Goal: Task Accomplishment & Management: Complete application form

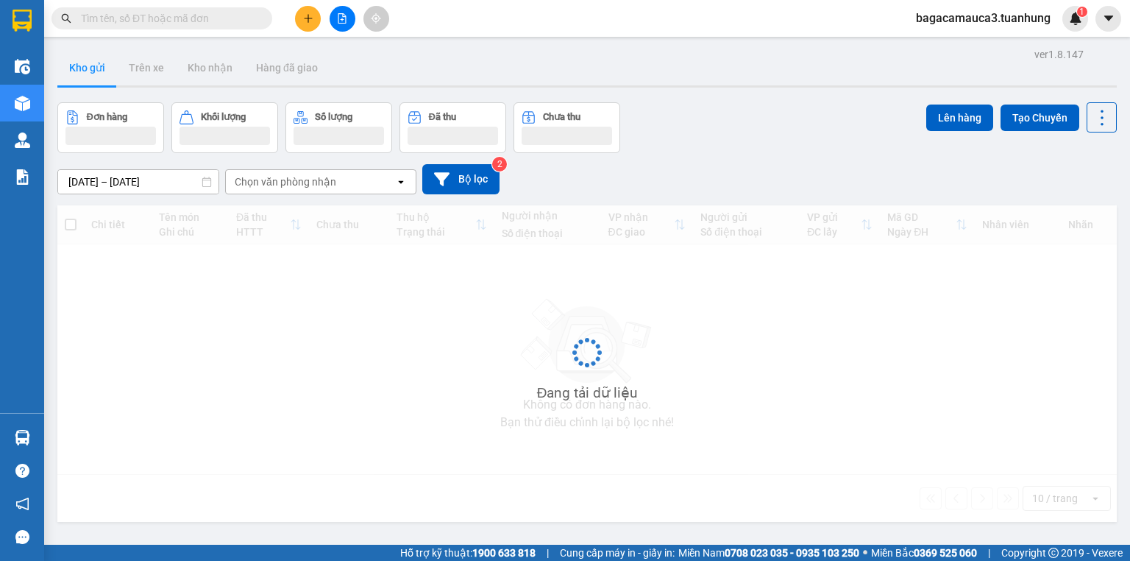
click at [949, 25] on span "bagacamauca3.tuanhung" at bounding box center [983, 18] width 158 height 18
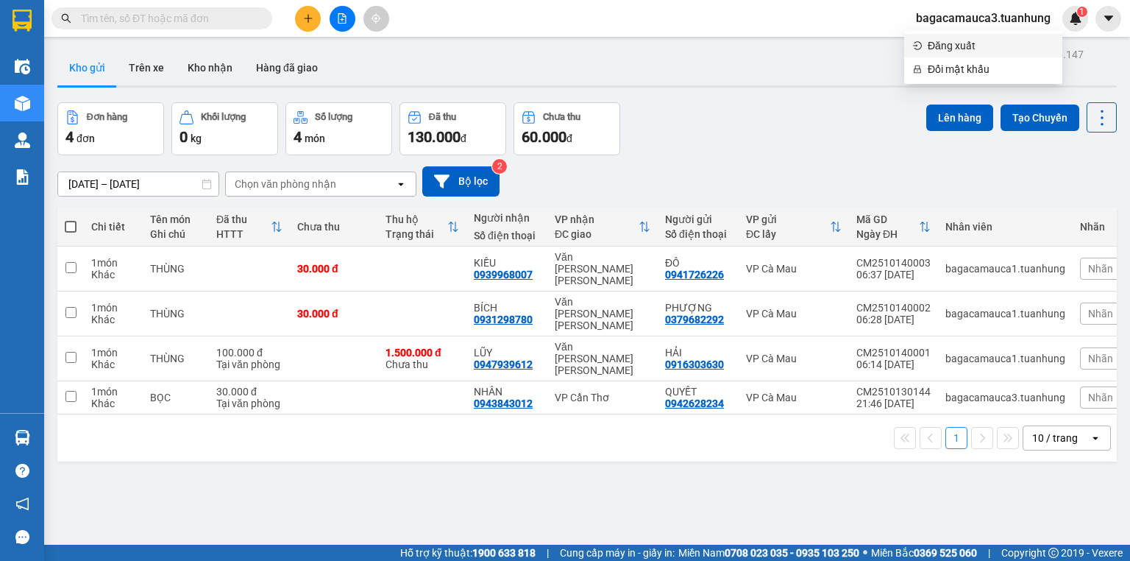
click at [946, 40] on span "Đăng xuất" at bounding box center [991, 46] width 126 height 16
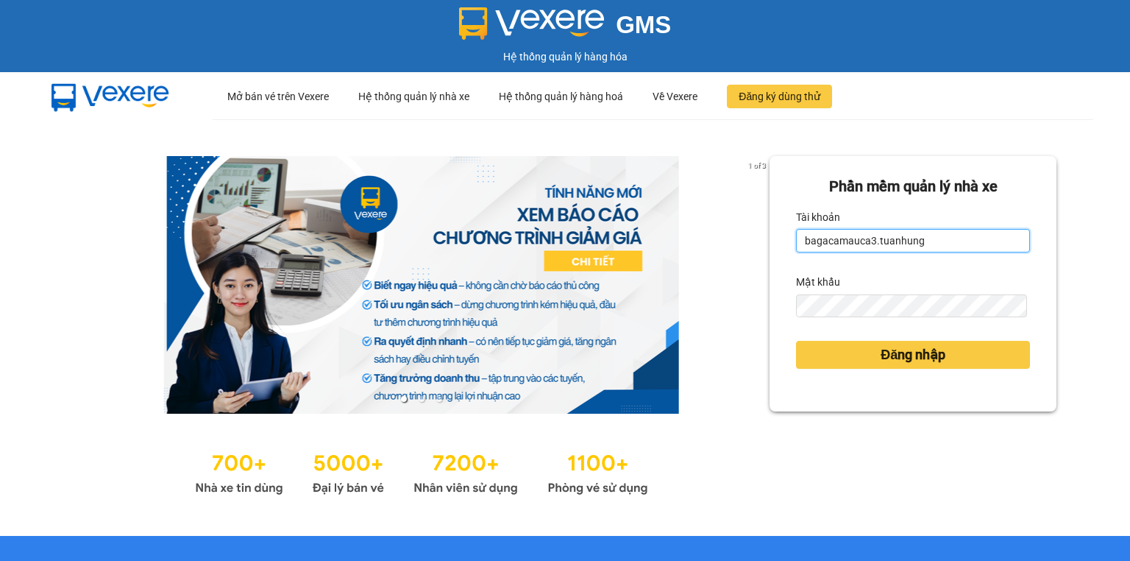
click at [928, 244] on input "bagacamauca3.tuanhung" at bounding box center [913, 241] width 234 height 24
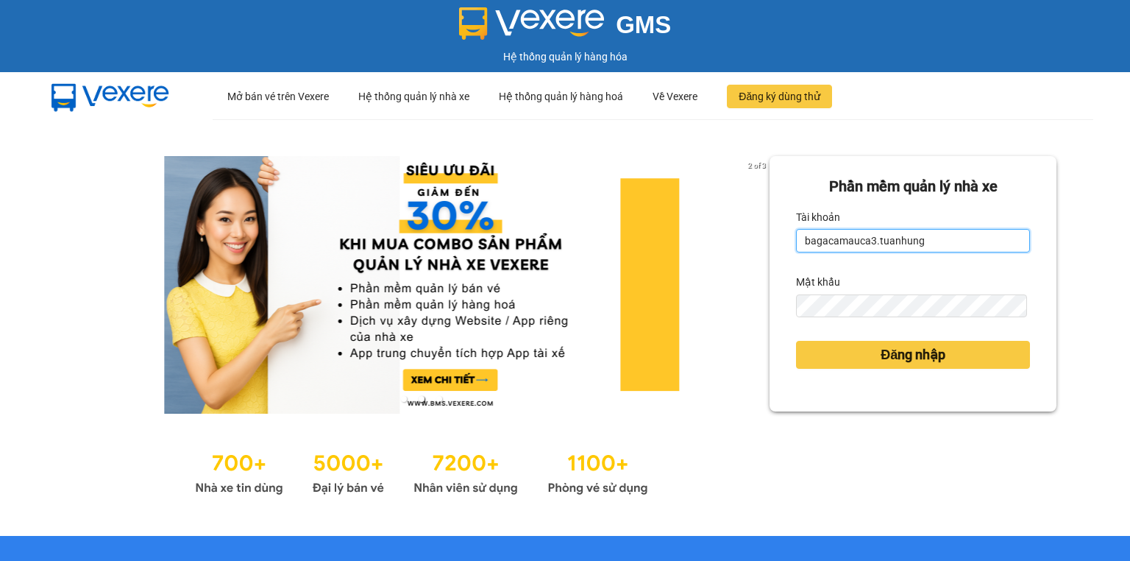
type input "bagacamauca1.tuanhung"
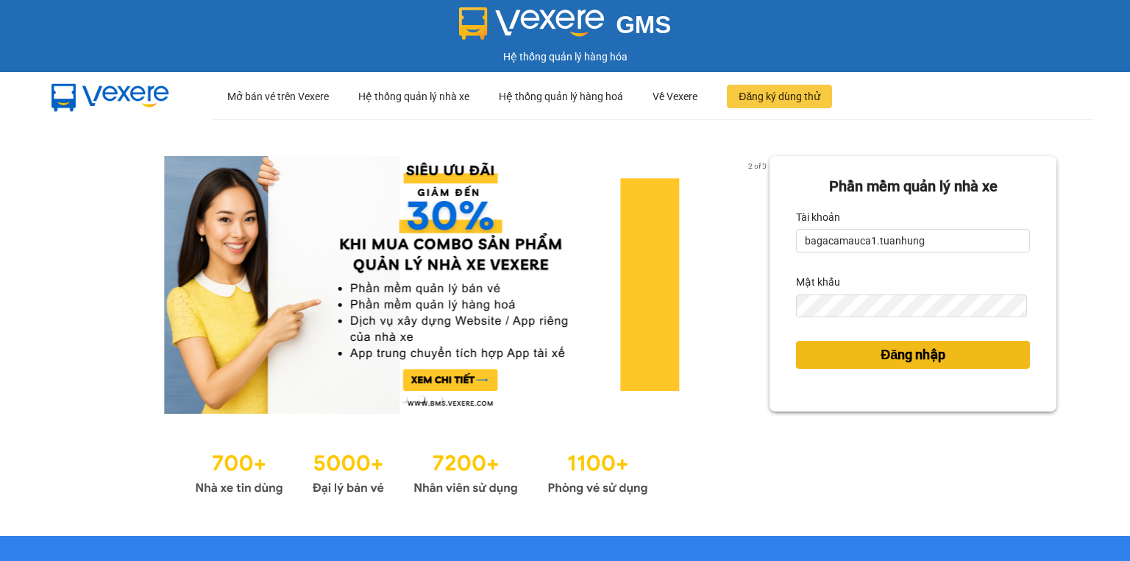
click at [907, 347] on span "Đăng nhập" at bounding box center [913, 354] width 65 height 21
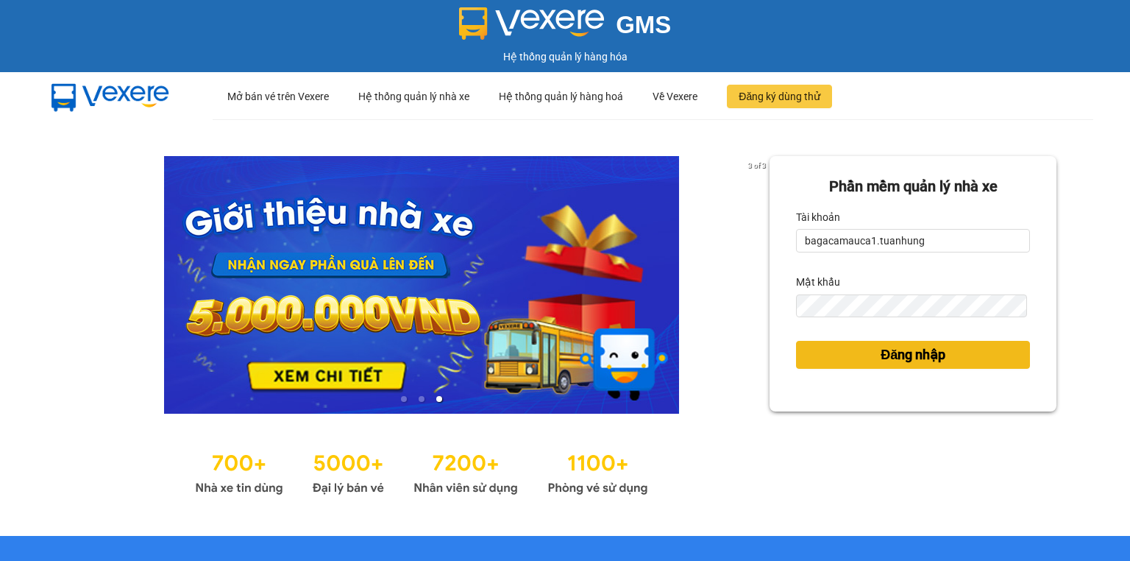
click at [910, 359] on span "Đăng nhập" at bounding box center [913, 354] width 65 height 21
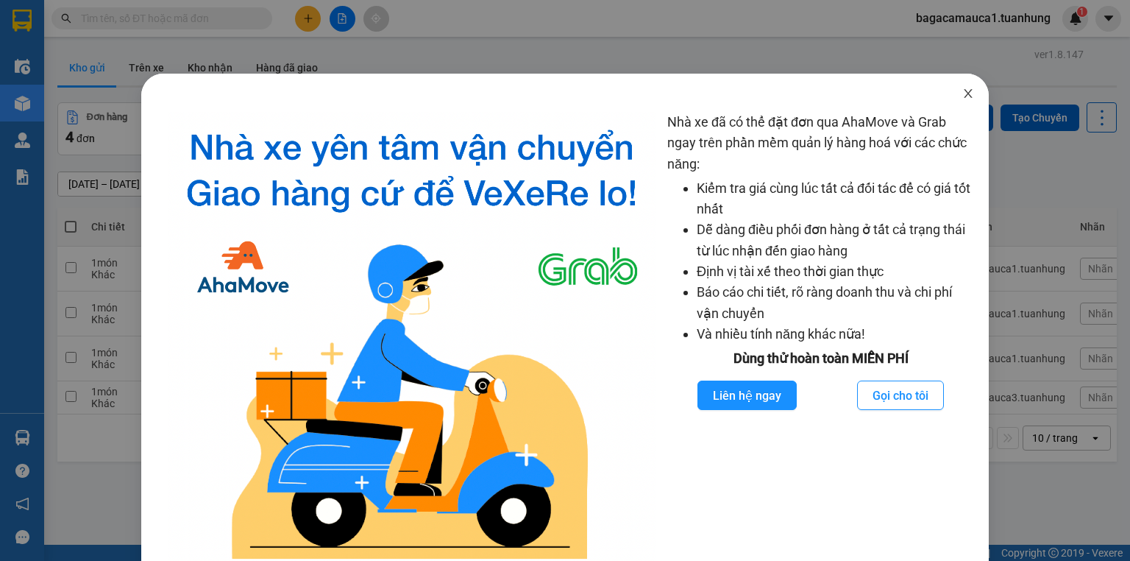
click at [963, 91] on icon "close" at bounding box center [969, 94] width 12 height 12
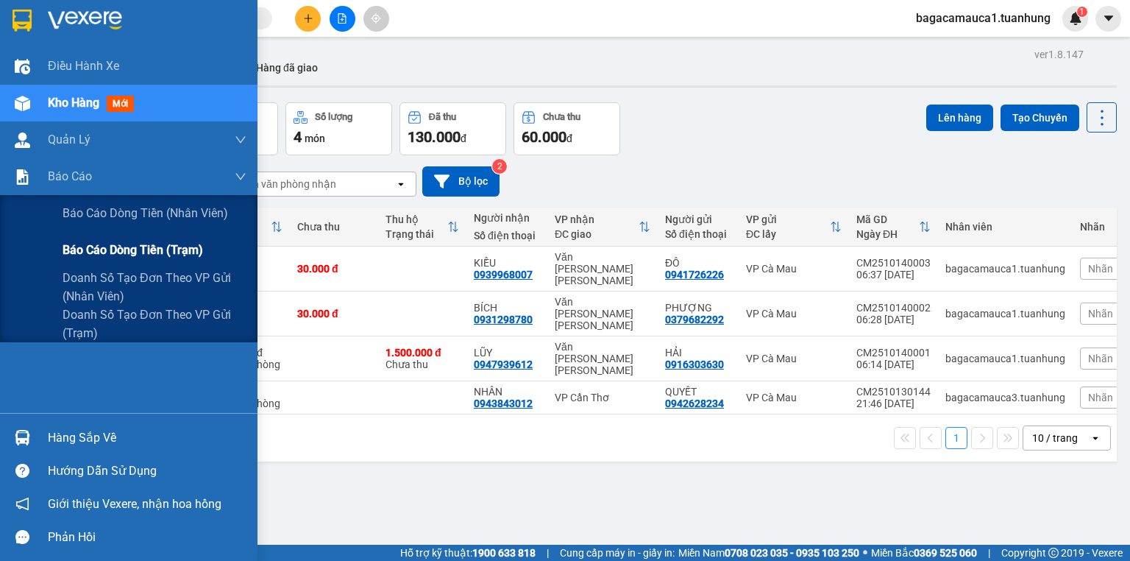
click at [86, 253] on span "Báo cáo dòng tiền (trạm)" at bounding box center [133, 250] width 141 height 18
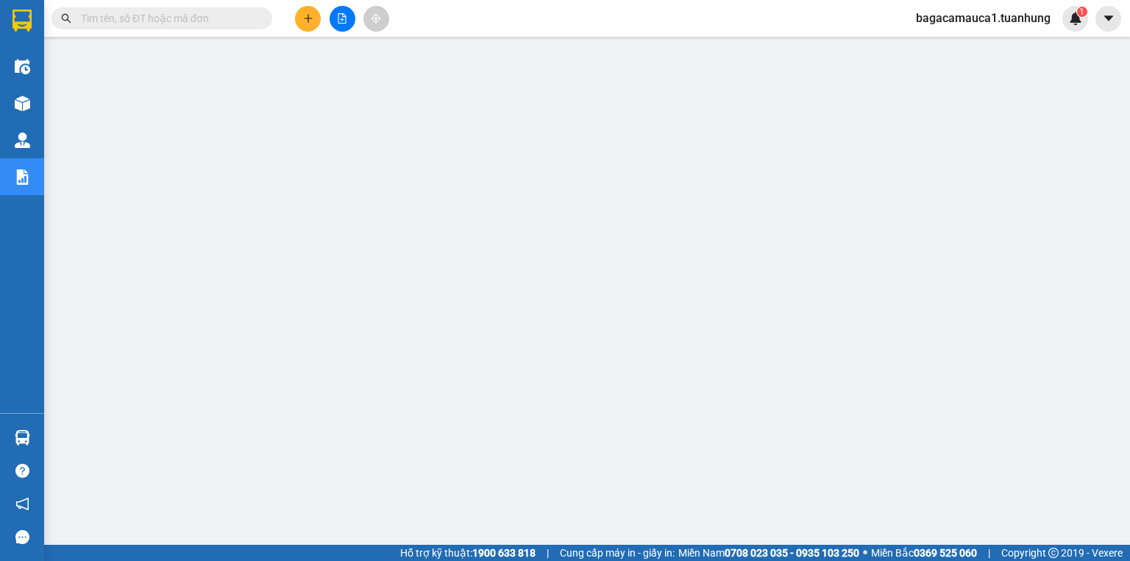
click at [233, 21] on input "text" at bounding box center [168, 18] width 174 height 16
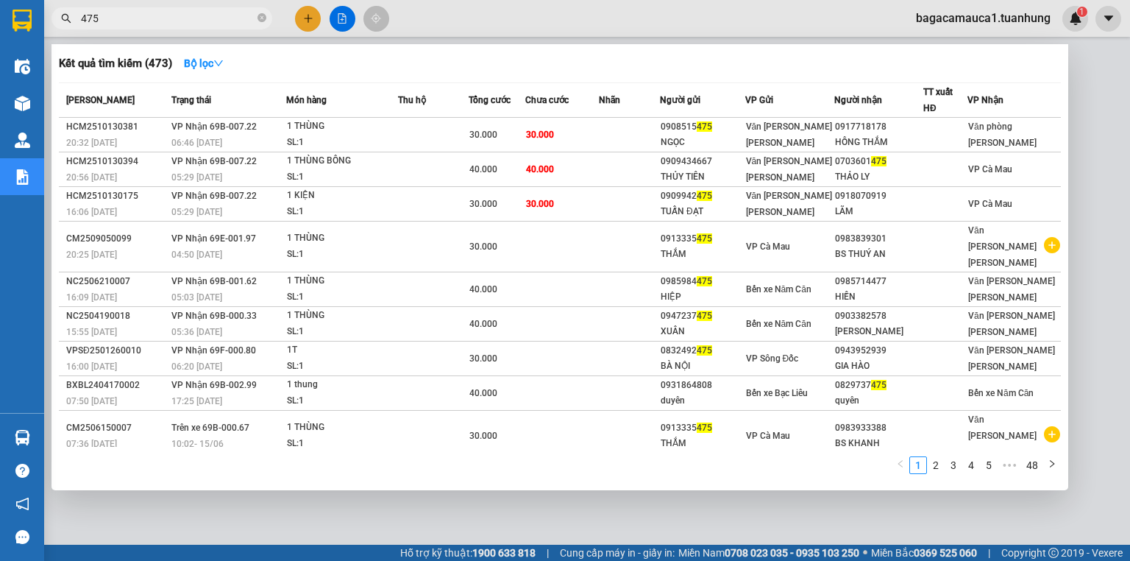
type input "475"
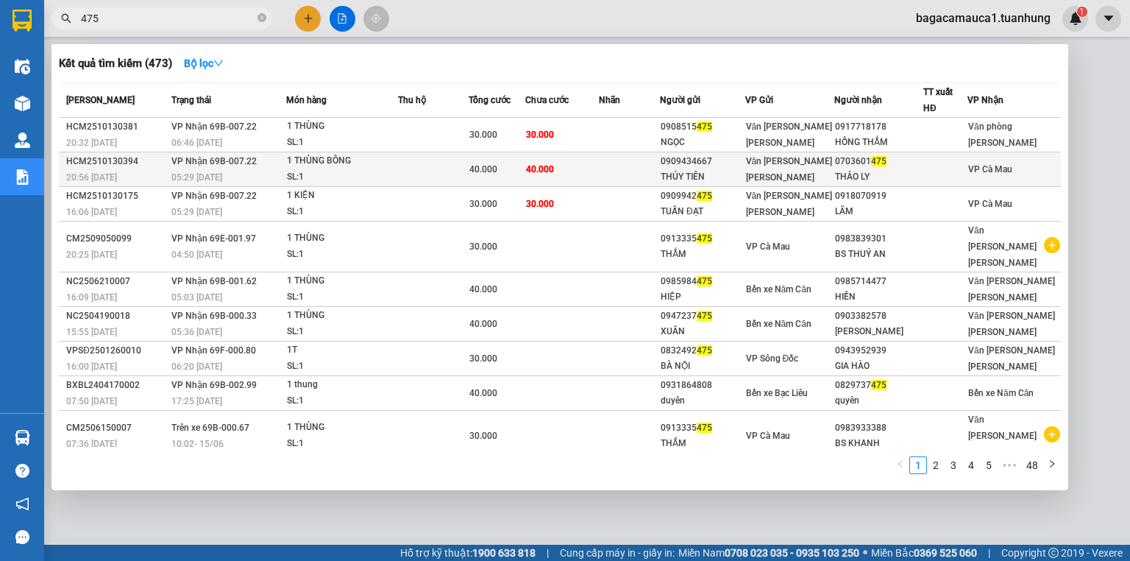
click at [469, 174] on td at bounding box center [433, 169] width 71 height 35
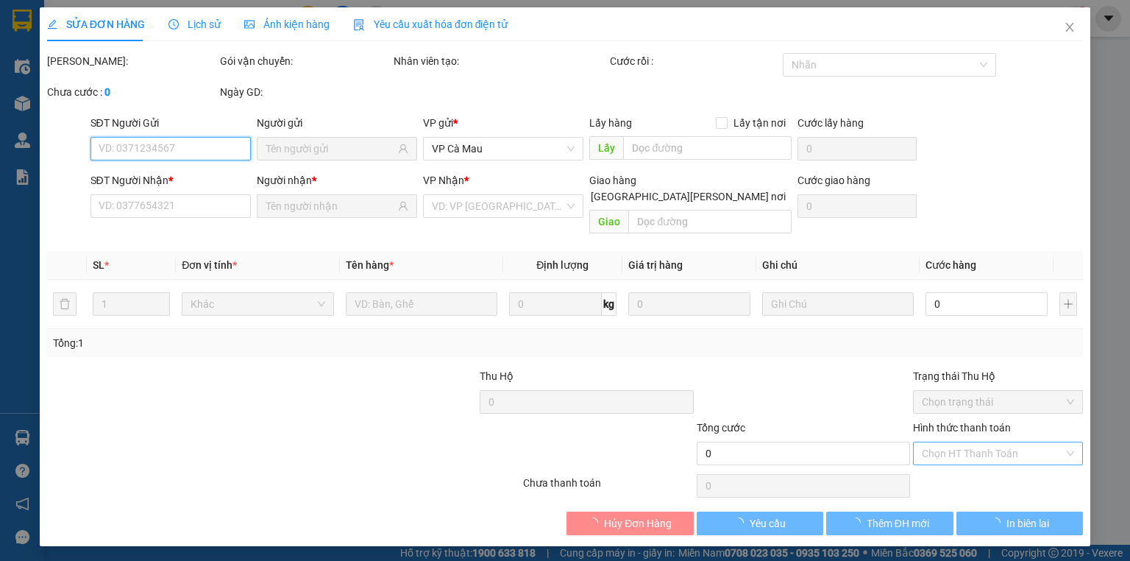
type input "0909434667"
type input "THỦY TIÊN"
type input "0703601475"
type input "THẢO LY"
type input "40.000"
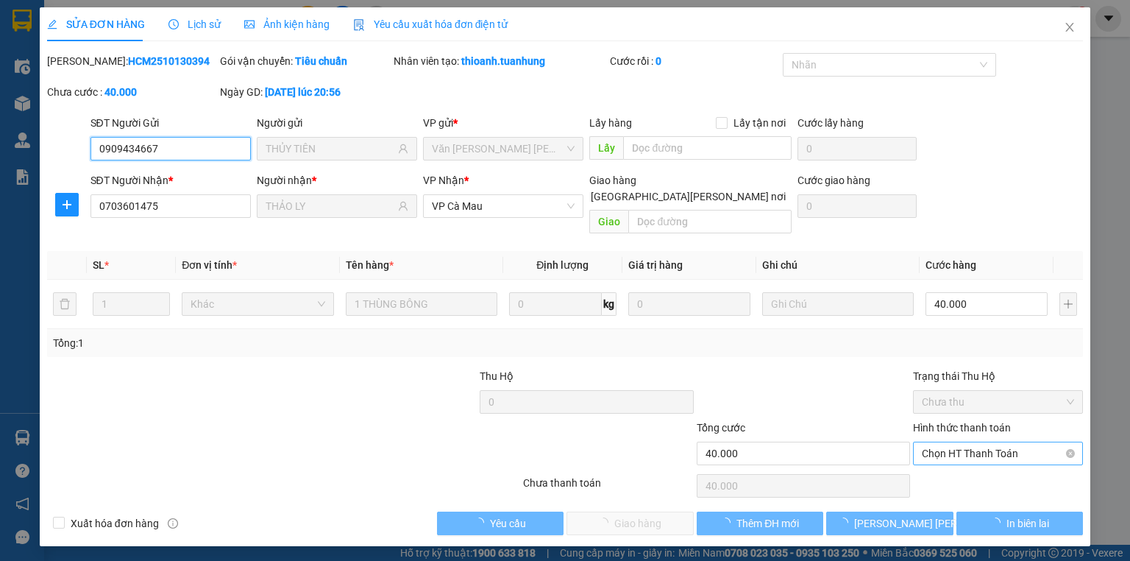
click at [975, 442] on span "Chọn HT Thanh Toán" at bounding box center [998, 453] width 152 height 22
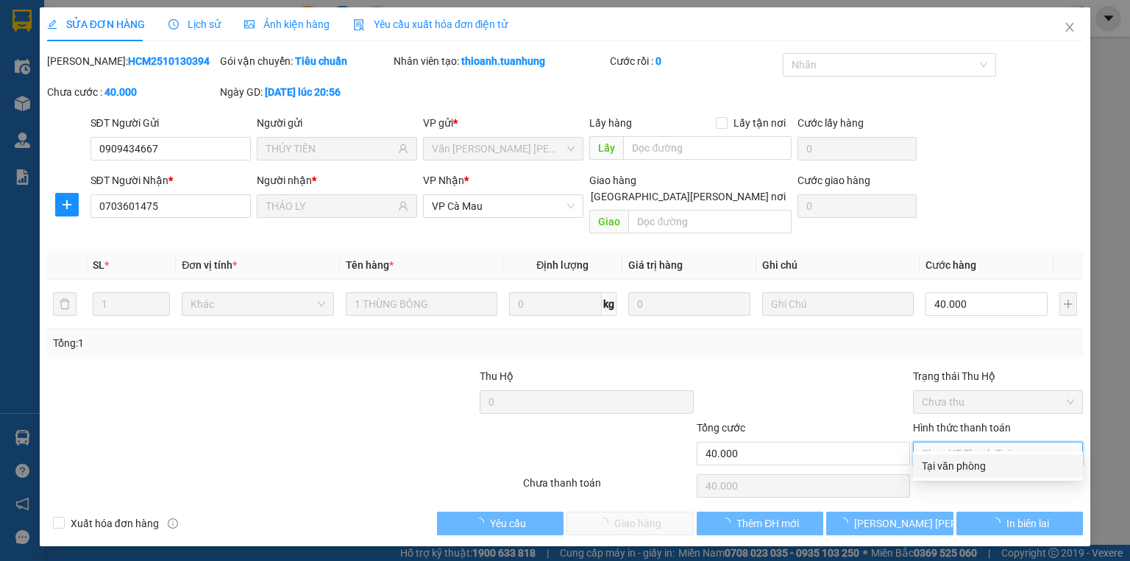
click at [977, 476] on div "Tại văn phòng" at bounding box center [998, 466] width 170 height 24
type input "0"
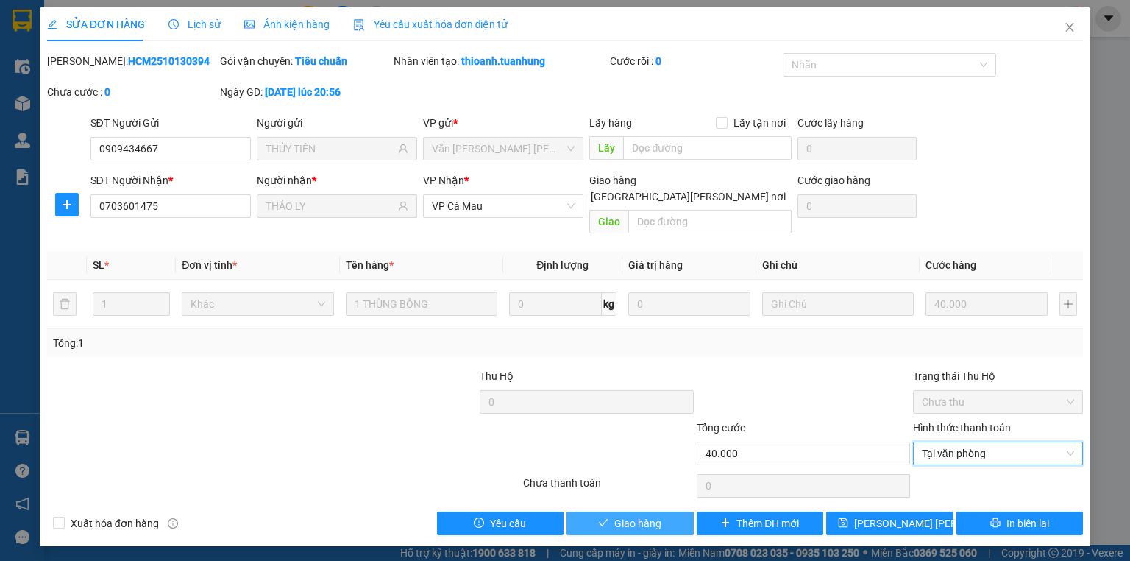
click at [631, 515] on span "Giao hàng" at bounding box center [637, 523] width 47 height 16
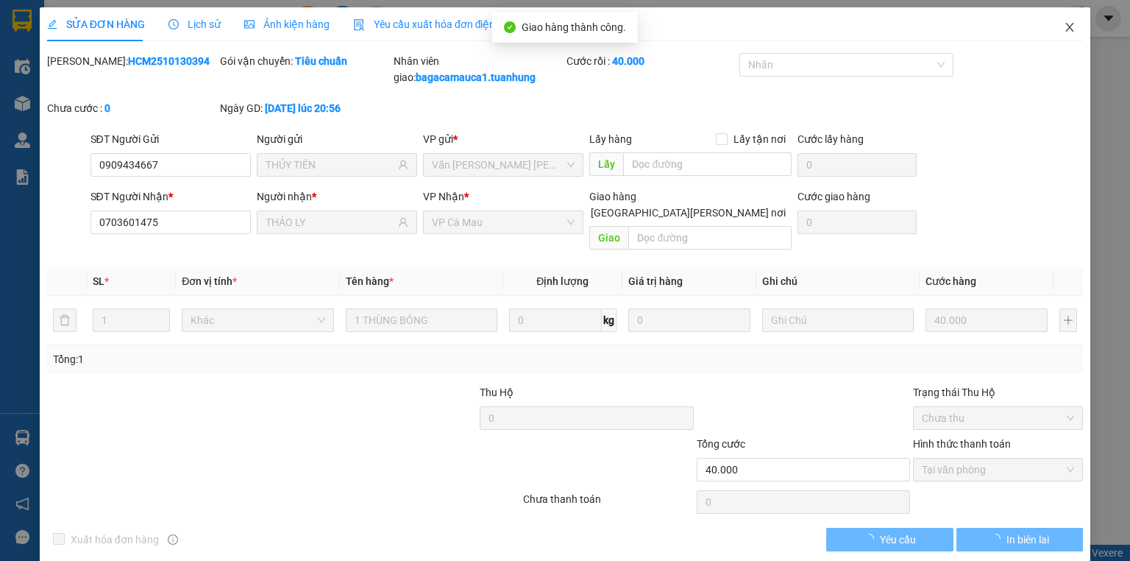
click at [1071, 41] on span "Close" at bounding box center [1069, 27] width 41 height 41
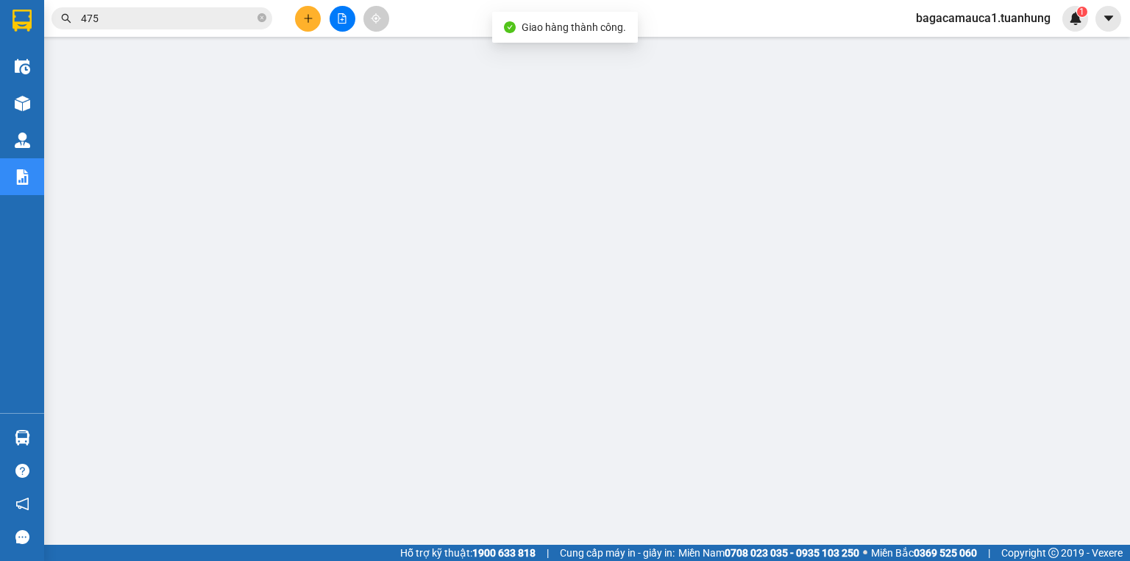
click at [266, 18] on span "475" at bounding box center [162, 18] width 221 height 22
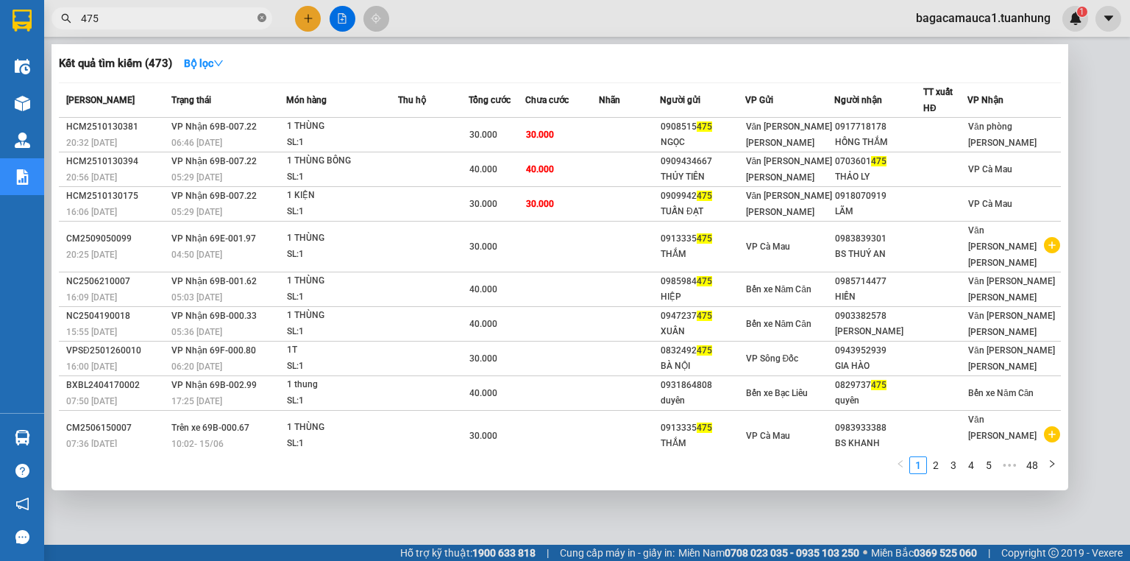
click at [266, 18] on icon "close-circle" at bounding box center [262, 17] width 9 height 9
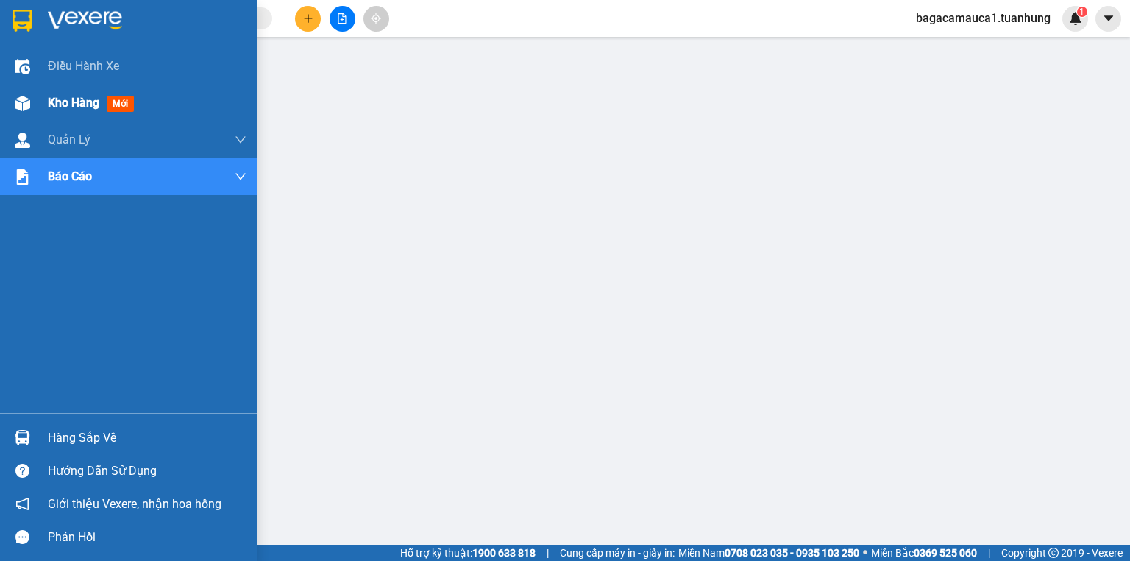
click at [50, 85] on div "Kho hàng mới" at bounding box center [147, 103] width 199 height 37
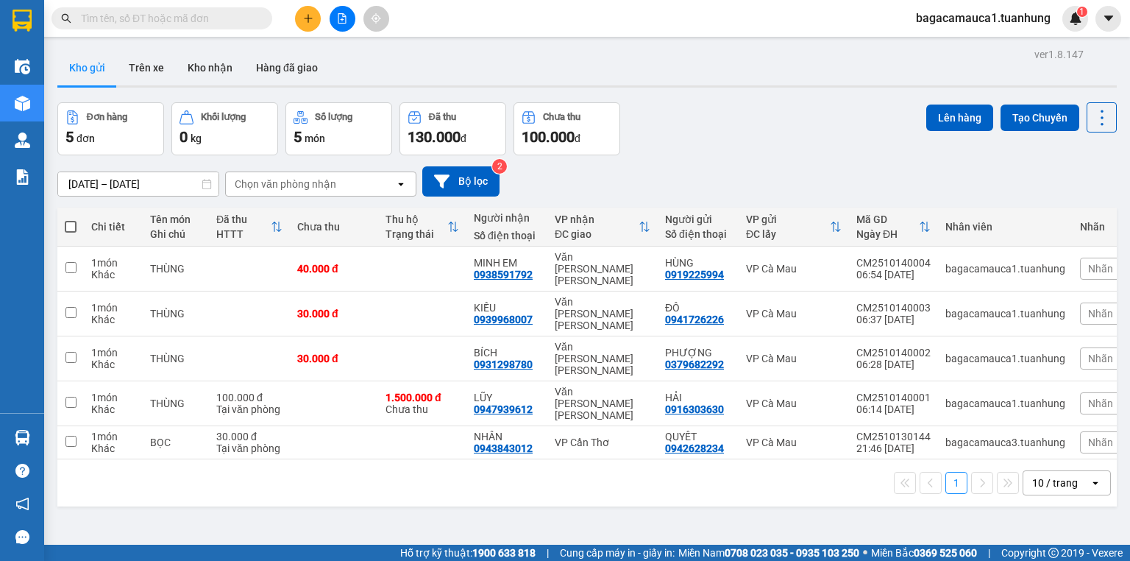
click at [206, 24] on input "text" at bounding box center [168, 18] width 174 height 16
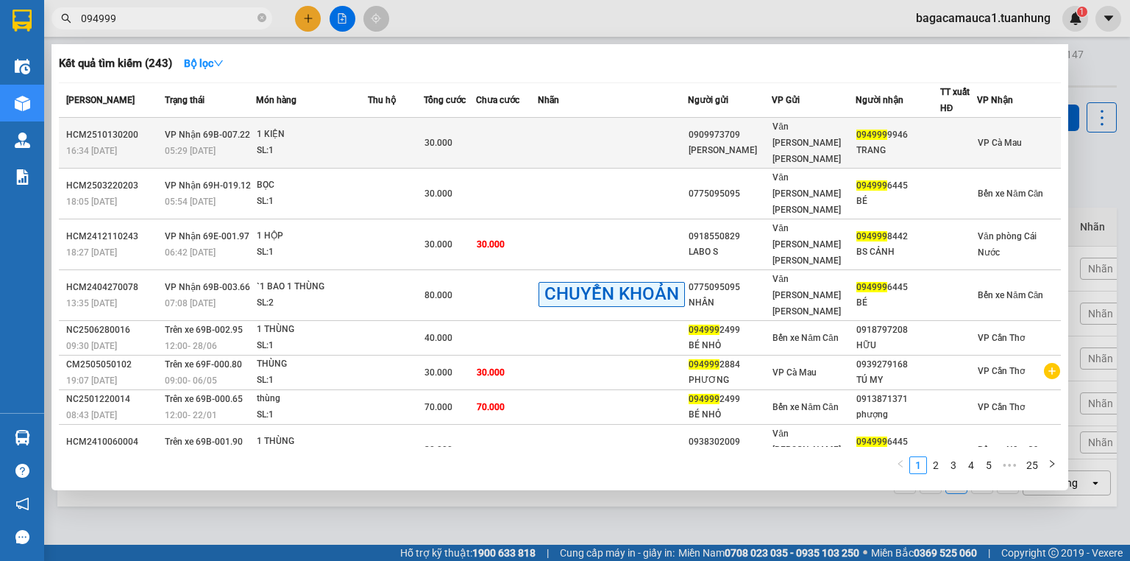
type input "094999"
click at [424, 135] on td at bounding box center [396, 143] width 56 height 51
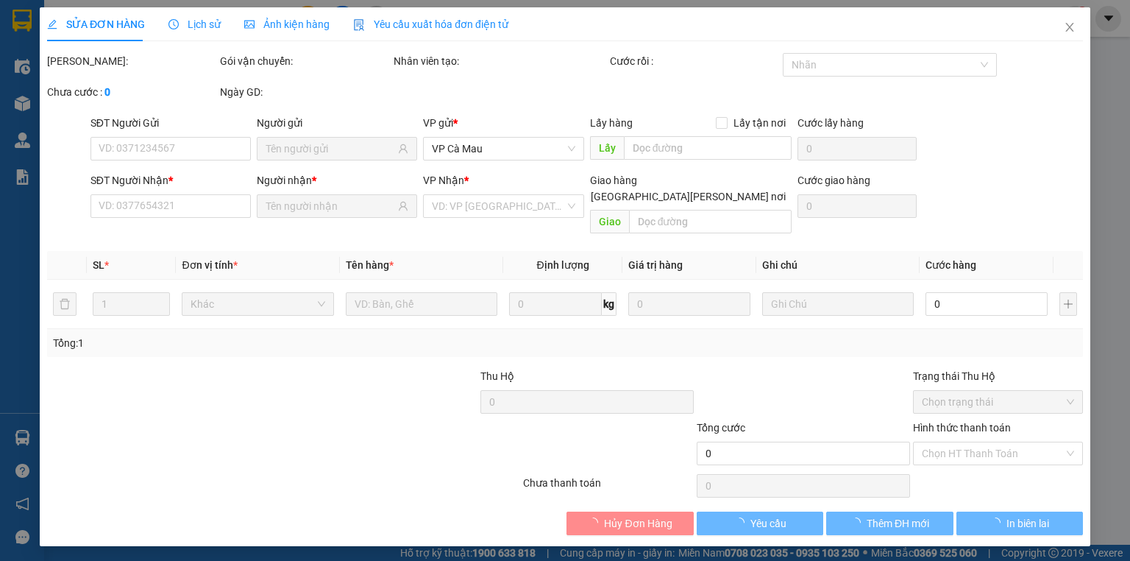
type input "0909973709"
type input "KIM ANH"
type input "0949999946"
type input "TRANG"
type input "30.000"
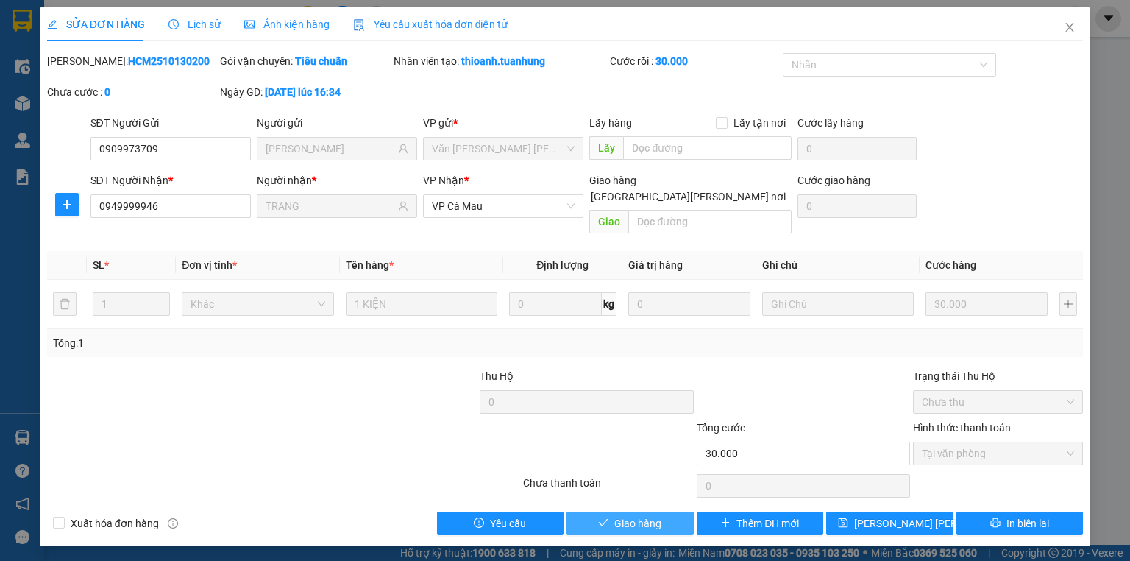
click at [644, 515] on span "Giao hàng" at bounding box center [637, 523] width 47 height 16
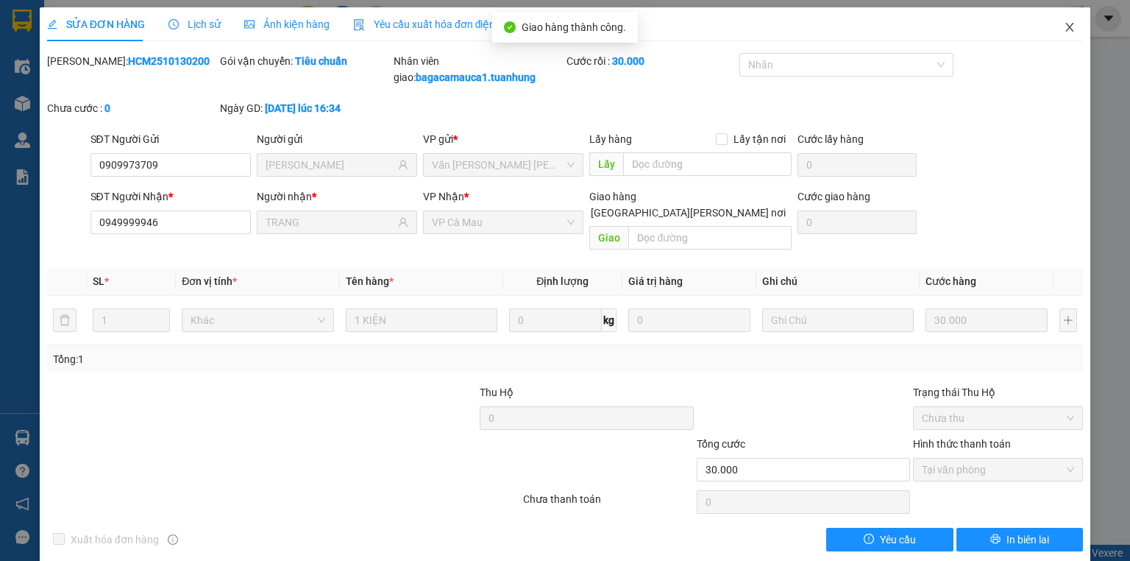
click at [1064, 29] on icon "close" at bounding box center [1070, 27] width 12 height 12
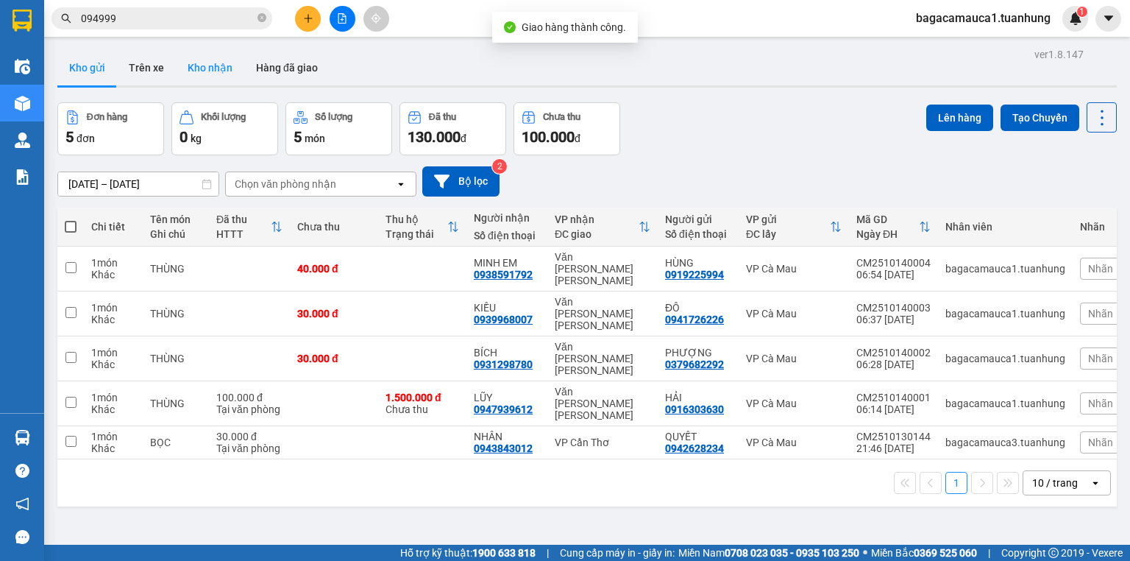
click at [227, 74] on button "Kho nhận" at bounding box center [210, 67] width 68 height 35
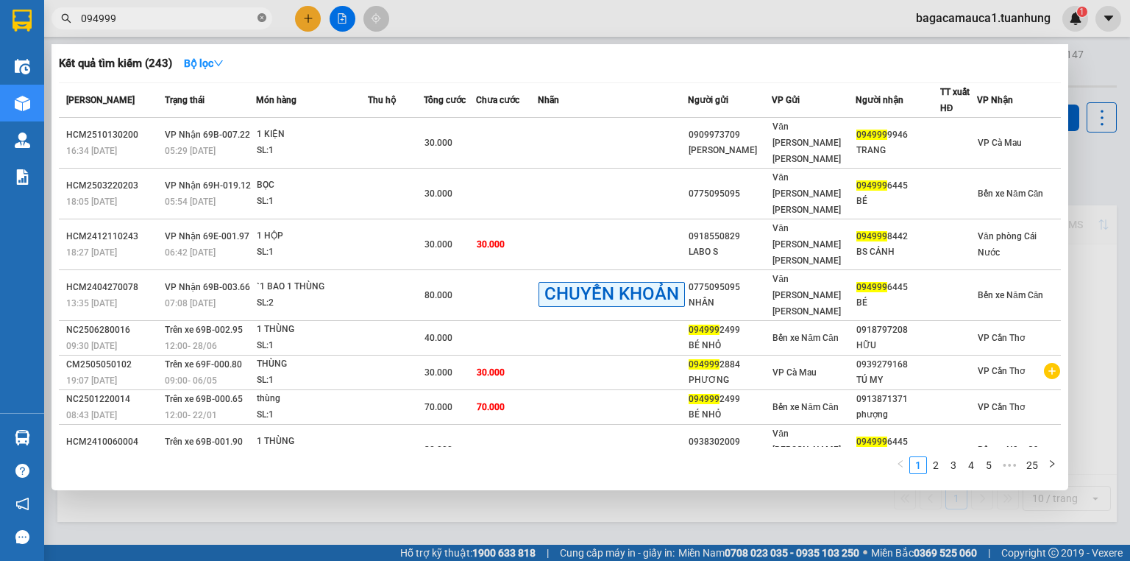
click at [258, 15] on icon "close-circle" at bounding box center [262, 17] width 9 height 9
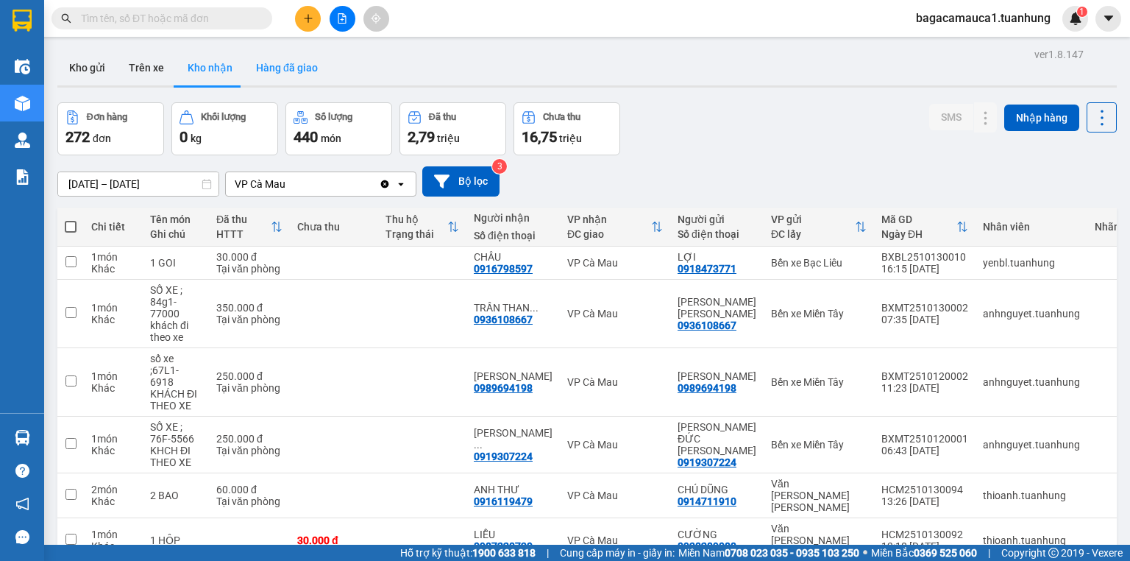
click at [256, 71] on button "Hàng đã giao" at bounding box center [286, 67] width 85 height 35
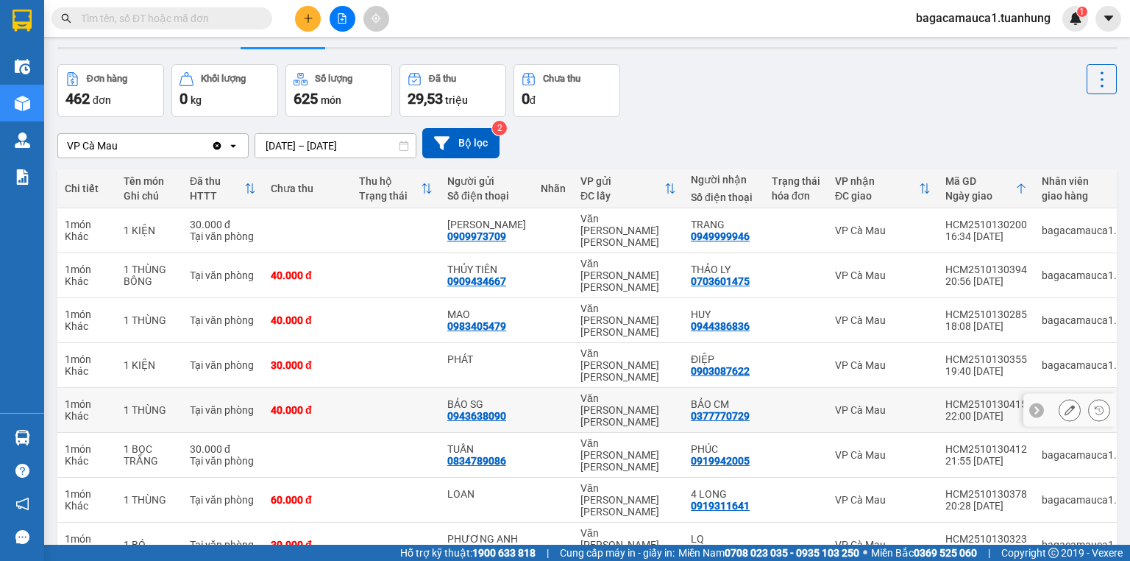
scroll to position [59, 0]
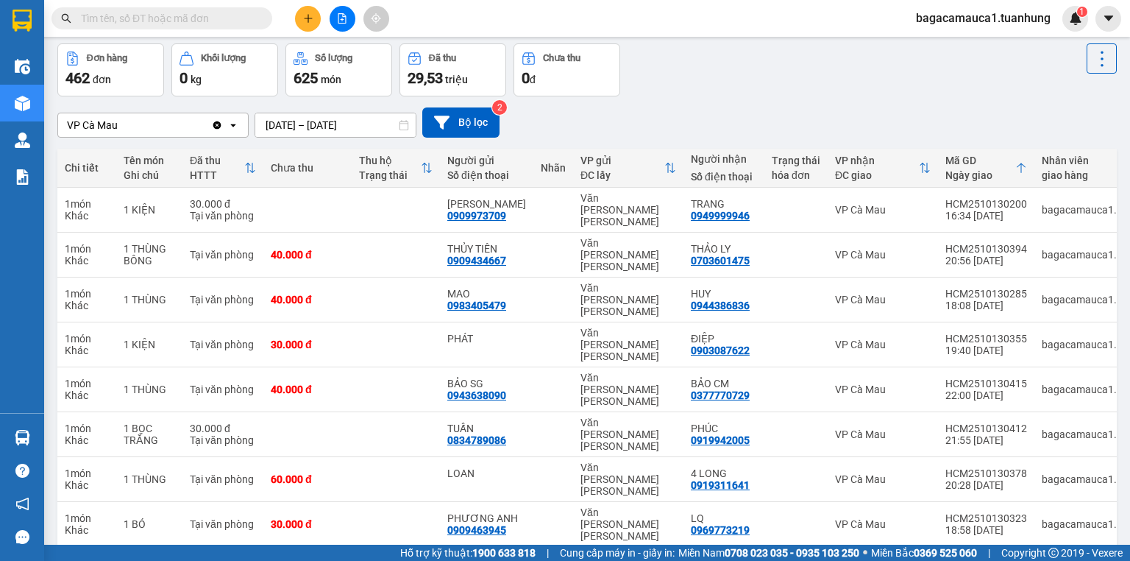
click at [185, 29] on div "Kết quả tìm kiếm ( 243 ) Bộ lọc Mã ĐH Trạng thái Món hàng Thu hộ Tổng cước Chưa…" at bounding box center [143, 19] width 287 height 26
click at [188, 22] on input "text" at bounding box center [168, 18] width 174 height 16
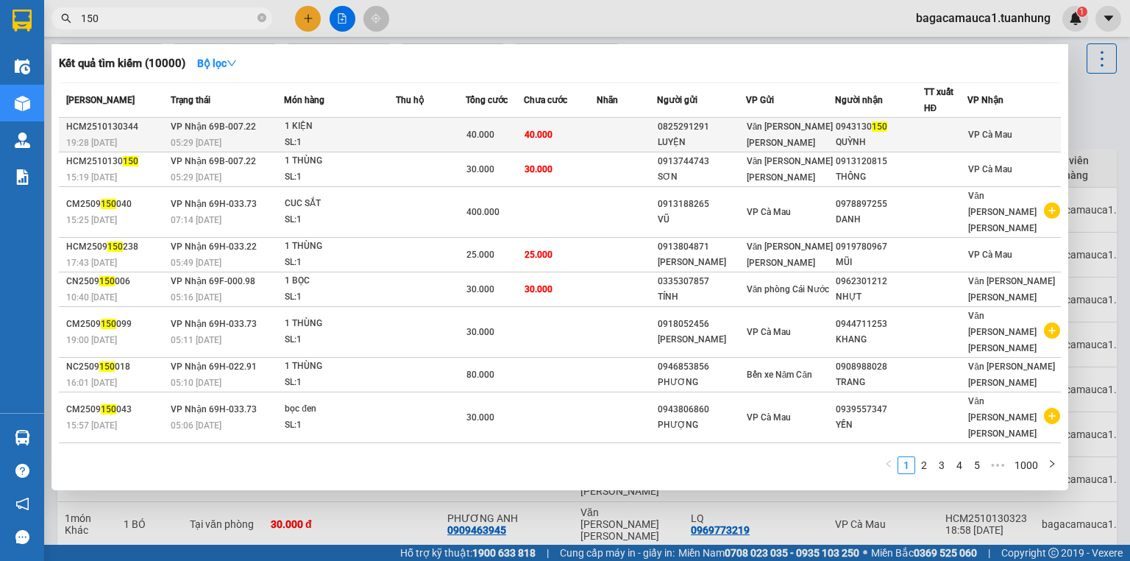
type input "150"
click at [736, 138] on div "LUYỆN" at bounding box center [702, 142] width 88 height 15
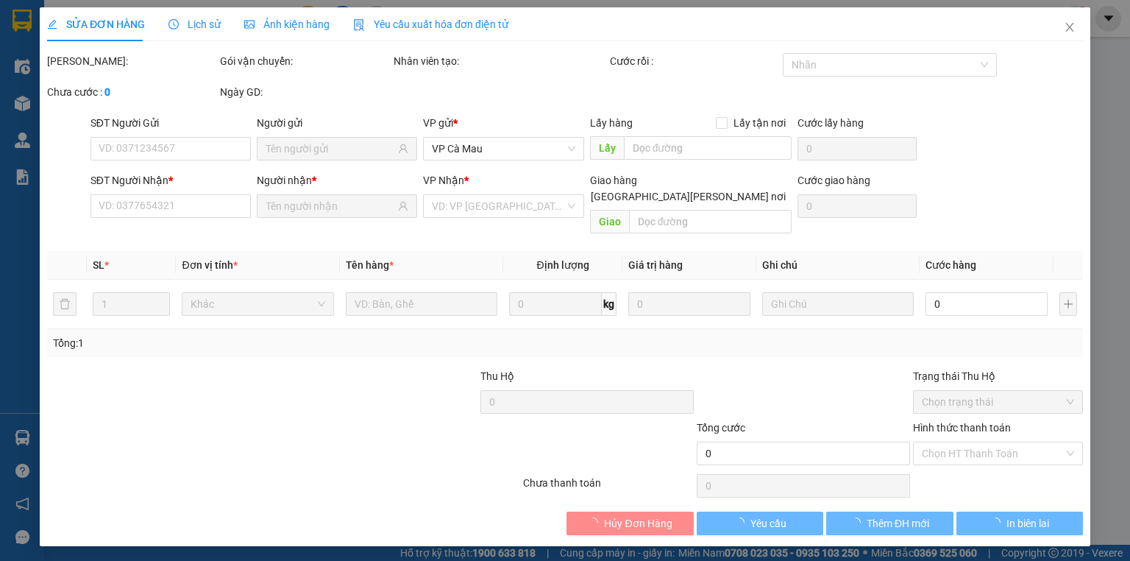
type input "0825291291"
type input "LUYỆN"
type input "0943130150"
type input "QUỲNH"
type input "40.000"
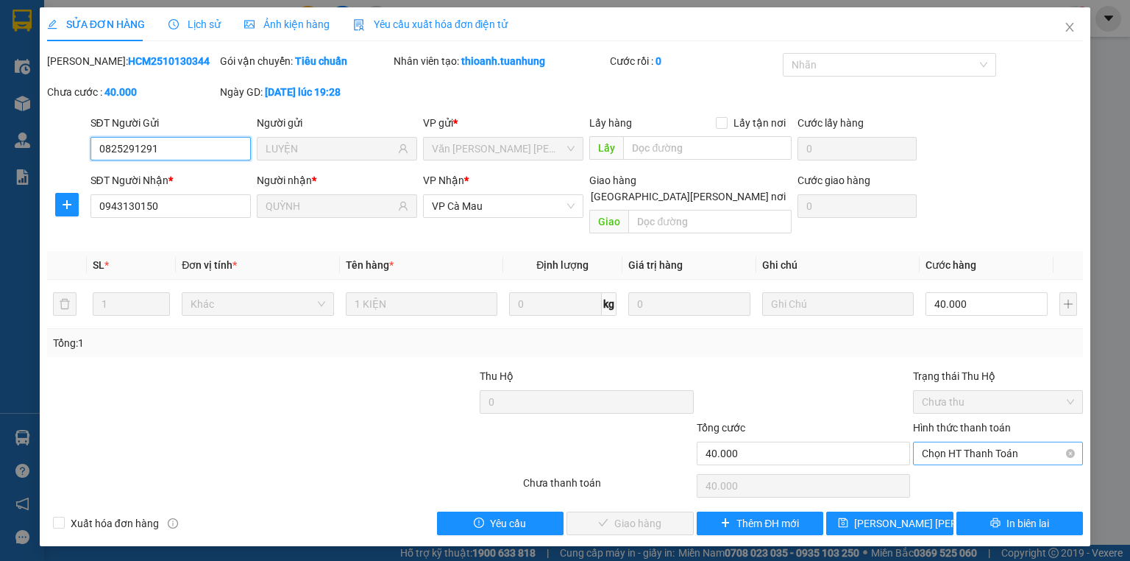
click at [978, 442] on span "Chọn HT Thanh Toán" at bounding box center [998, 453] width 152 height 22
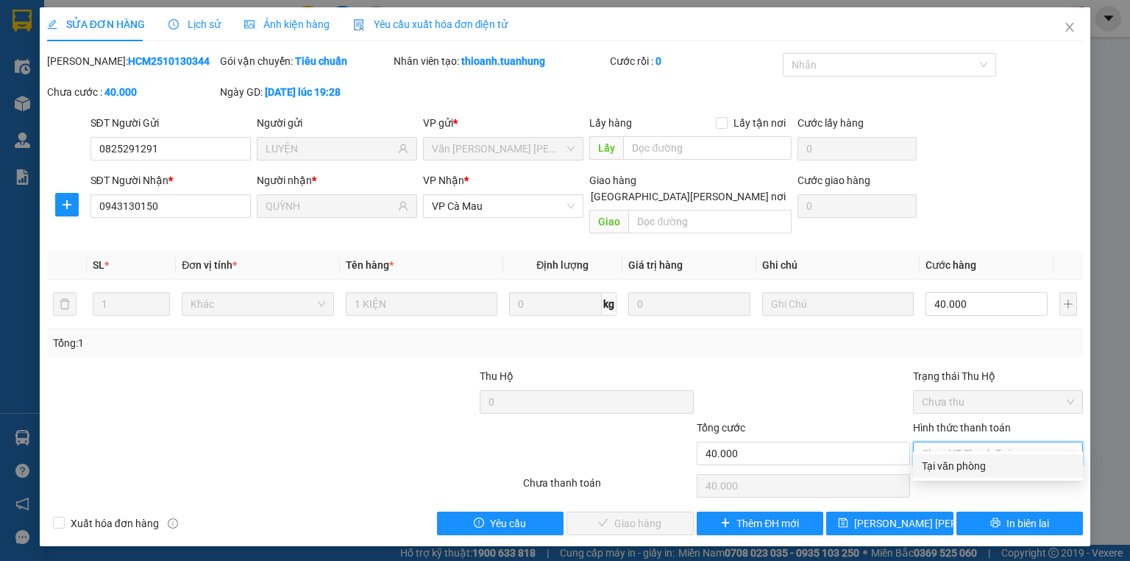
click at [968, 450] on div "Hình thức thanh toán Chọn HT Thanh Toán" at bounding box center [998, 445] width 170 height 52
click at [961, 442] on span "Chọn HT Thanh Toán" at bounding box center [998, 453] width 152 height 22
click at [960, 459] on div "Tại văn phòng" at bounding box center [998, 466] width 152 height 16
type input "0"
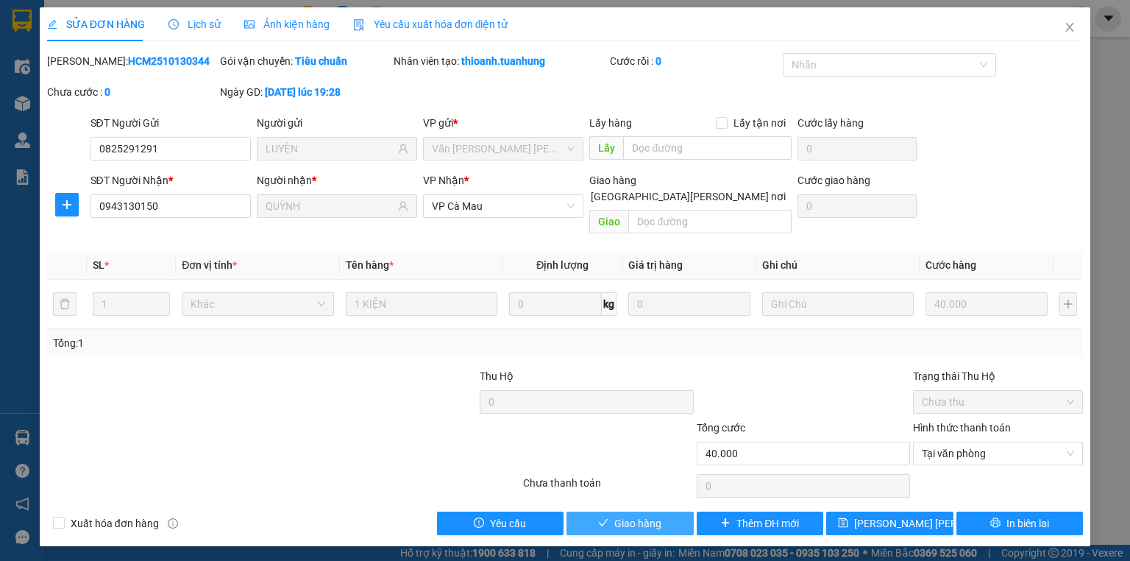
click at [648, 515] on span "Giao hàng" at bounding box center [637, 523] width 47 height 16
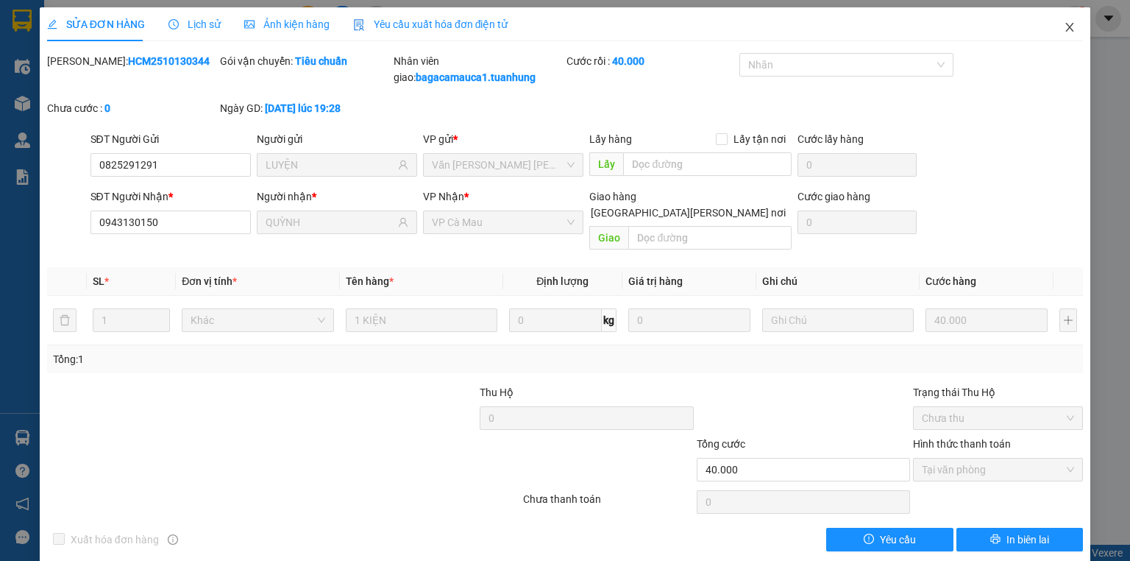
click at [1053, 27] on span "Close" at bounding box center [1069, 27] width 41 height 41
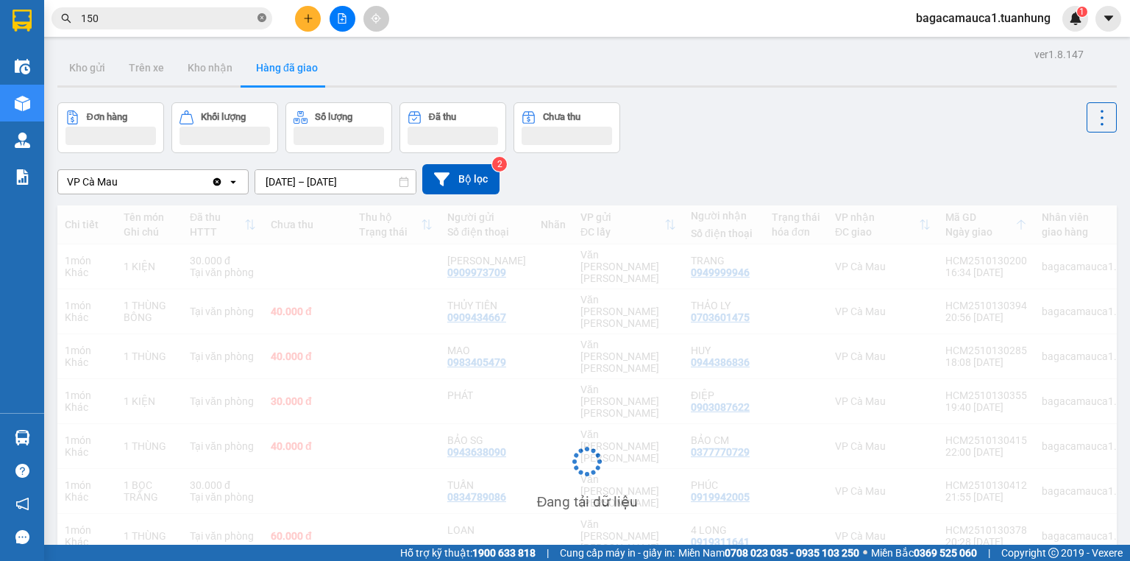
click at [261, 23] on span at bounding box center [262, 19] width 9 height 14
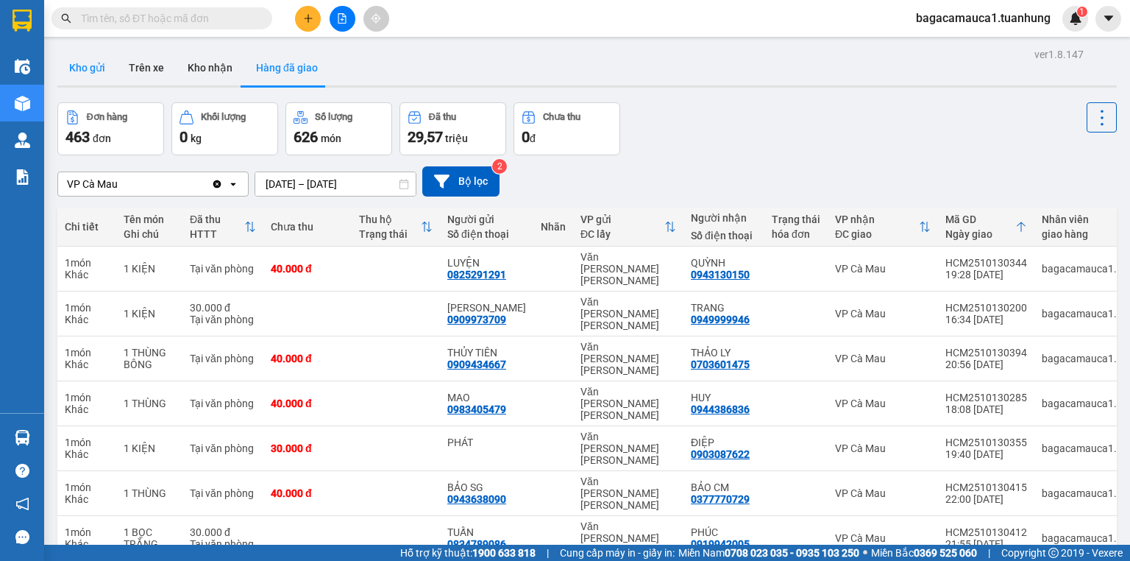
click at [96, 82] on button "Kho gửi" at bounding box center [87, 67] width 60 height 35
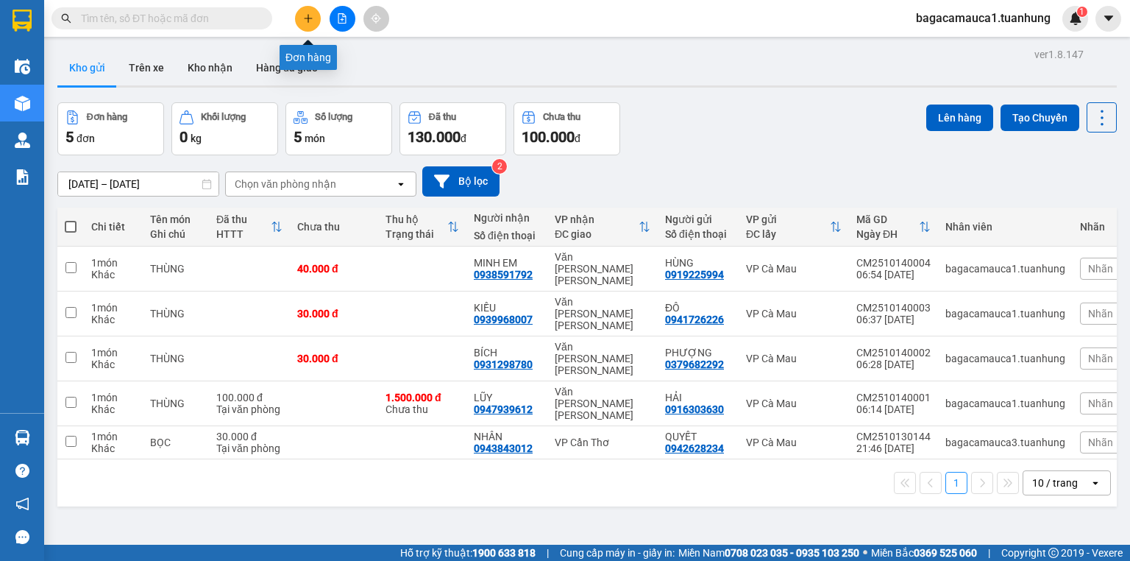
click at [306, 18] on icon "plus" at bounding box center [308, 18] width 10 height 10
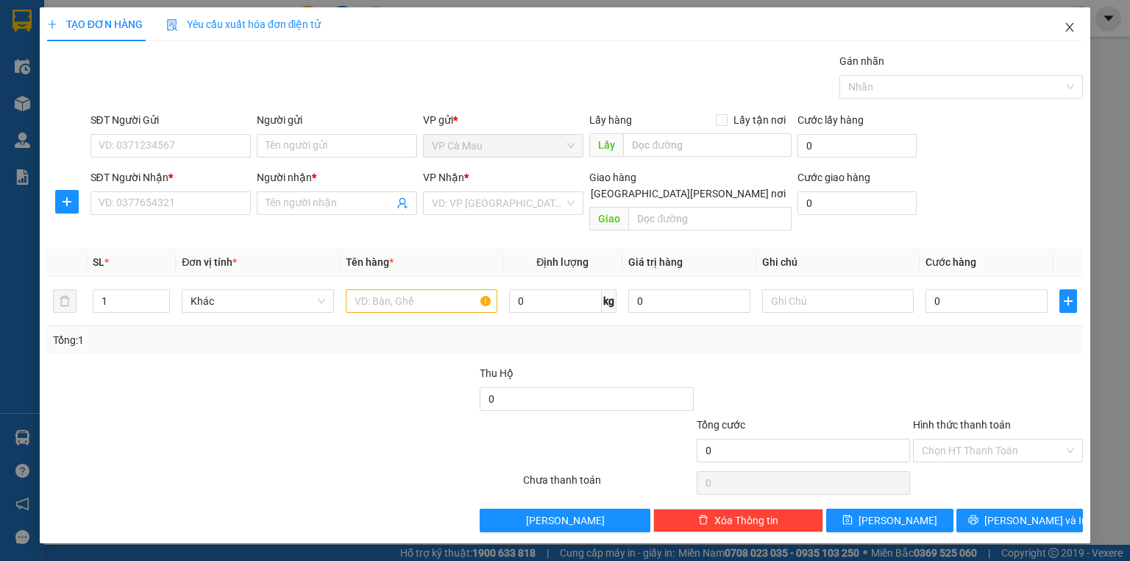
click at [1071, 35] on span "Close" at bounding box center [1069, 27] width 41 height 41
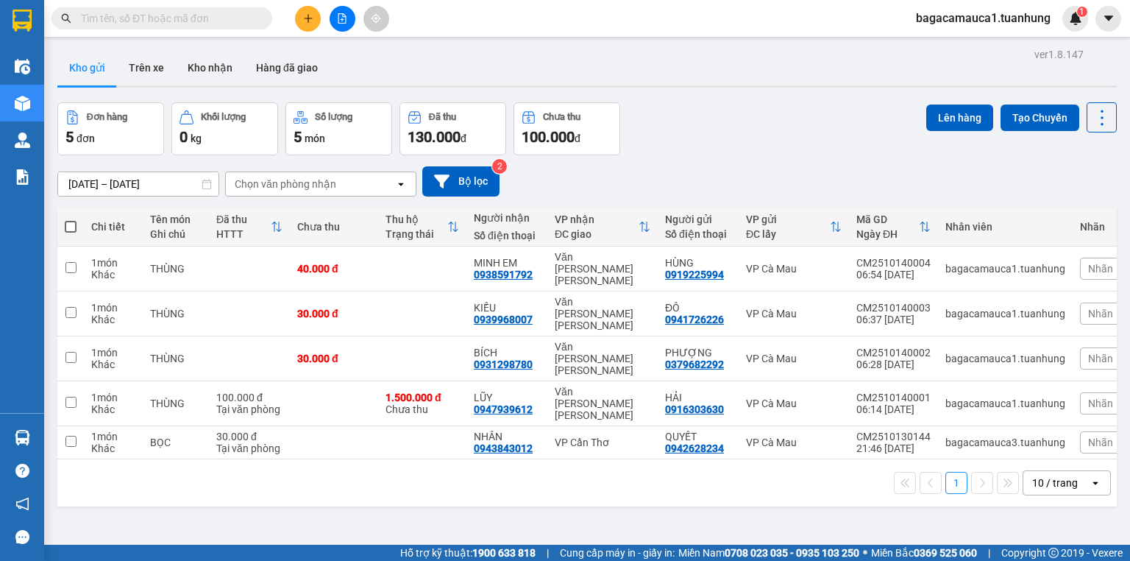
click at [211, 19] on input "text" at bounding box center [168, 18] width 174 height 16
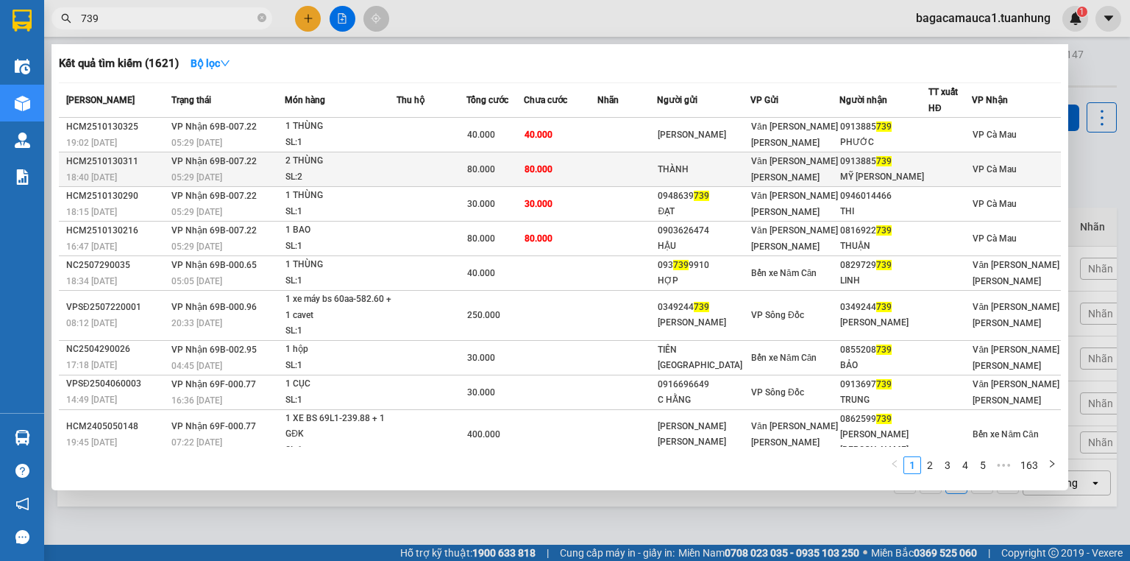
type input "739"
click at [798, 166] on span "Văn [PERSON_NAME] [PERSON_NAME]" at bounding box center [794, 169] width 87 height 26
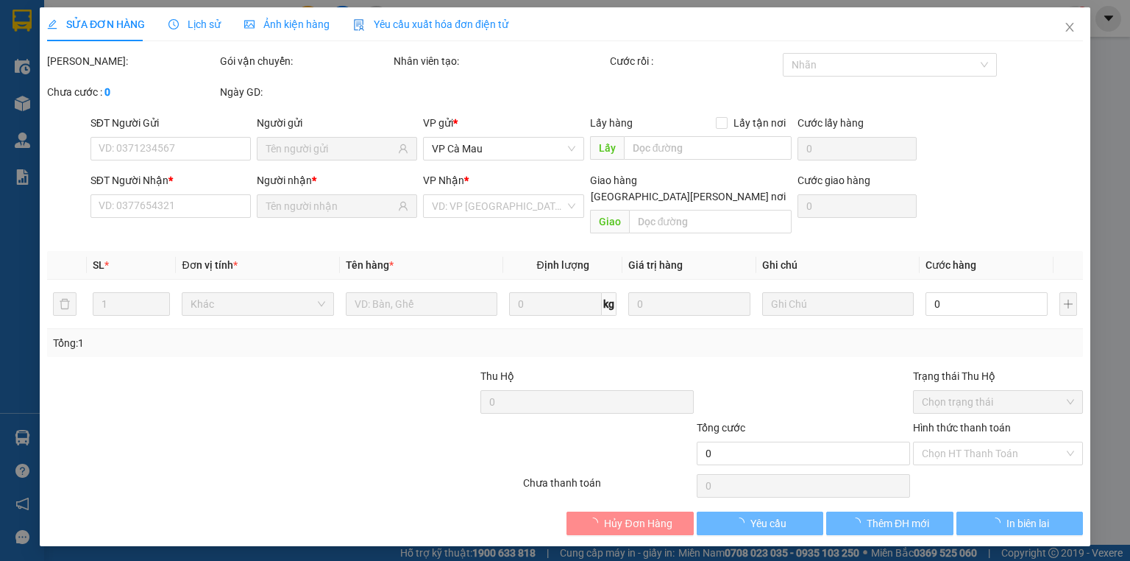
type input "THÀNH"
type input "0913885739"
type input "MỸ KHƯƠNG"
type input "80.000"
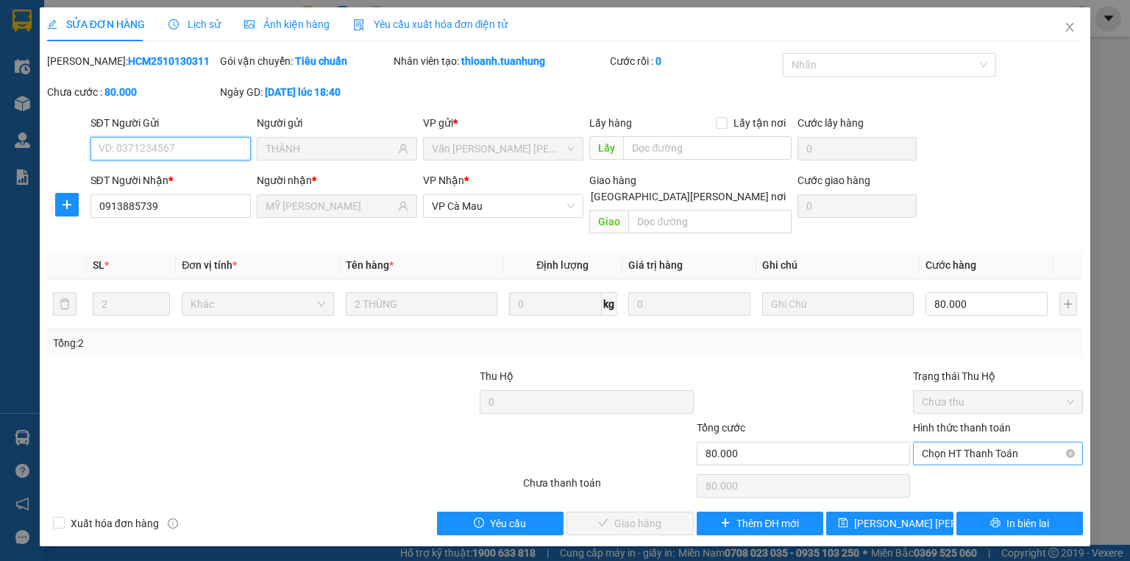
click at [1001, 447] on div "Chọn HT Thanh Toán" at bounding box center [998, 454] width 170 height 24
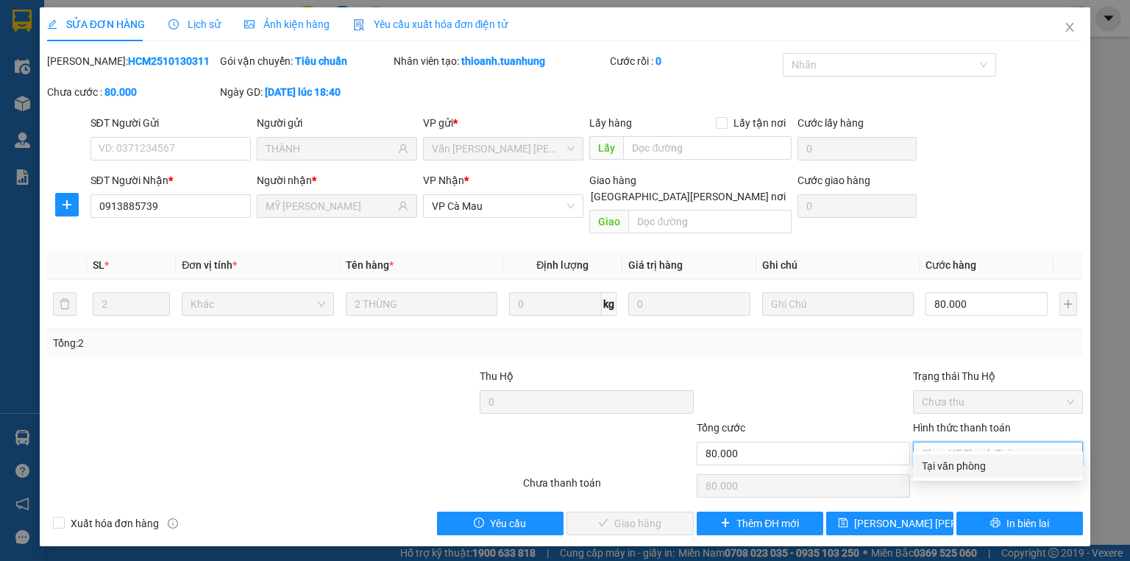
drag, startPoint x: 969, startPoint y: 462, endPoint x: 960, endPoint y: 462, distance: 9.6
click at [969, 463] on div "Tại văn phòng" at bounding box center [998, 466] width 152 height 16
type input "0"
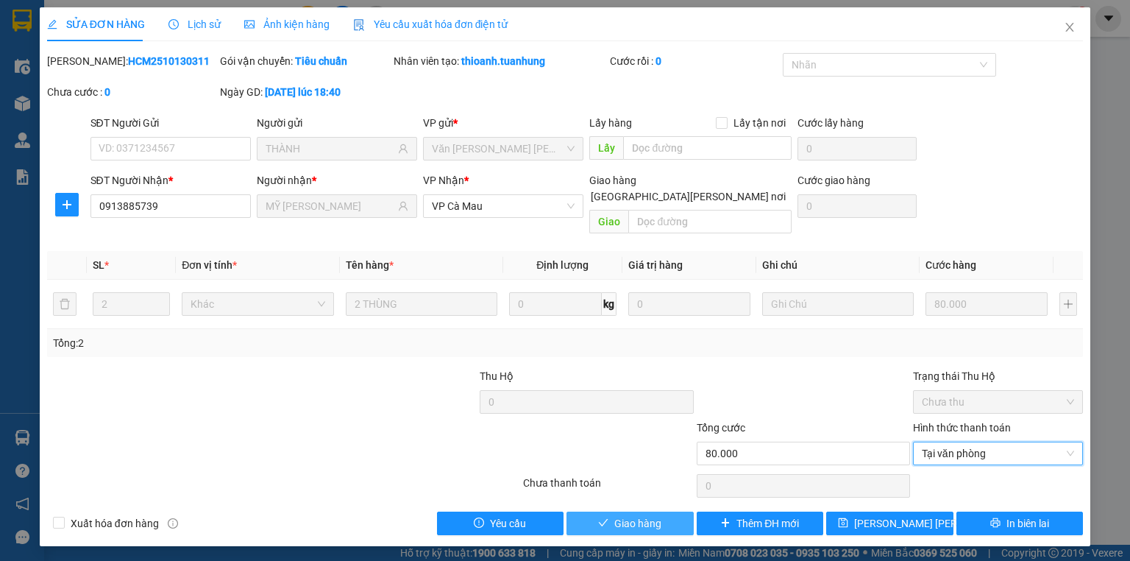
click at [625, 511] on button "Giao hàng" at bounding box center [630, 523] width 127 height 24
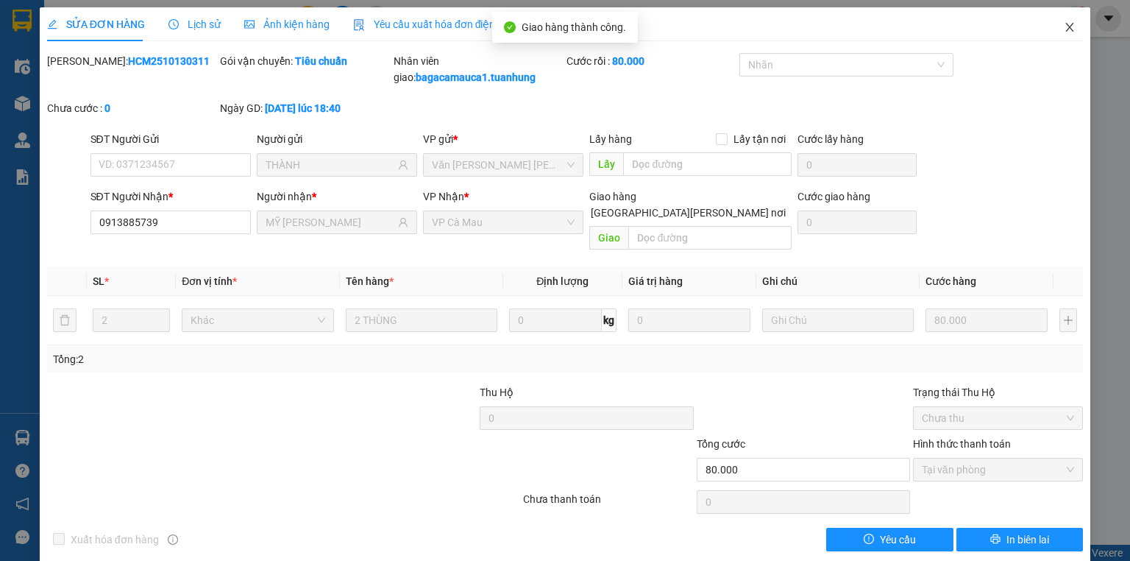
click at [1049, 32] on span "Close" at bounding box center [1069, 27] width 41 height 41
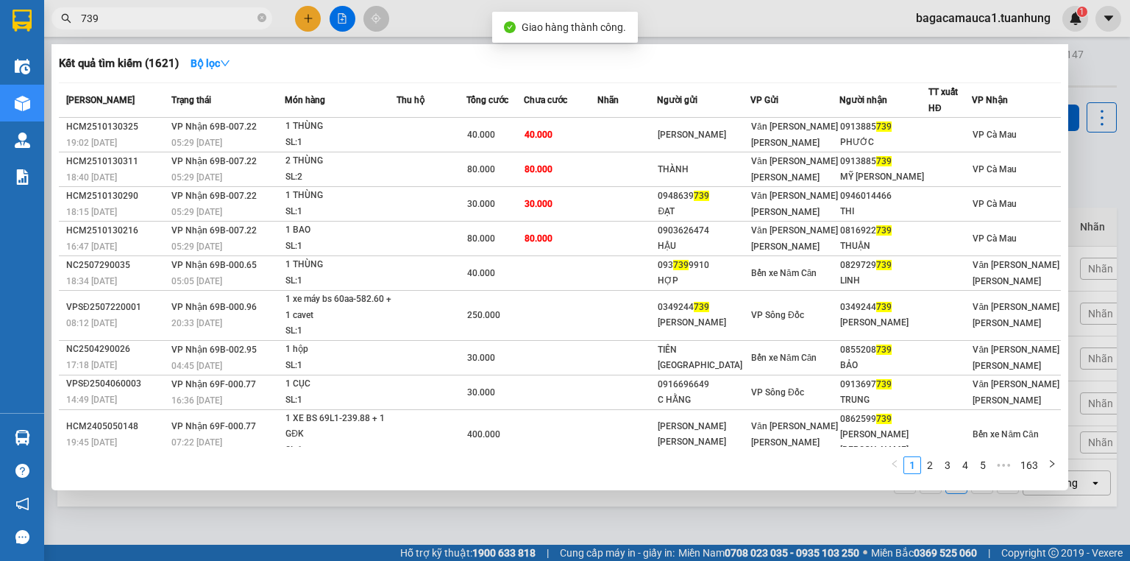
click at [194, 12] on input "739" at bounding box center [168, 18] width 174 height 16
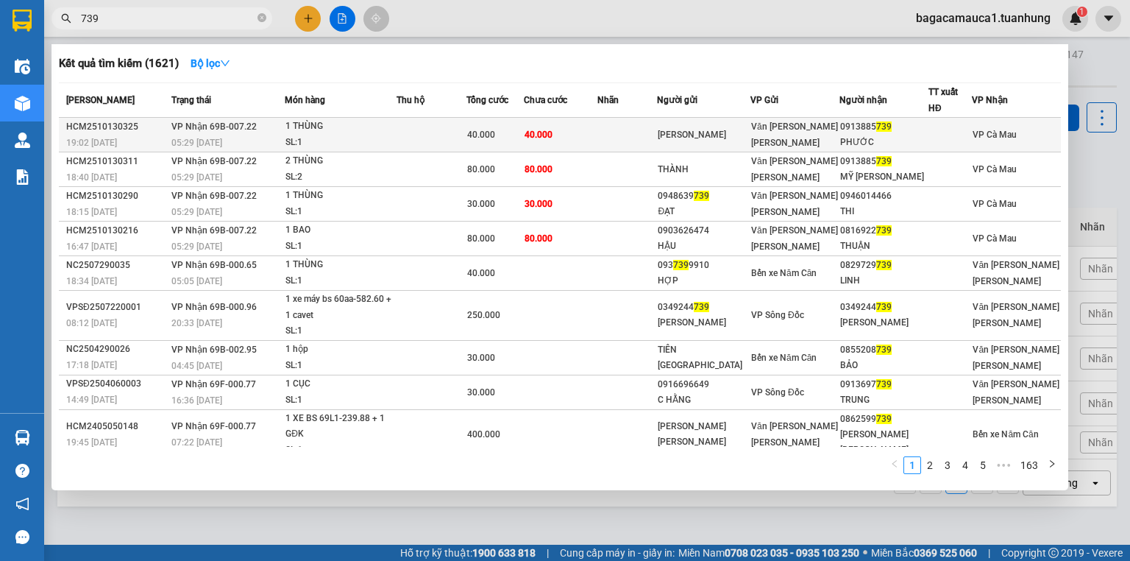
click at [406, 135] on td at bounding box center [432, 135] width 70 height 35
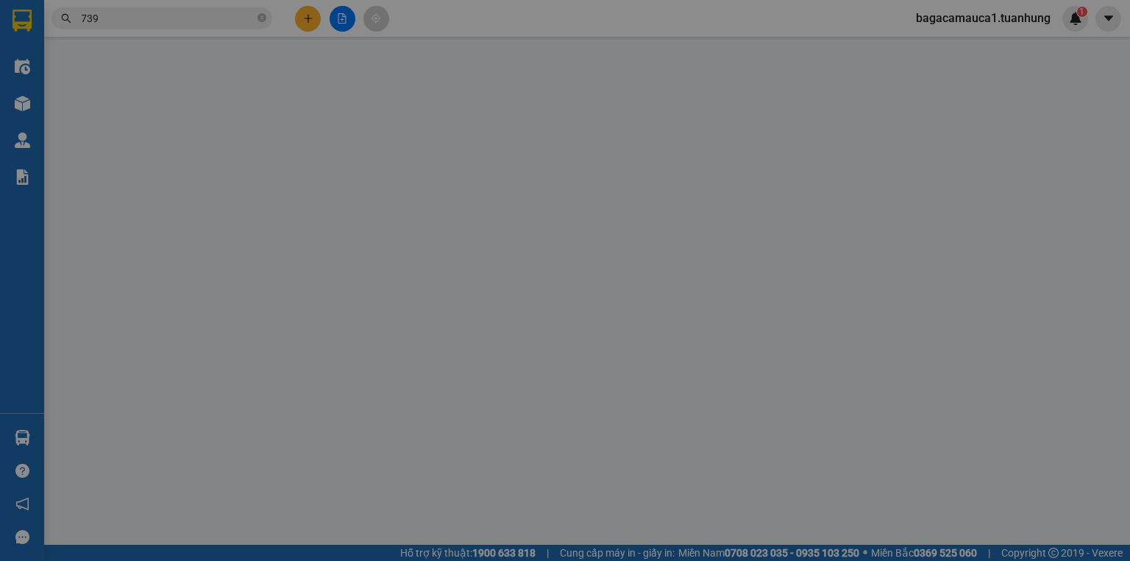
type input "DANH THUẬN"
type input "0913885739"
type input "PHƯỚC"
type input "40.000"
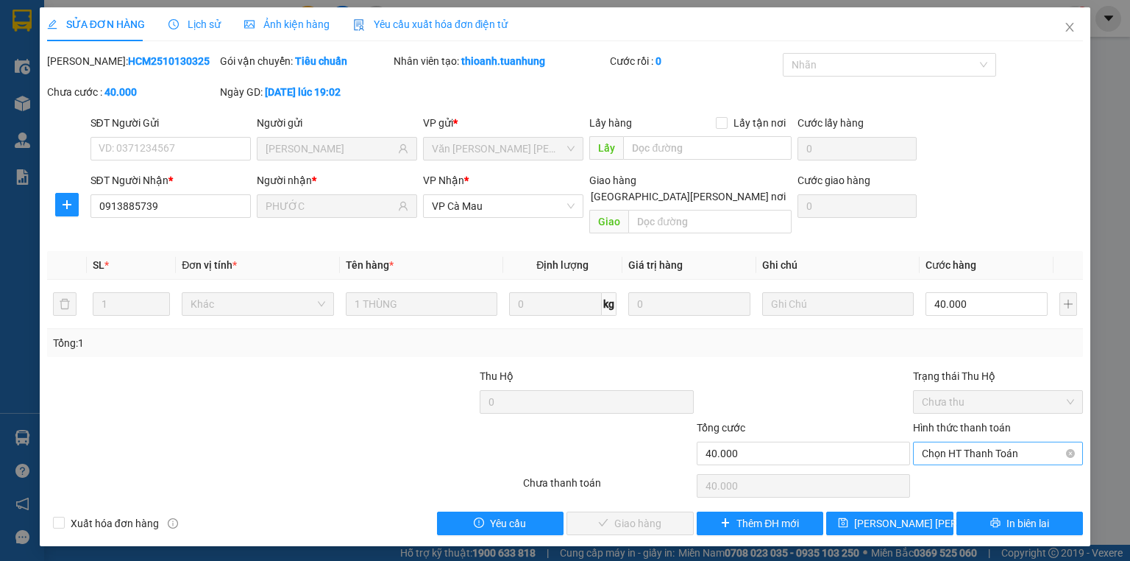
click at [1004, 447] on div "Hình thức thanh toán Chọn HT Thanh Toán" at bounding box center [998, 445] width 170 height 52
click at [983, 471] on div "Chọn HT Thanh Toán" at bounding box center [998, 485] width 173 height 29
click at [986, 442] on span "Chọn HT Thanh Toán" at bounding box center [998, 453] width 152 height 22
click at [967, 465] on div "Tại văn phòng" at bounding box center [998, 466] width 152 height 16
type input "0"
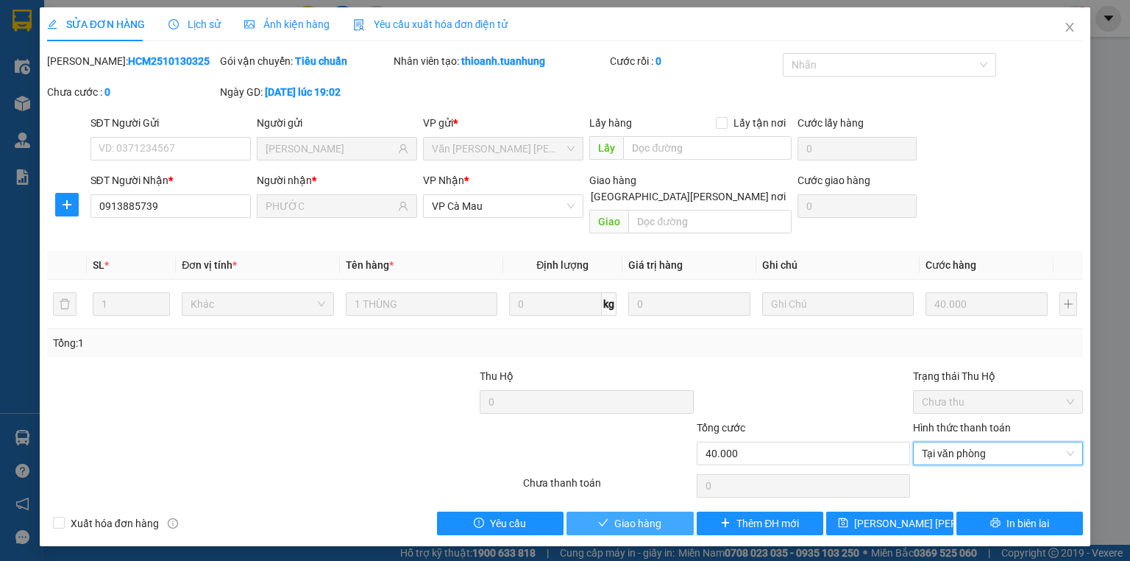
click at [633, 515] on span "Giao hàng" at bounding box center [637, 523] width 47 height 16
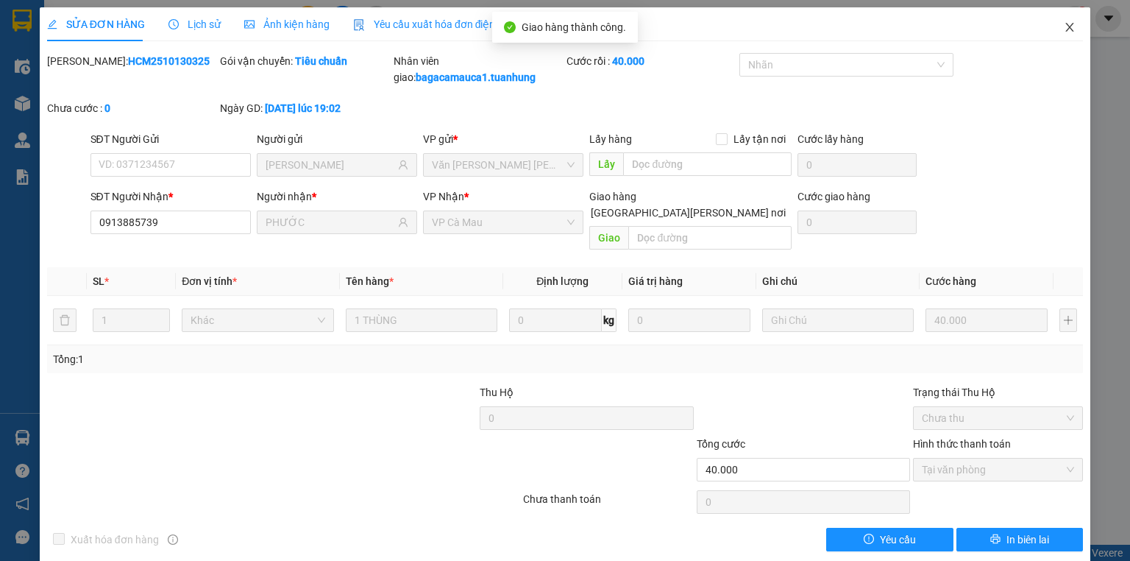
drag, startPoint x: 1078, startPoint y: 43, endPoint x: 980, endPoint y: 37, distance: 98.1
click at [1075, 38] on span "Close" at bounding box center [1069, 27] width 41 height 41
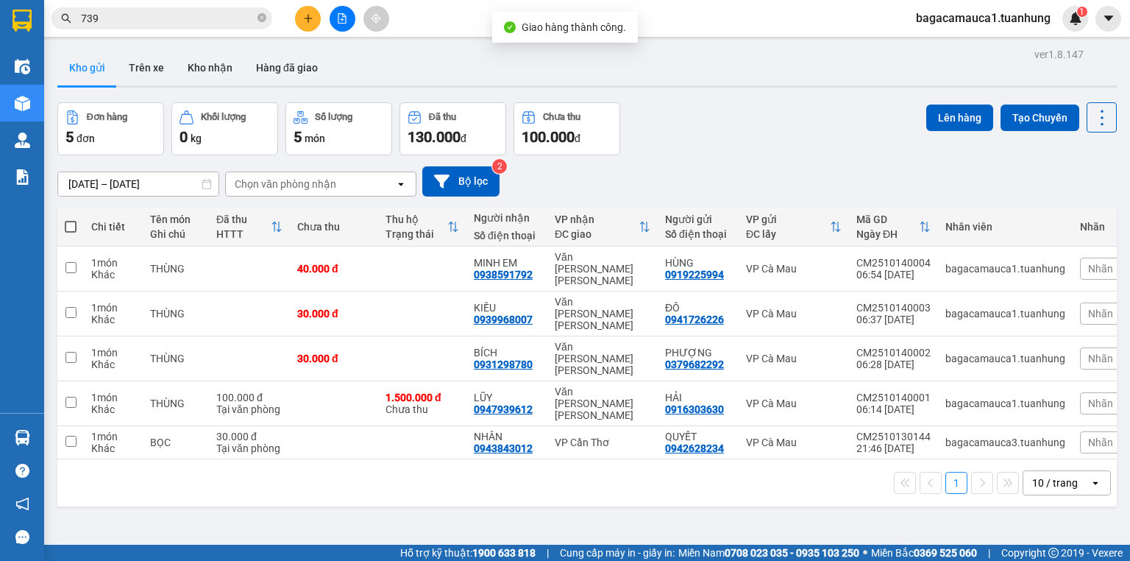
click at [216, 22] on input "739" at bounding box center [168, 18] width 174 height 16
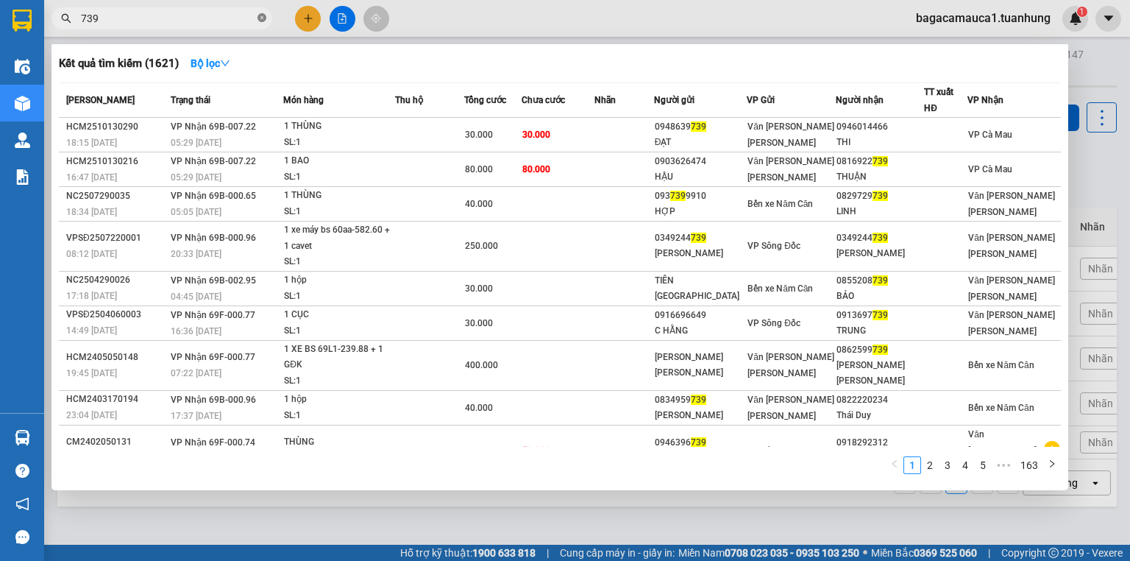
click at [264, 15] on icon "close-circle" at bounding box center [262, 17] width 9 height 9
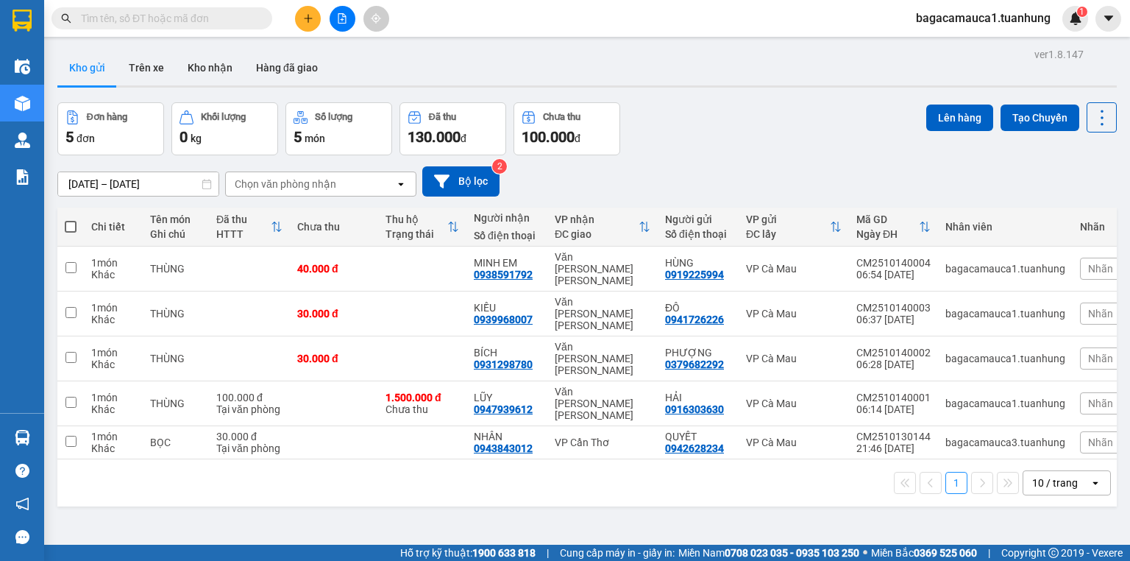
click at [155, 18] on input "text" at bounding box center [168, 18] width 174 height 16
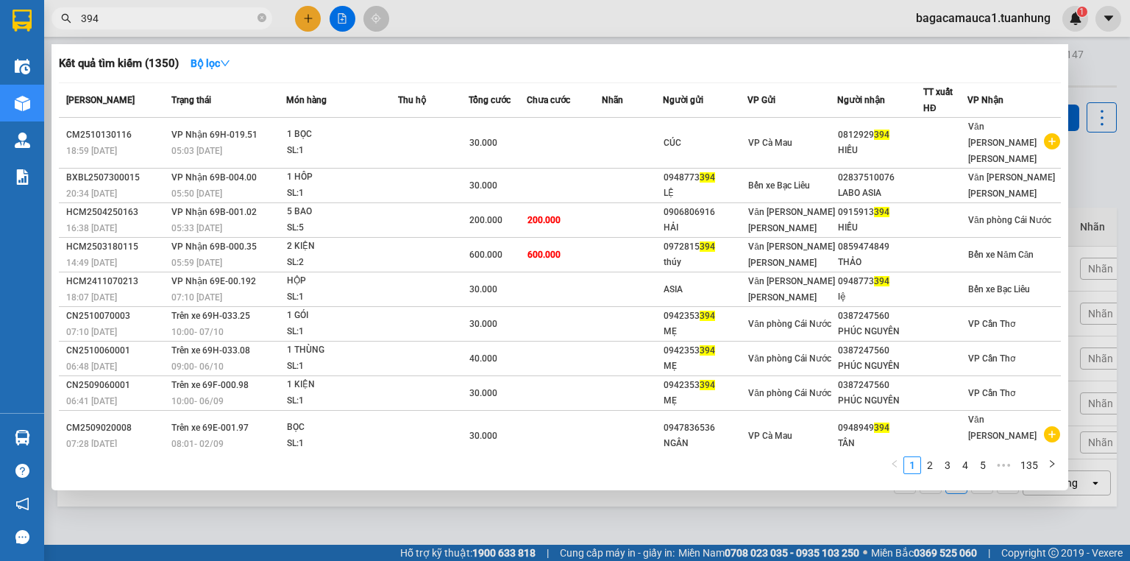
click at [124, 23] on input "394" at bounding box center [168, 18] width 174 height 16
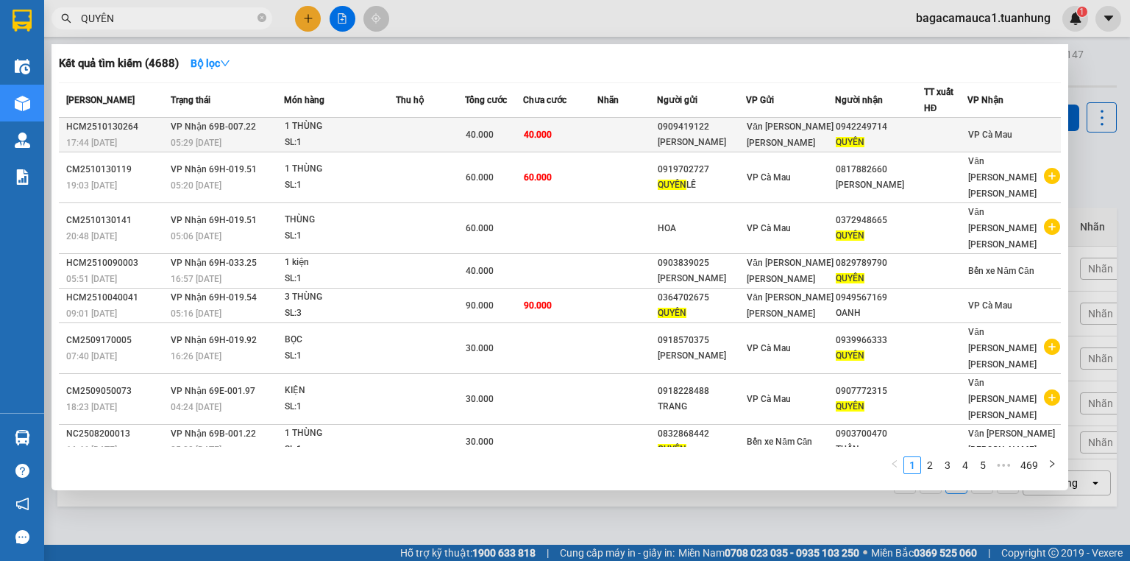
type input "QUYÊN"
click at [395, 136] on div "SL: 1" at bounding box center [340, 143] width 110 height 16
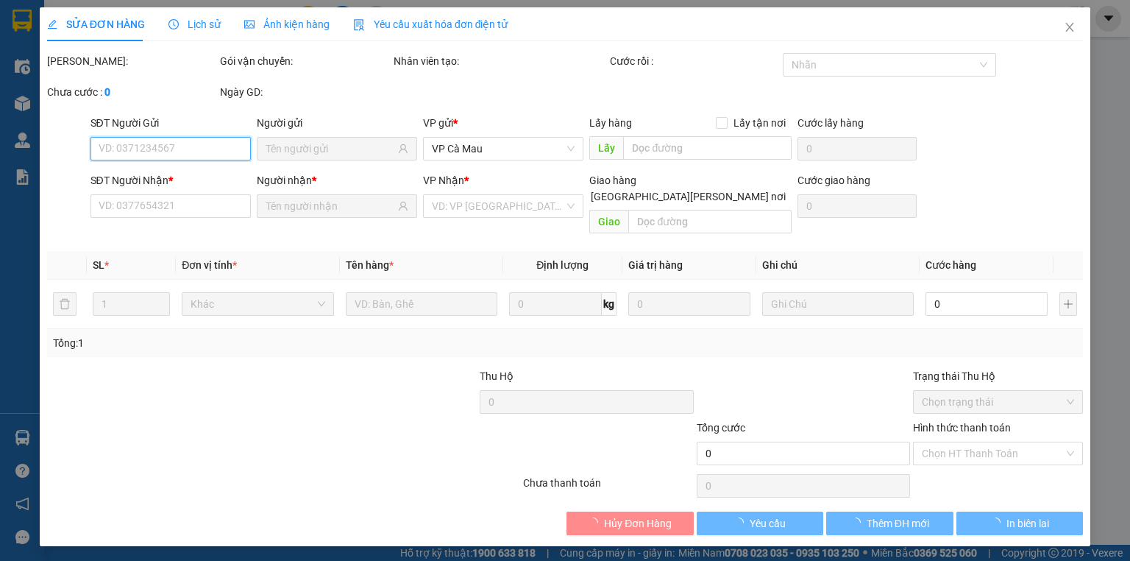
type input "0909419122"
type input "THANH PHƯƠNG"
type input "0942249714"
type input "QUYÊN"
type input "40.000"
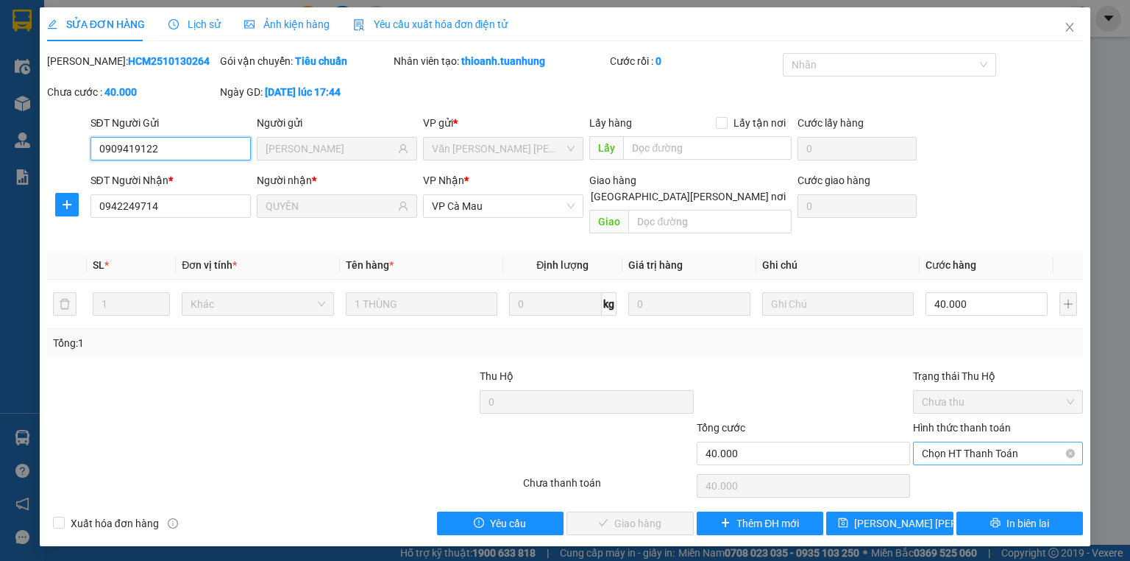
drag, startPoint x: 945, startPoint y: 428, endPoint x: 947, endPoint y: 441, distance: 12.7
click at [945, 442] on span "Chọn HT Thanh Toán" at bounding box center [998, 453] width 152 height 22
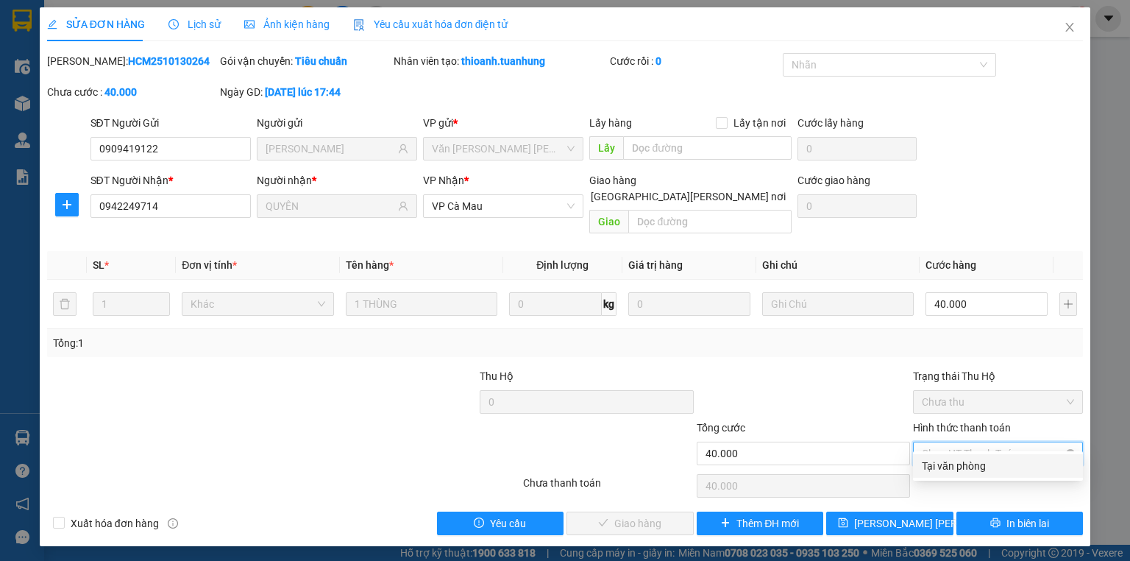
drag, startPoint x: 947, startPoint y: 441, endPoint x: 738, endPoint y: 464, distance: 210.3
click at [956, 466] on div "Tại văn phòng" at bounding box center [998, 466] width 152 height 16
type input "0"
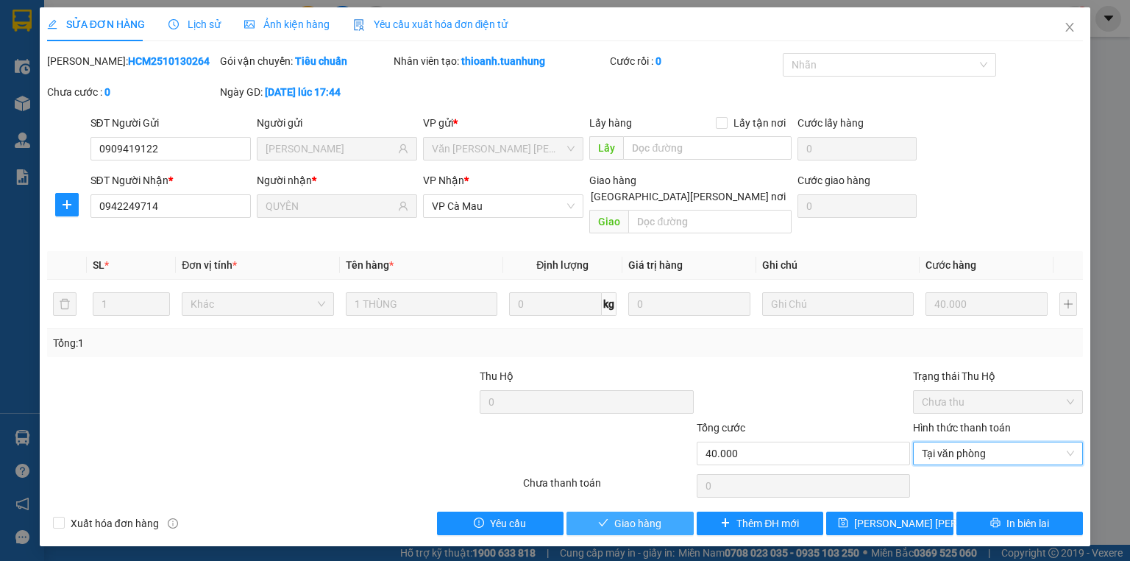
click at [612, 511] on button "Giao hàng" at bounding box center [630, 523] width 127 height 24
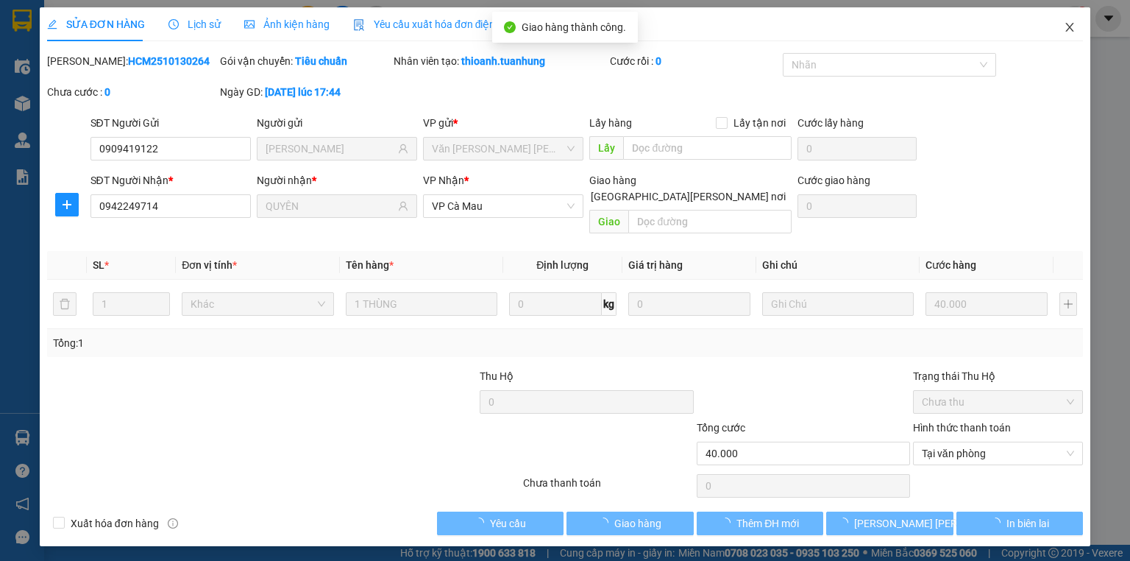
click at [1069, 24] on icon "close" at bounding box center [1070, 27] width 12 height 12
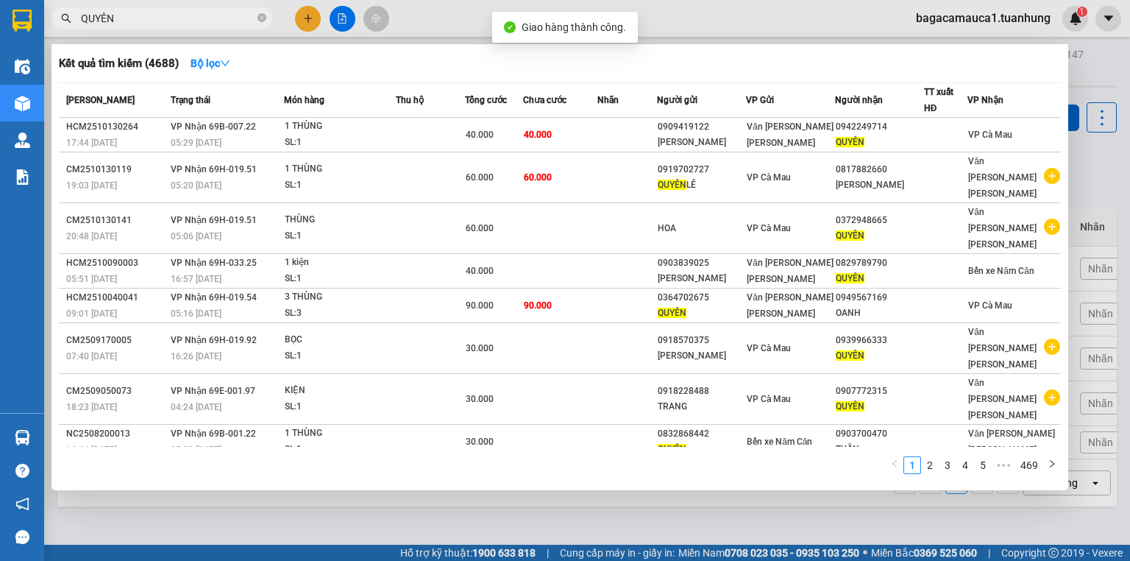
click at [189, 17] on input "QUYÊN" at bounding box center [168, 18] width 174 height 16
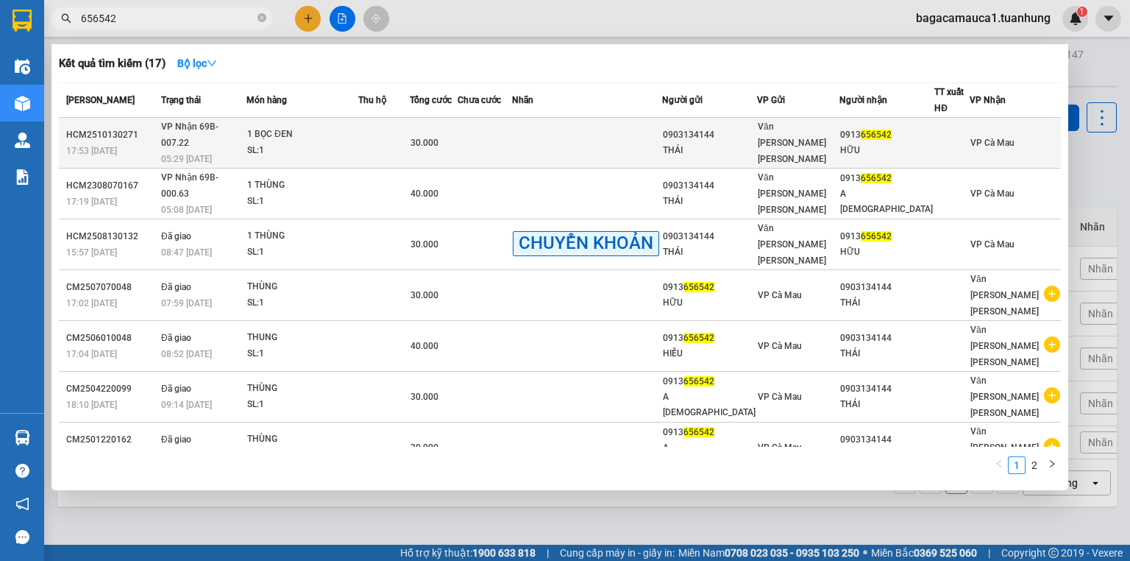
type input "656542"
click at [512, 135] on td at bounding box center [485, 143] width 54 height 51
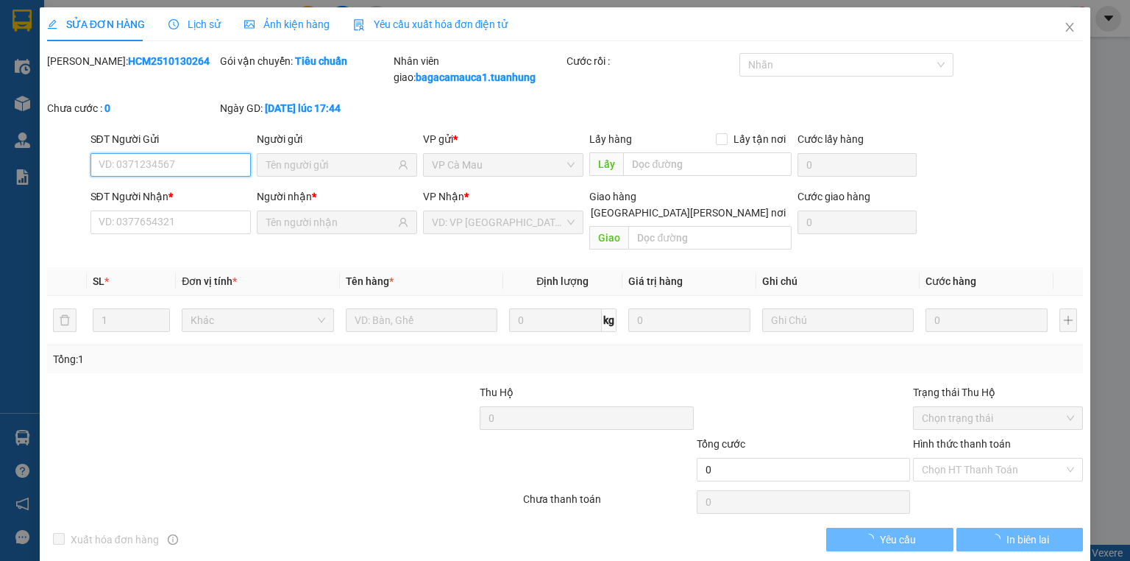
type input "0903134144"
type input "THÁI"
type input "0913656542"
type input "HỮU"
type input "30.000"
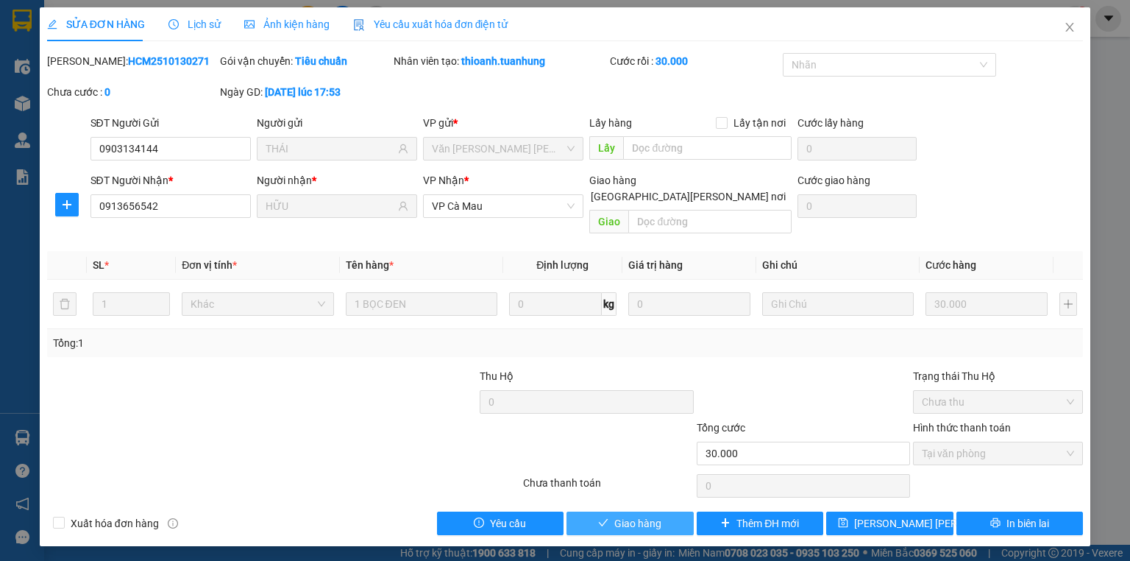
click at [603, 517] on icon "check" at bounding box center [603, 522] width 10 height 10
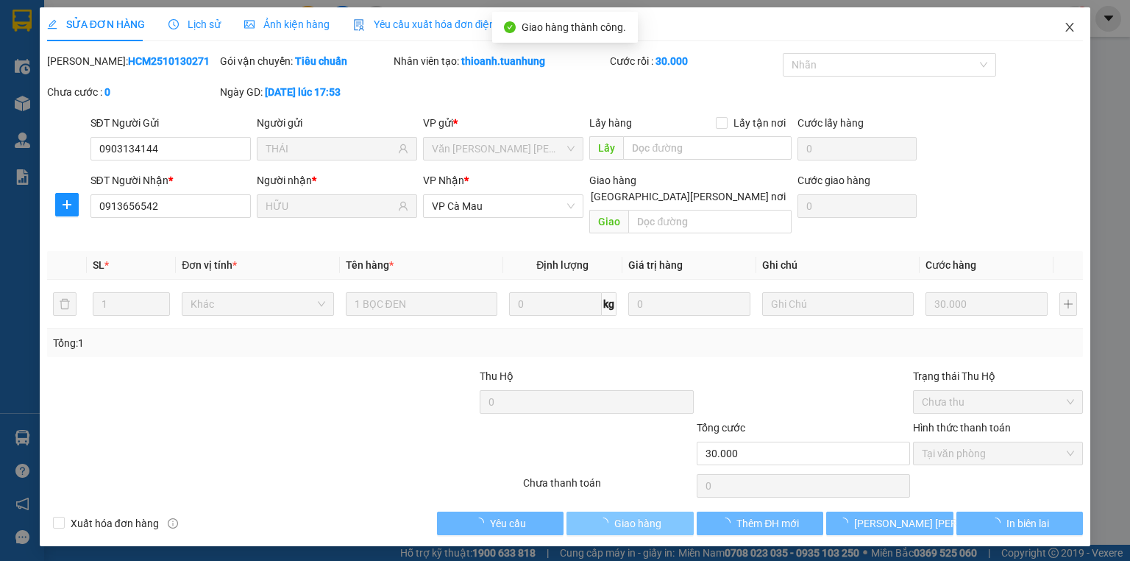
drag, startPoint x: 1072, startPoint y: 26, endPoint x: 748, endPoint y: 0, distance: 325.6
click at [1071, 26] on icon "close" at bounding box center [1070, 27] width 8 height 9
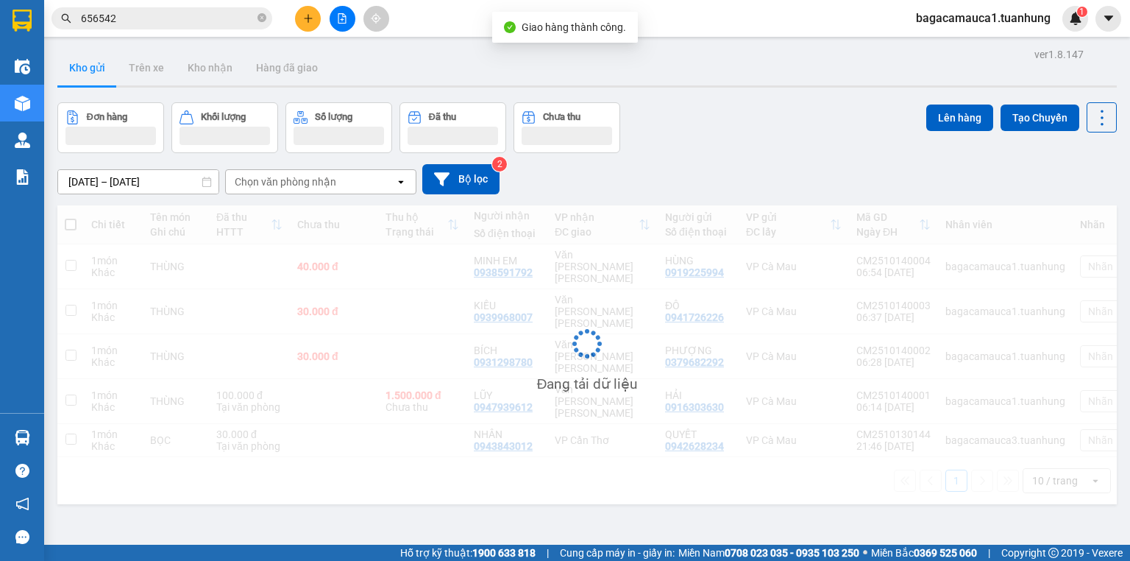
click at [147, 21] on input "656542" at bounding box center [168, 18] width 174 height 16
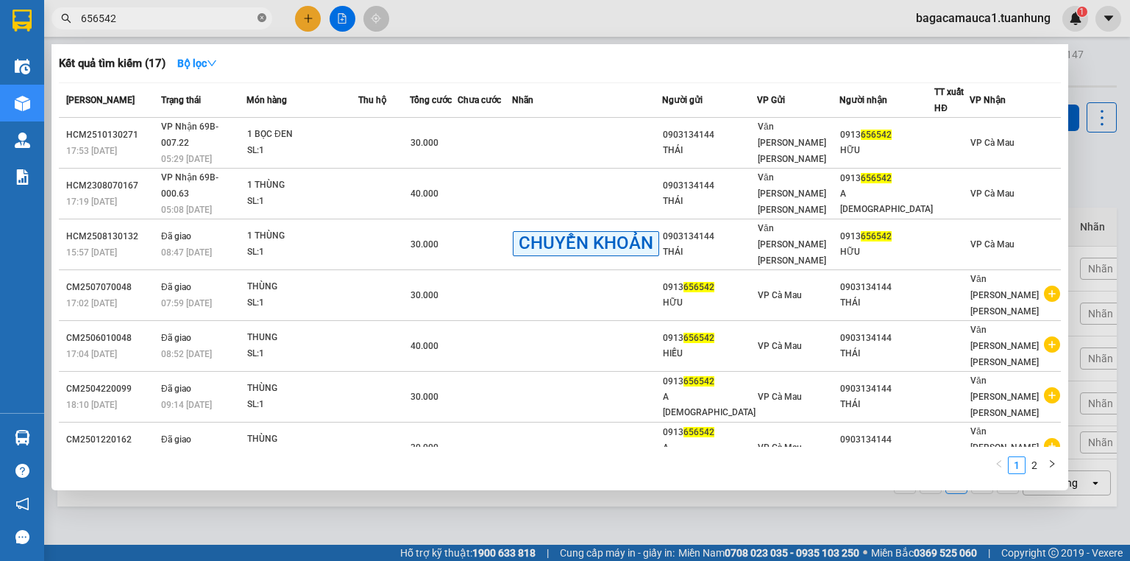
click at [262, 21] on icon "close-circle" at bounding box center [262, 17] width 9 height 9
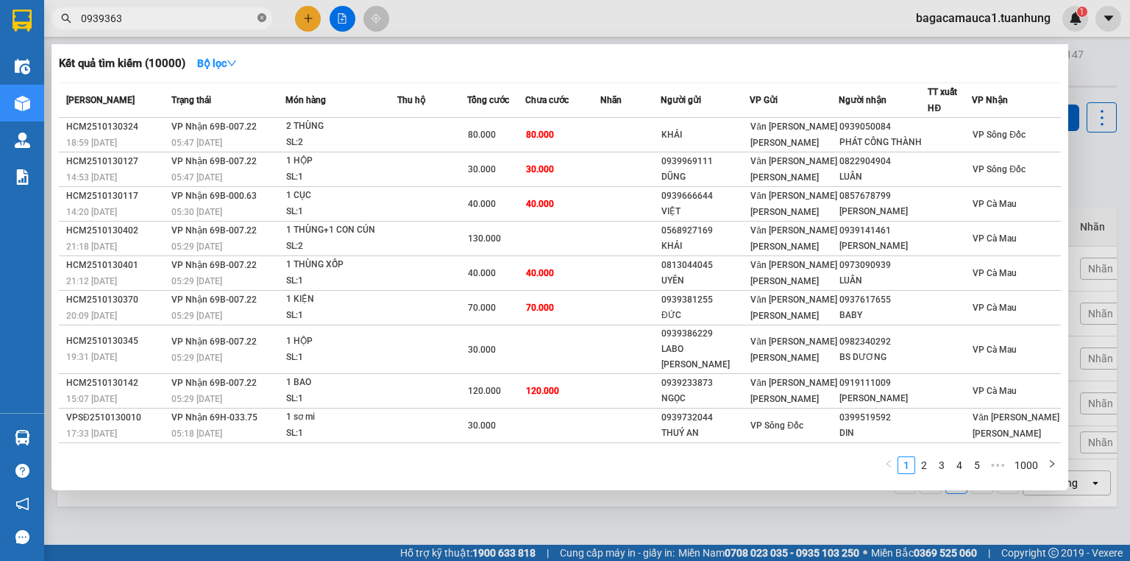
type input "09393639"
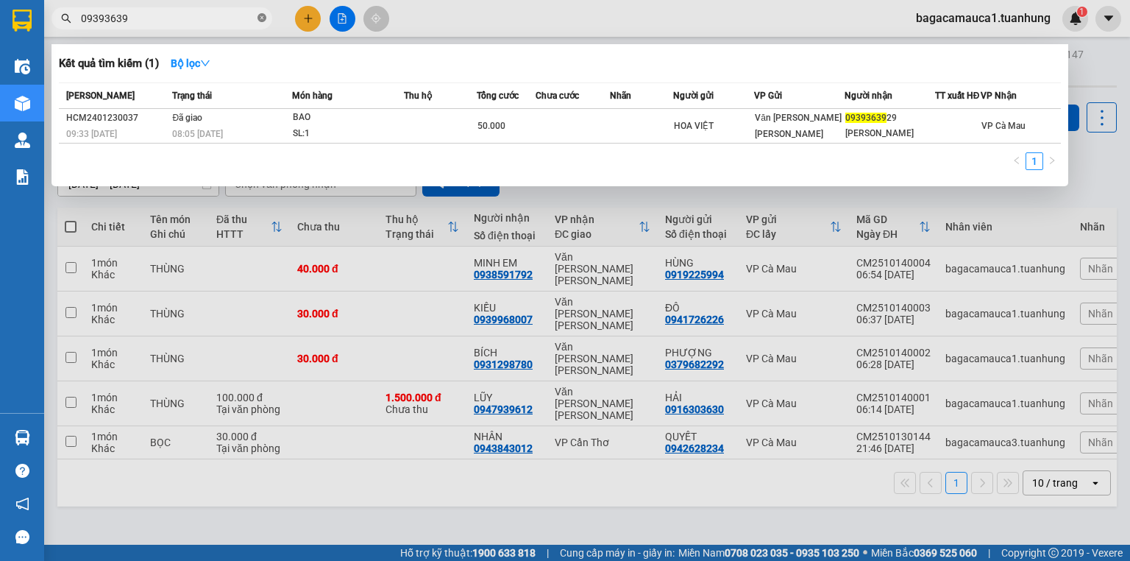
click at [266, 18] on icon "close-circle" at bounding box center [262, 17] width 9 height 9
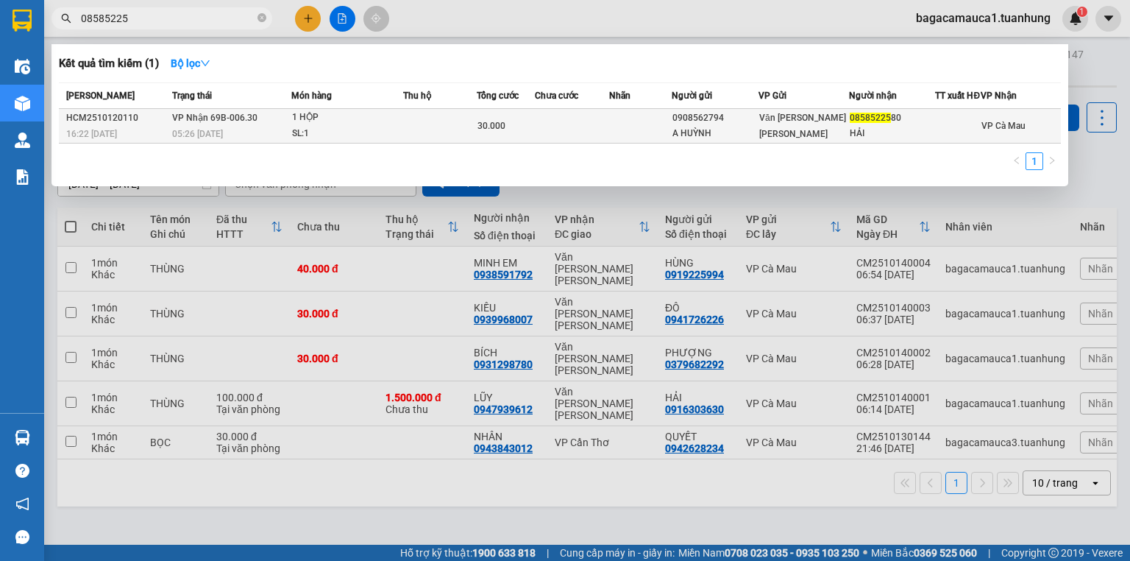
type input "08585225"
click at [548, 138] on td at bounding box center [572, 126] width 74 height 35
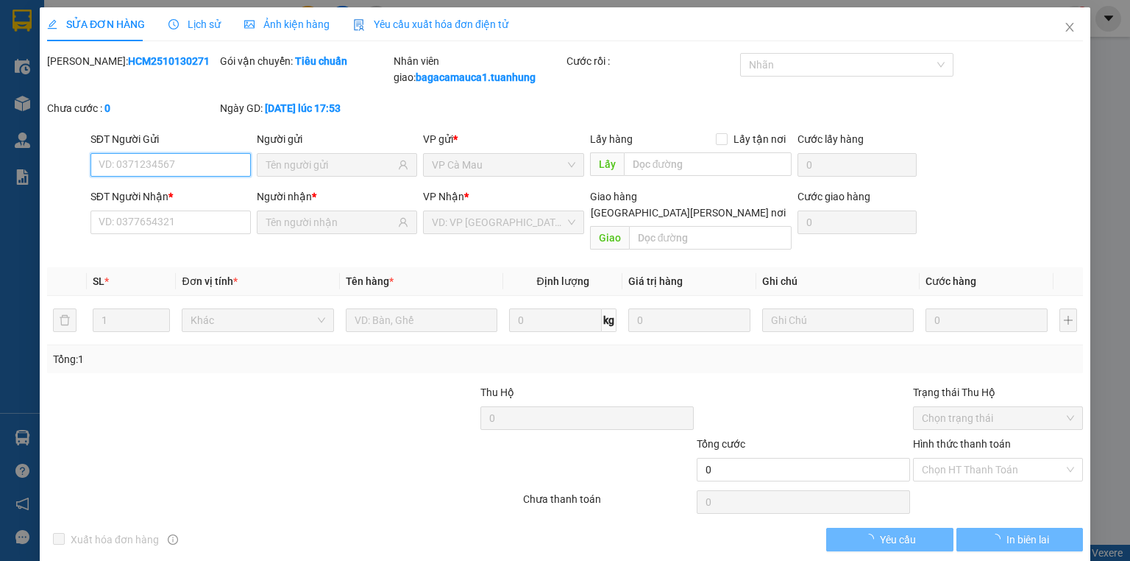
type input "0908562794"
type input "A HUỲNH"
type input "0858522580"
type input "HẢI"
type input "30.000"
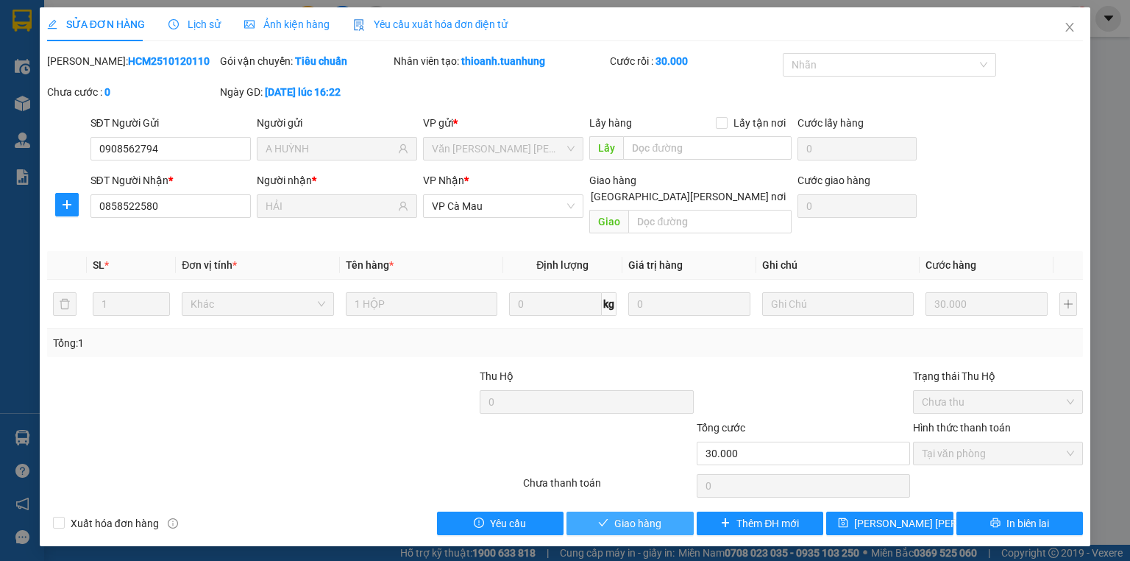
click at [631, 515] on span "Giao hàng" at bounding box center [637, 523] width 47 height 16
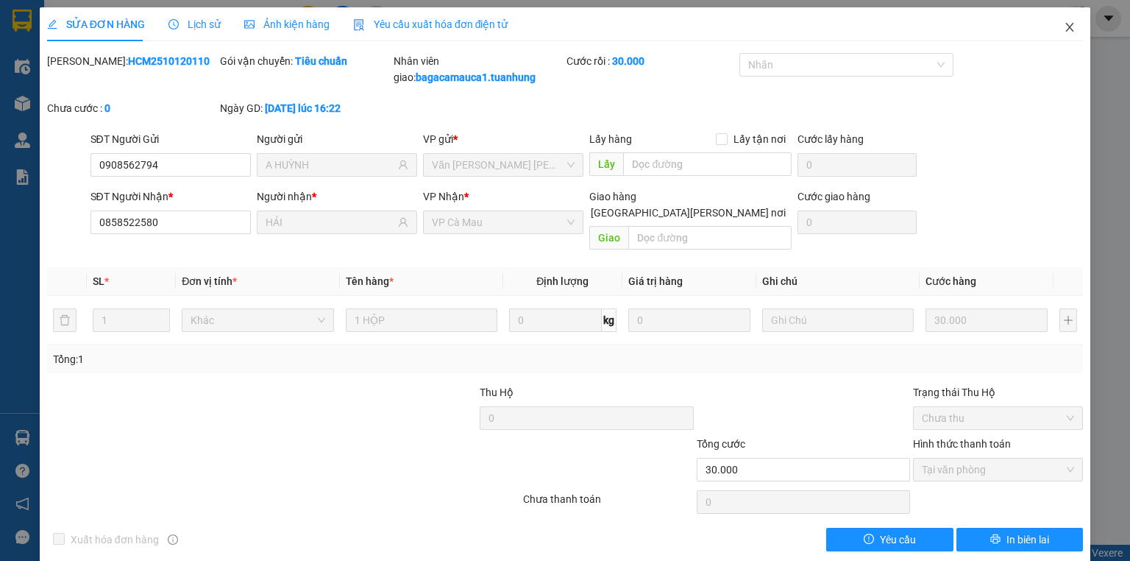
click at [1064, 24] on icon "close" at bounding box center [1070, 27] width 12 height 12
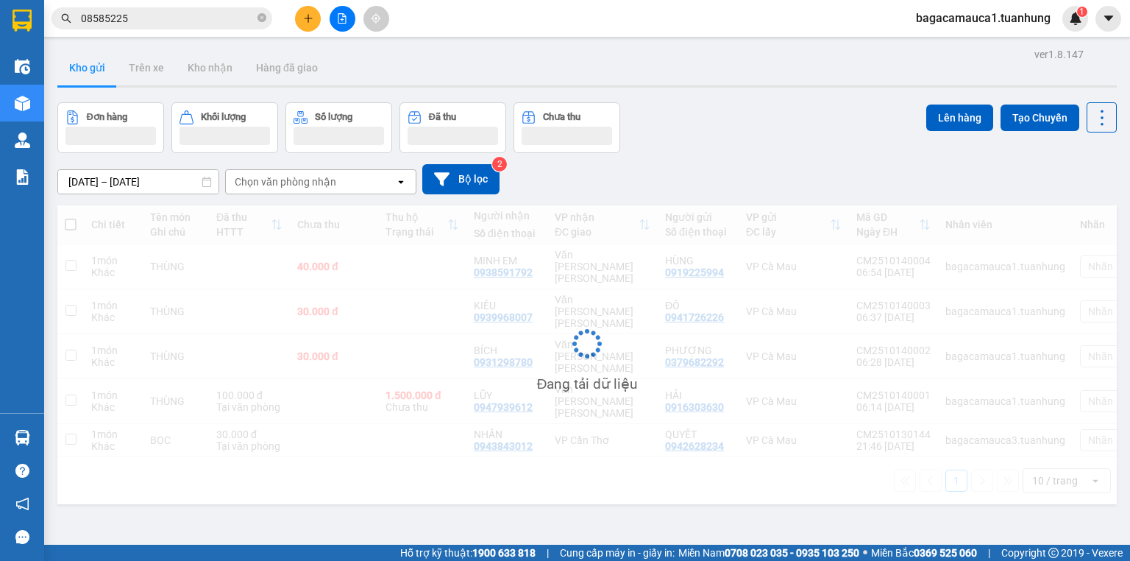
click at [156, 21] on input "08585225" at bounding box center [168, 18] width 174 height 16
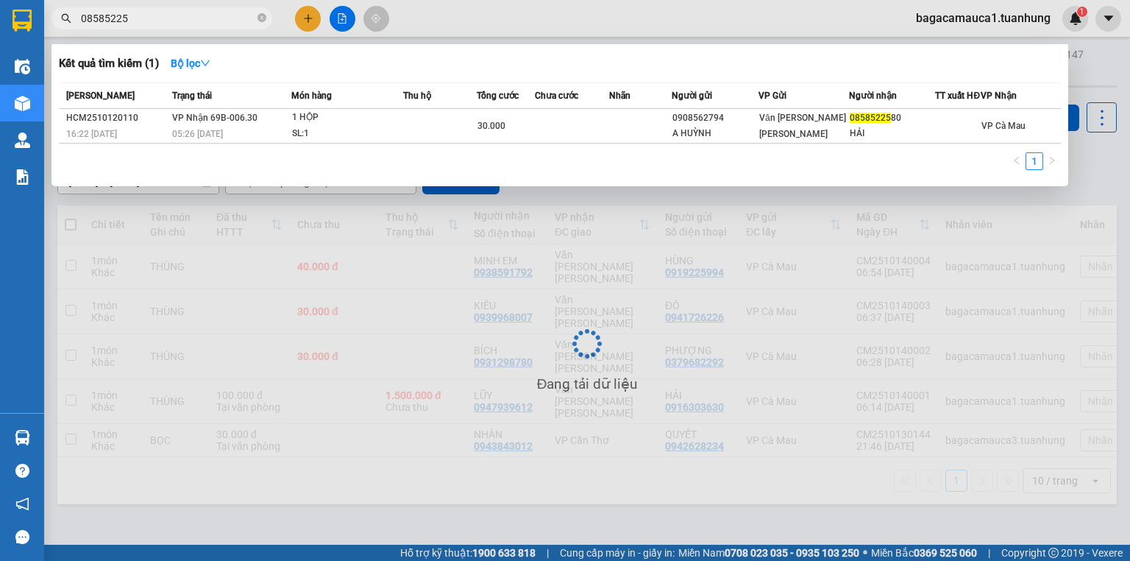
click at [156, 21] on input "08585225" at bounding box center [168, 18] width 174 height 16
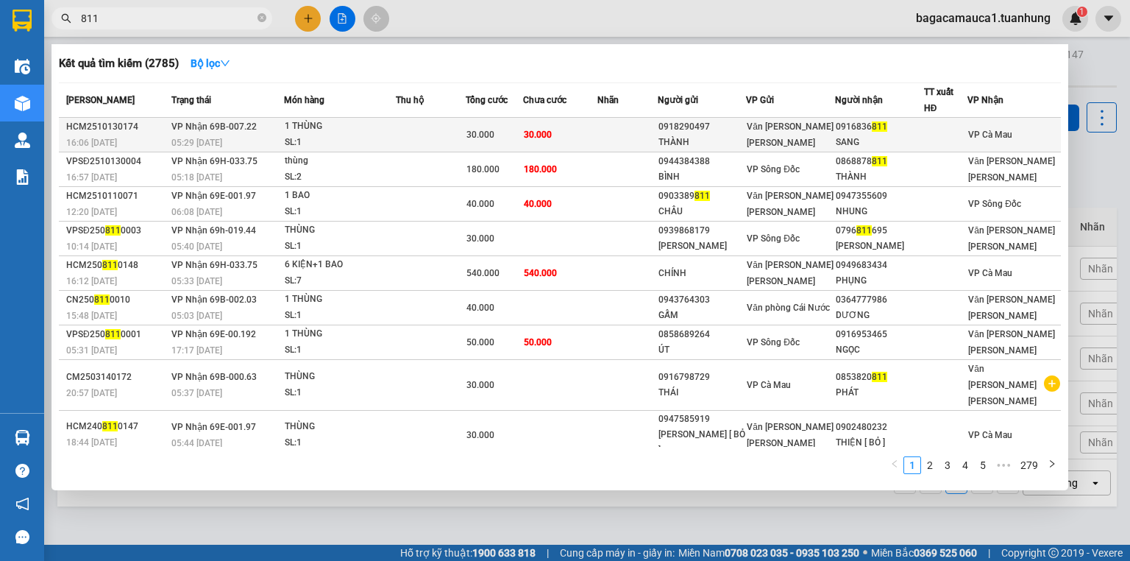
type input "811"
click at [408, 127] on td at bounding box center [430, 135] width 69 height 35
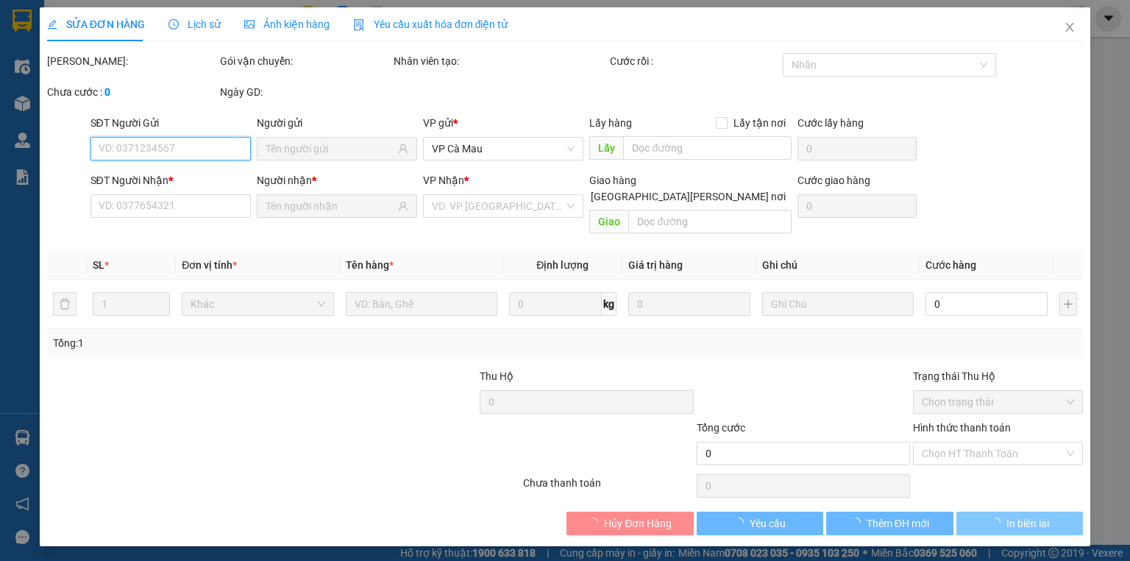
type input "0918290497"
type input "THÀNH"
type input "0916836811"
type input "SANG"
type input "30.000"
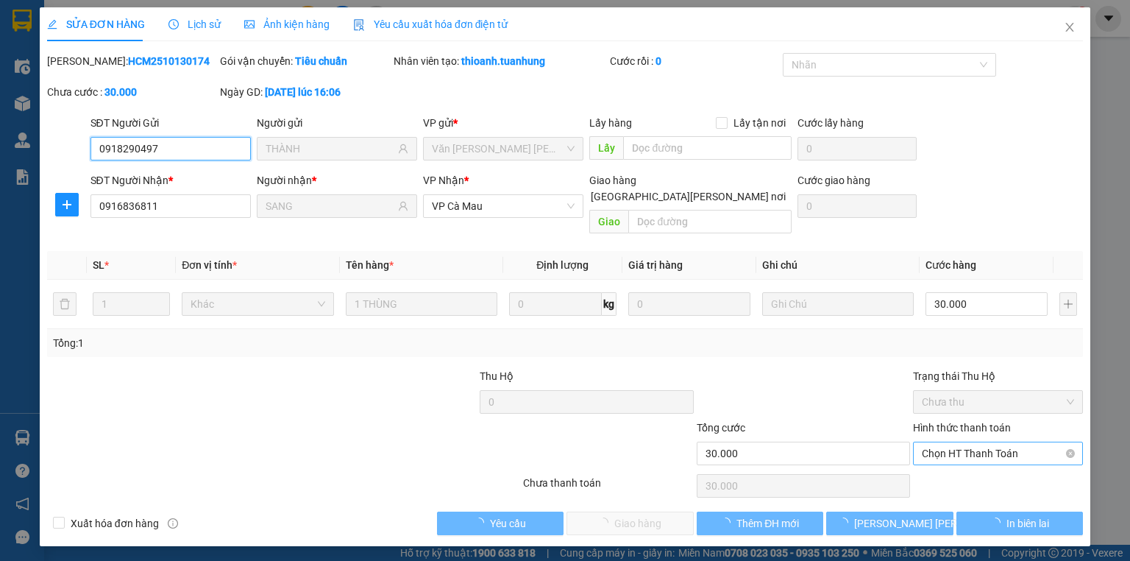
click at [963, 442] on span "Chọn HT Thanh Toán" at bounding box center [998, 453] width 152 height 22
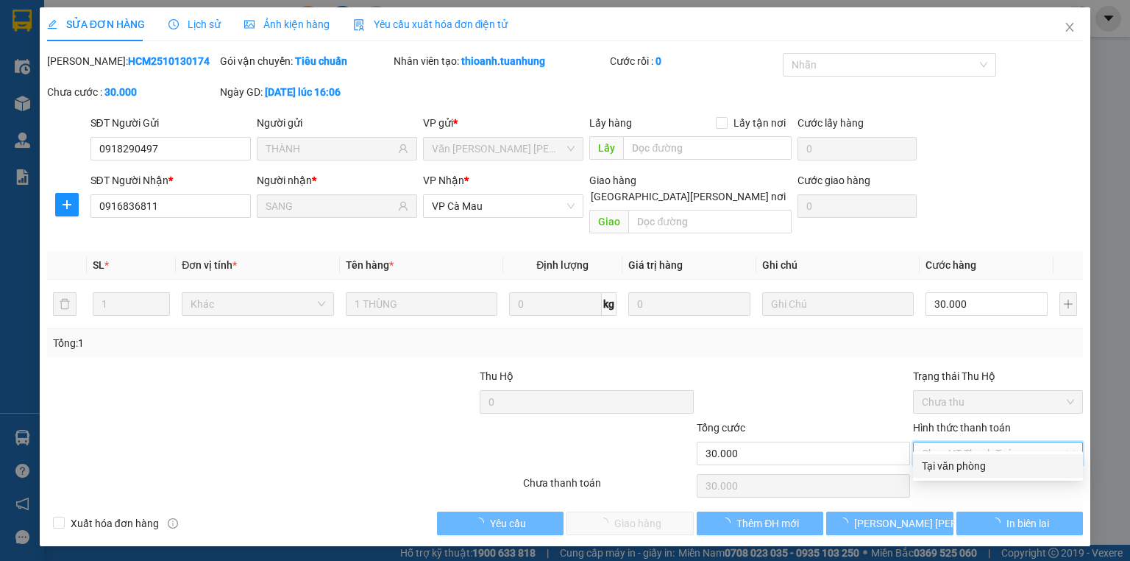
click at [966, 468] on div "Tại văn phòng" at bounding box center [998, 466] width 152 height 16
type input "0"
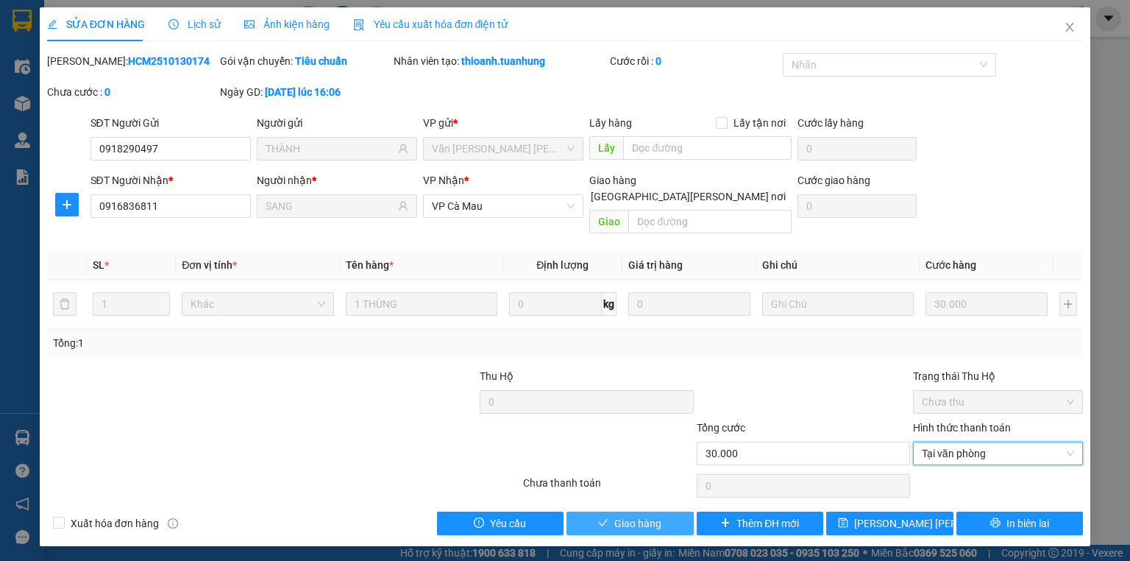
click at [618, 515] on span "Giao hàng" at bounding box center [637, 523] width 47 height 16
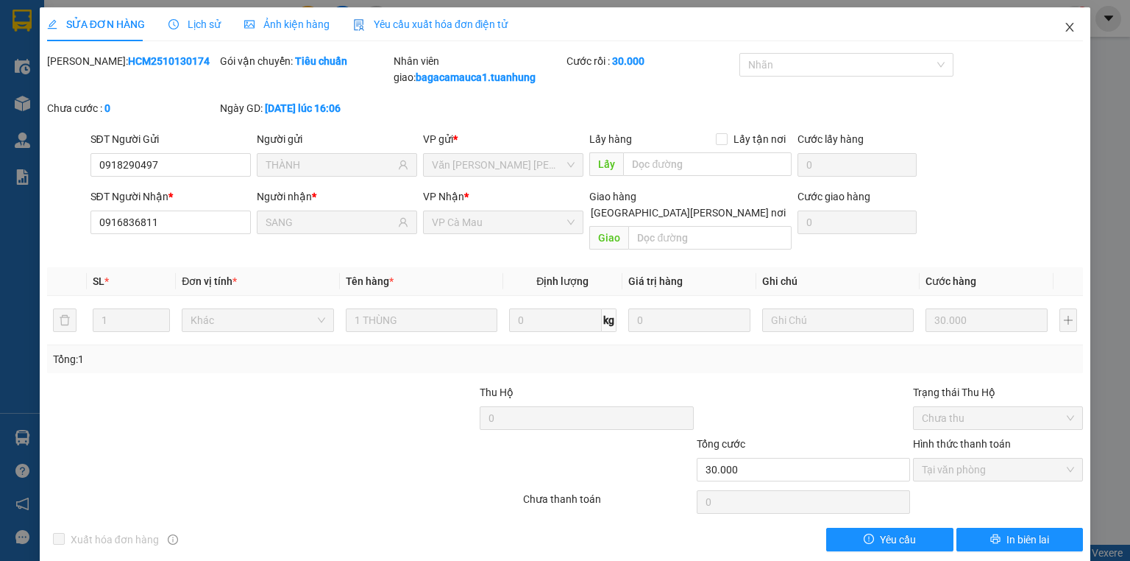
click at [1064, 47] on span "Close" at bounding box center [1069, 27] width 41 height 41
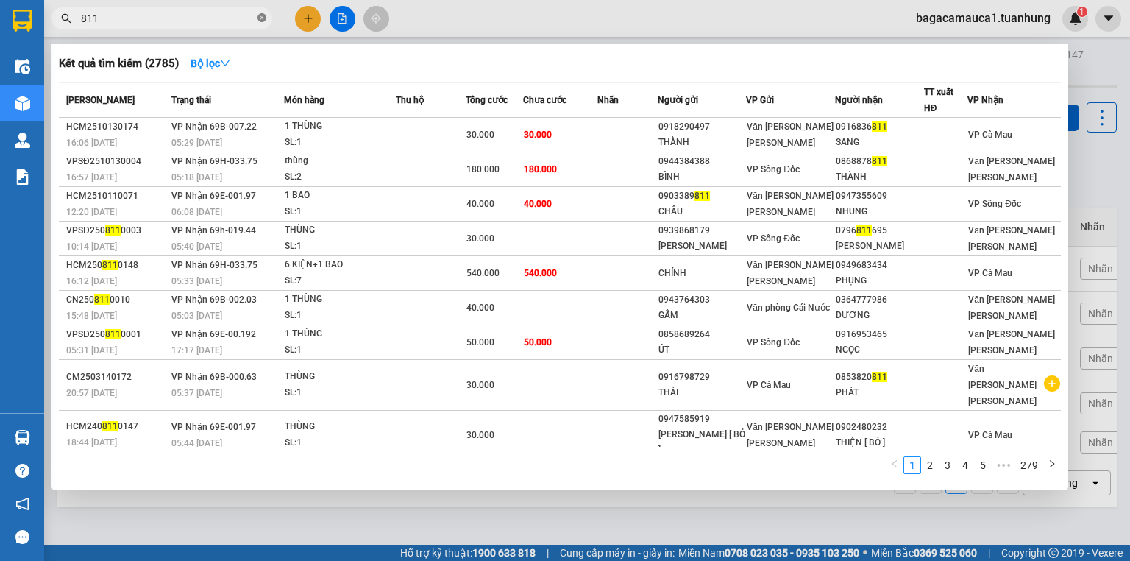
click at [262, 20] on icon "close-circle" at bounding box center [262, 17] width 9 height 9
type input "042"
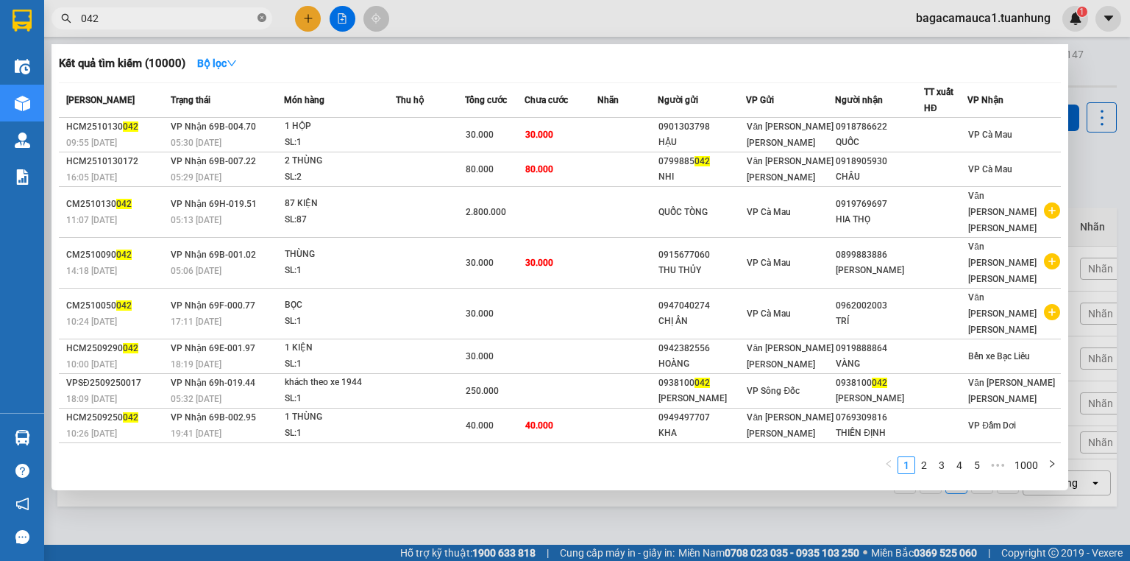
click at [262, 20] on icon "close-circle" at bounding box center [262, 17] width 9 height 9
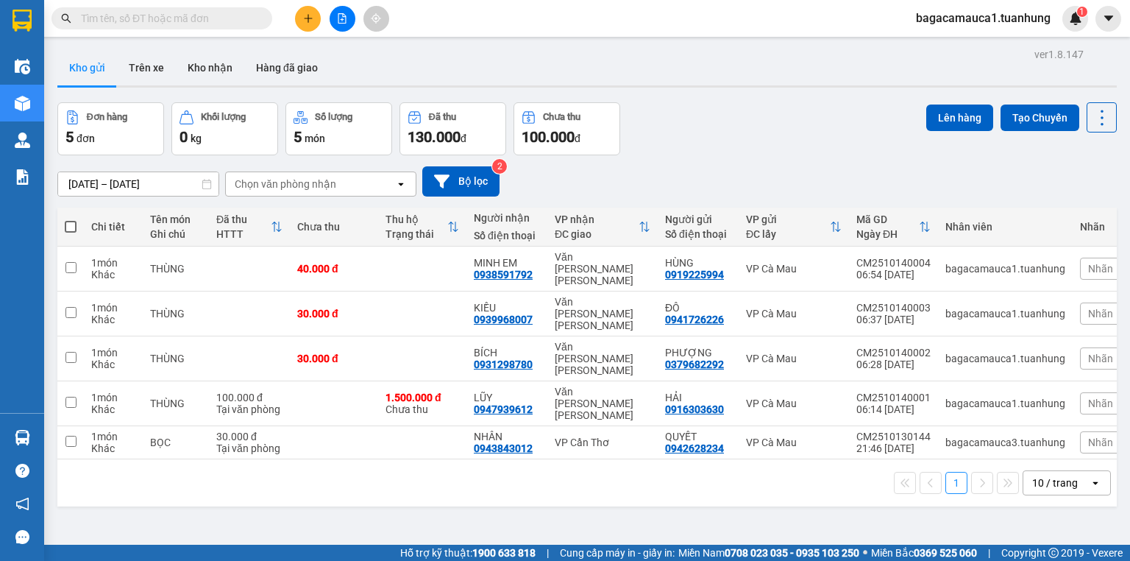
type input "0"
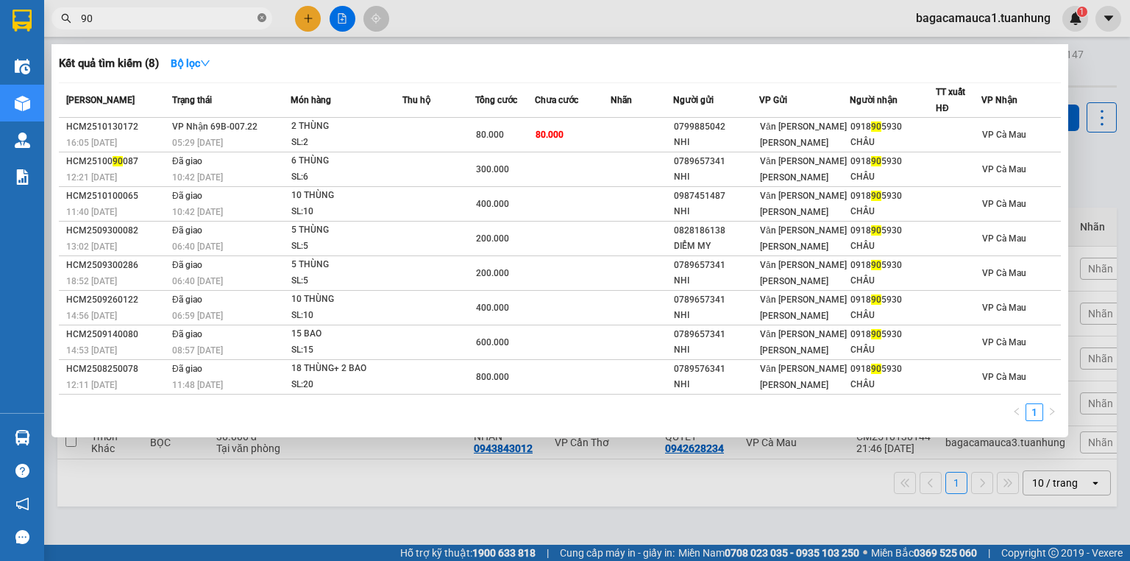
type input "9"
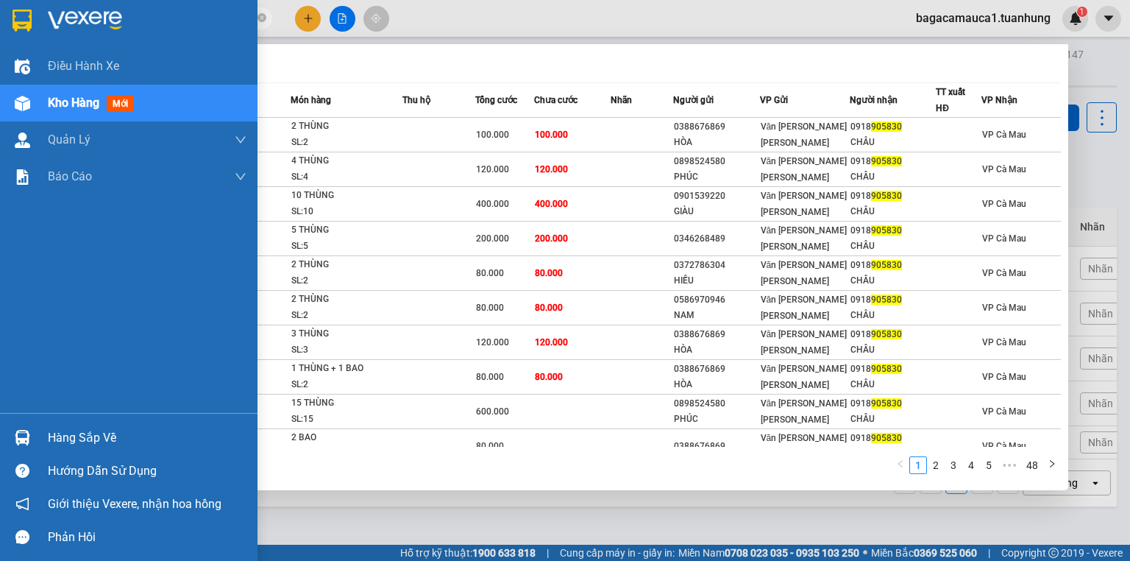
type input "905830"
click at [29, 435] on img at bounding box center [22, 437] width 15 height 15
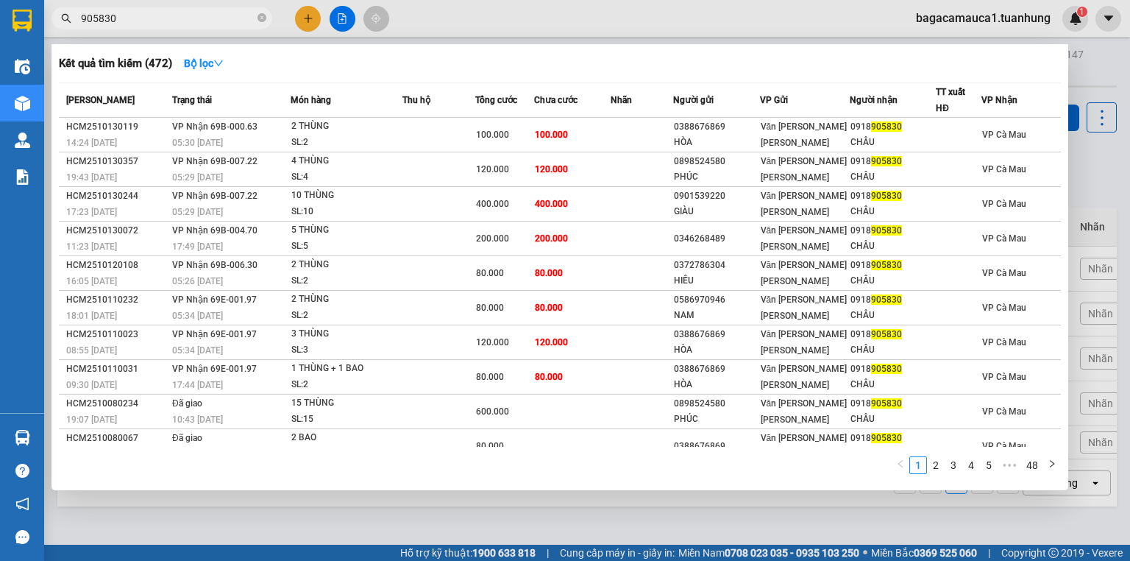
click at [552, 132] on section "Kết quả tìm kiếm ( 472 ) Bộ lọc Mã ĐH Trạng thái Món hàng Thu hộ Tổng cước Chưa…" at bounding box center [565, 280] width 1130 height 561
click at [259, 18] on icon "close-circle" at bounding box center [262, 17] width 9 height 9
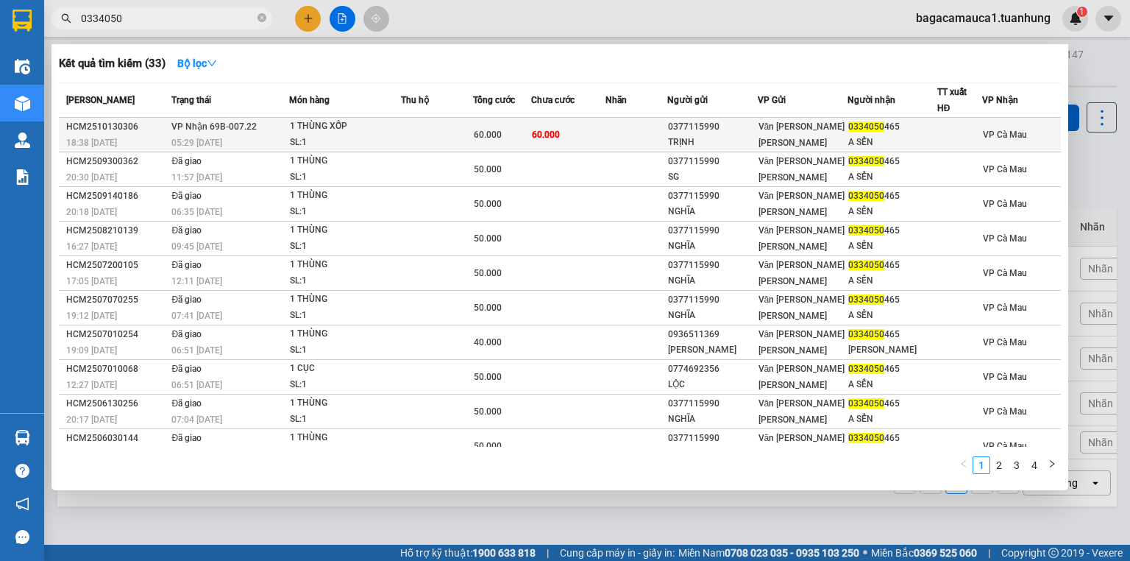
type input "0334050"
click at [666, 127] on td at bounding box center [637, 135] width 62 height 35
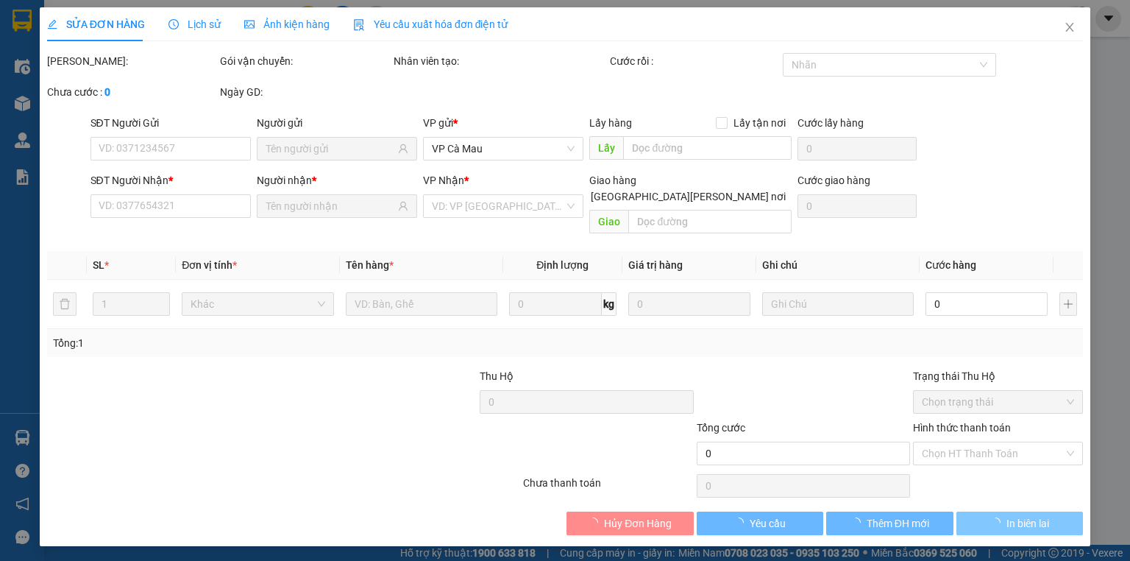
click at [988, 511] on button "In biên lai" at bounding box center [1020, 523] width 127 height 24
type input "0377115990"
type input "TRỊNH"
type input "0334050465"
type input "A SỂN"
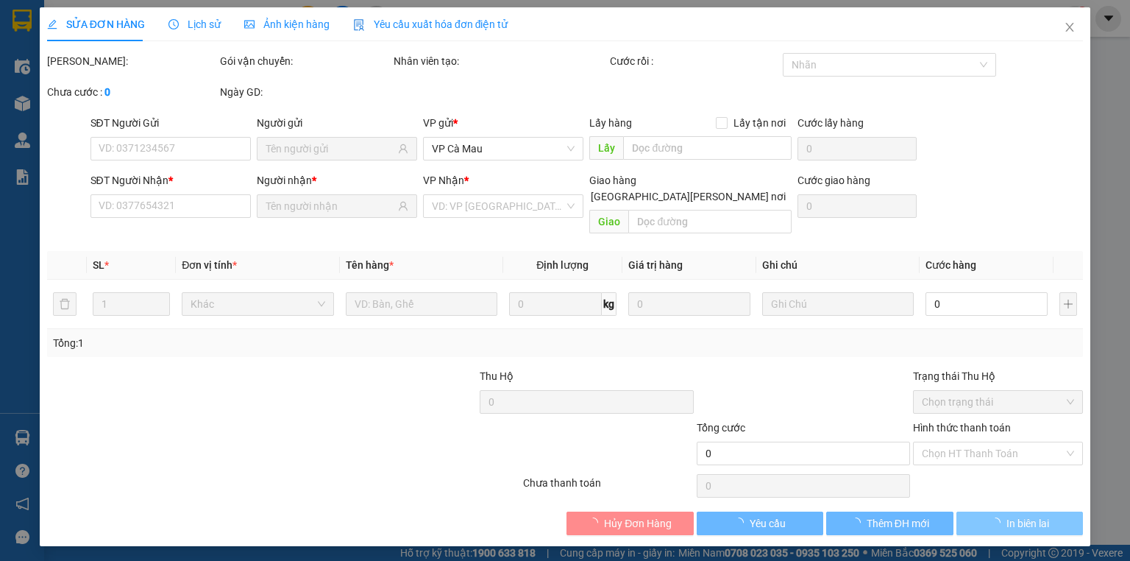
type input "60.000"
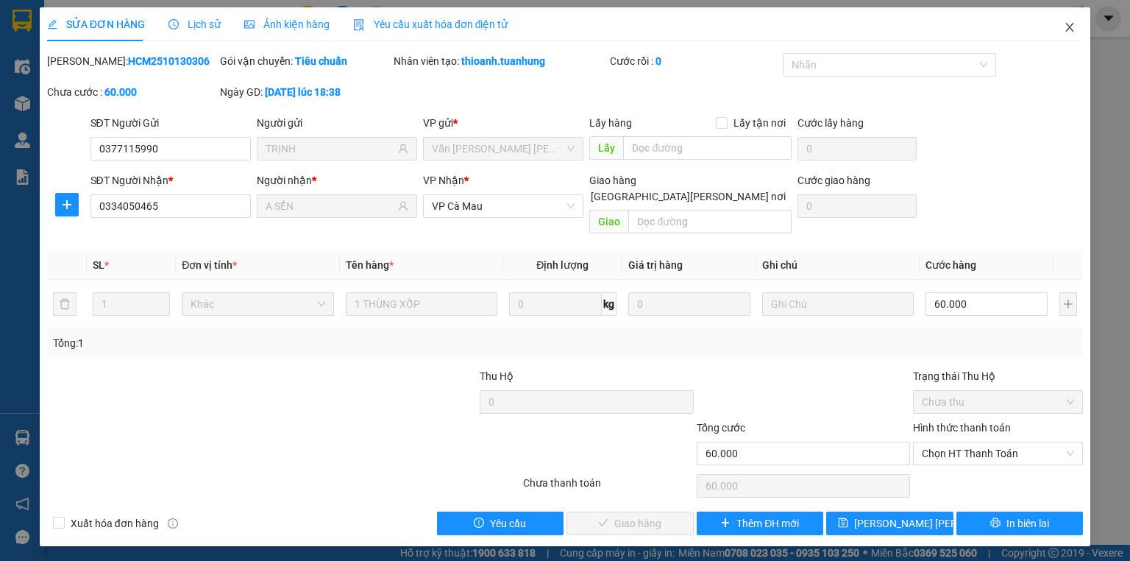
click at [1070, 30] on icon "close" at bounding box center [1070, 27] width 12 height 12
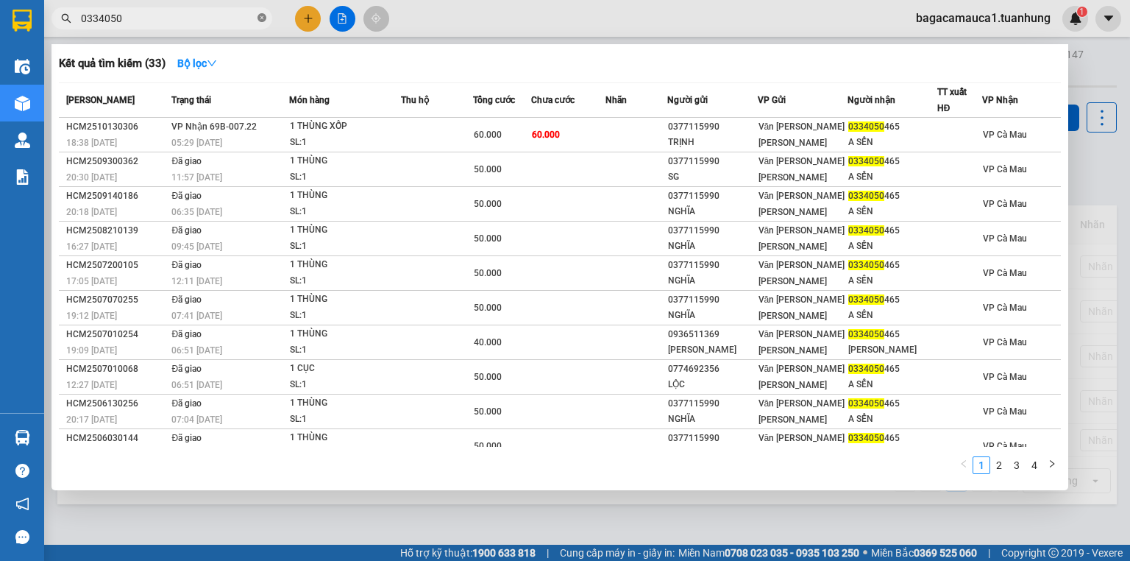
click at [265, 18] on icon "close-circle" at bounding box center [262, 17] width 9 height 9
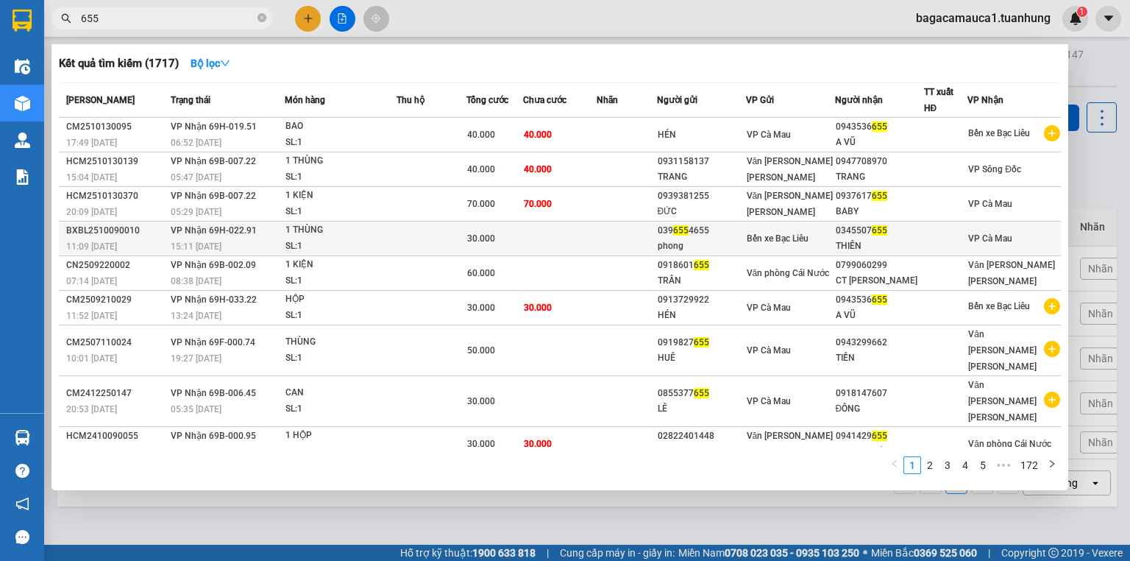
type input "655"
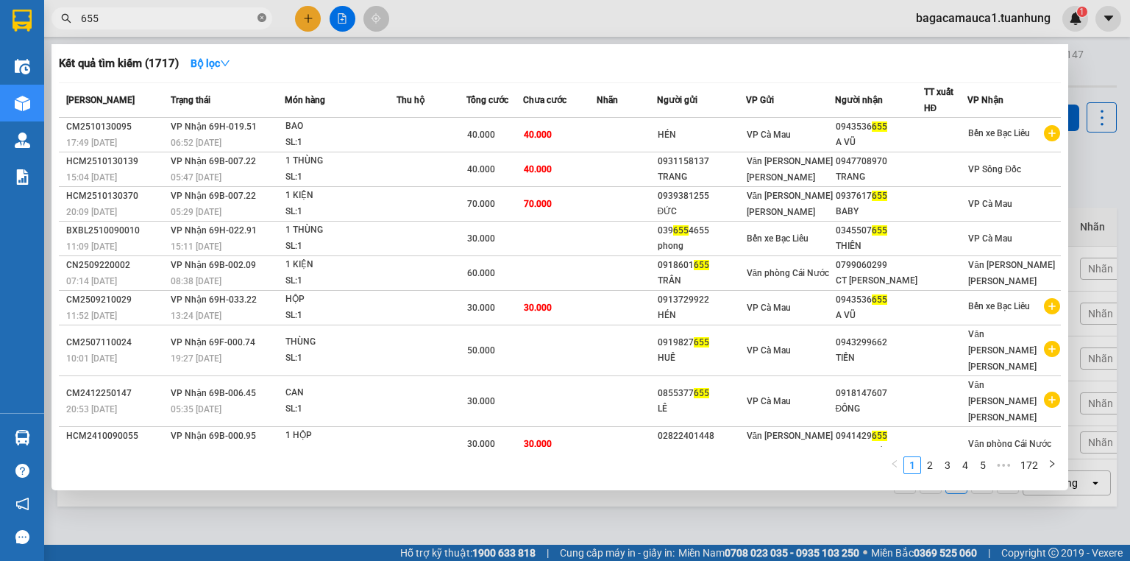
click at [261, 19] on icon "close-circle" at bounding box center [262, 17] width 9 height 9
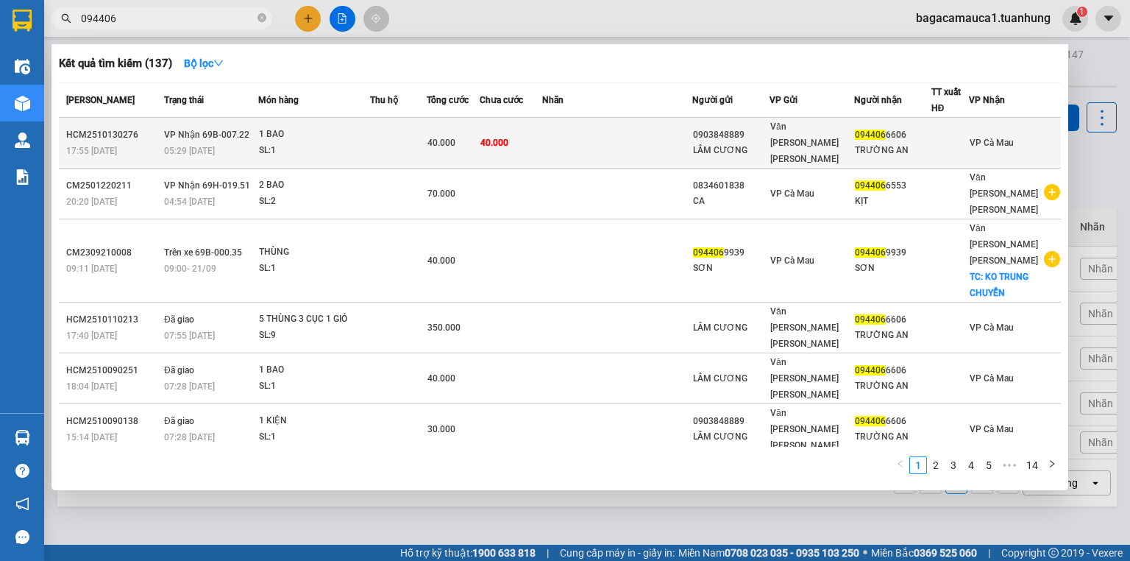
type input "094406"
click at [509, 138] on span "40.000" at bounding box center [495, 143] width 28 height 10
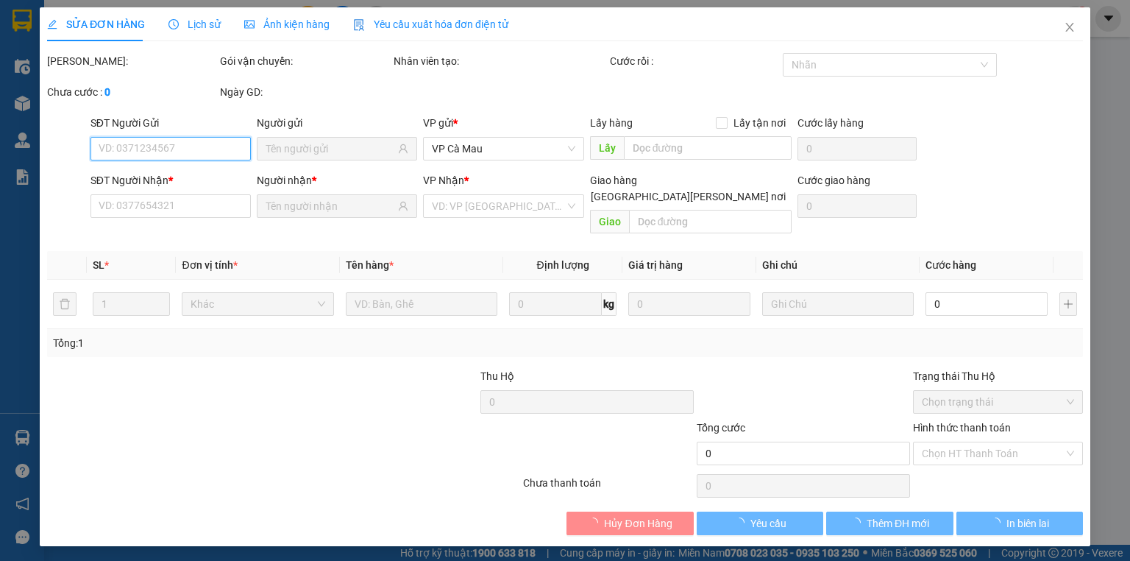
type input "0903848889"
type input "LÂM CƯƠNG"
type input "0944066606"
type input "TRƯỜNG AN"
type input "40.000"
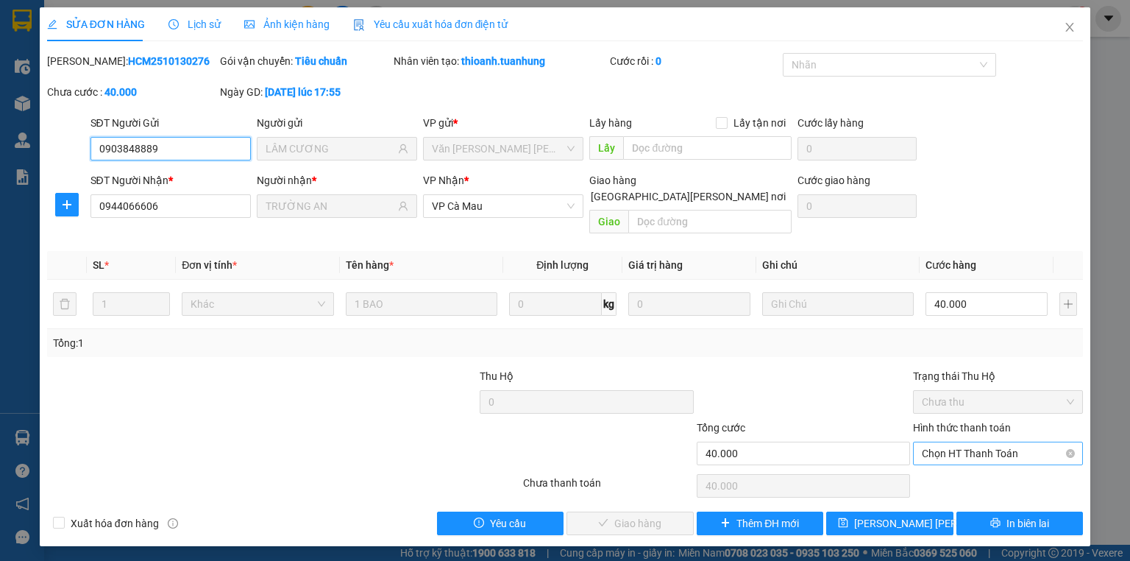
click at [998, 442] on span "Chọn HT Thanh Toán" at bounding box center [998, 453] width 152 height 22
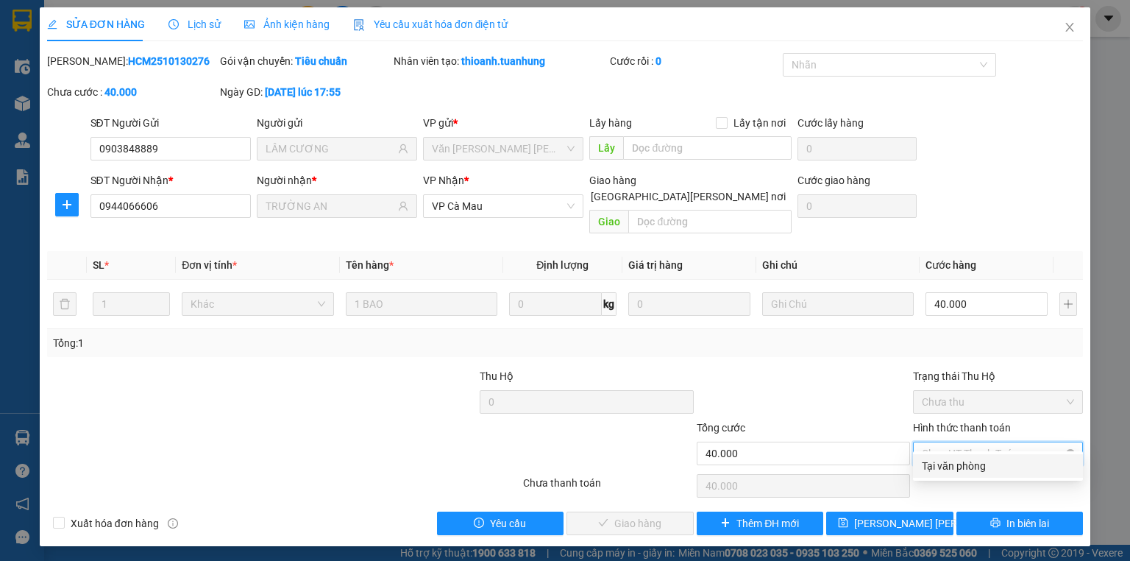
click at [964, 462] on div "Tại văn phòng" at bounding box center [998, 466] width 152 height 16
type input "0"
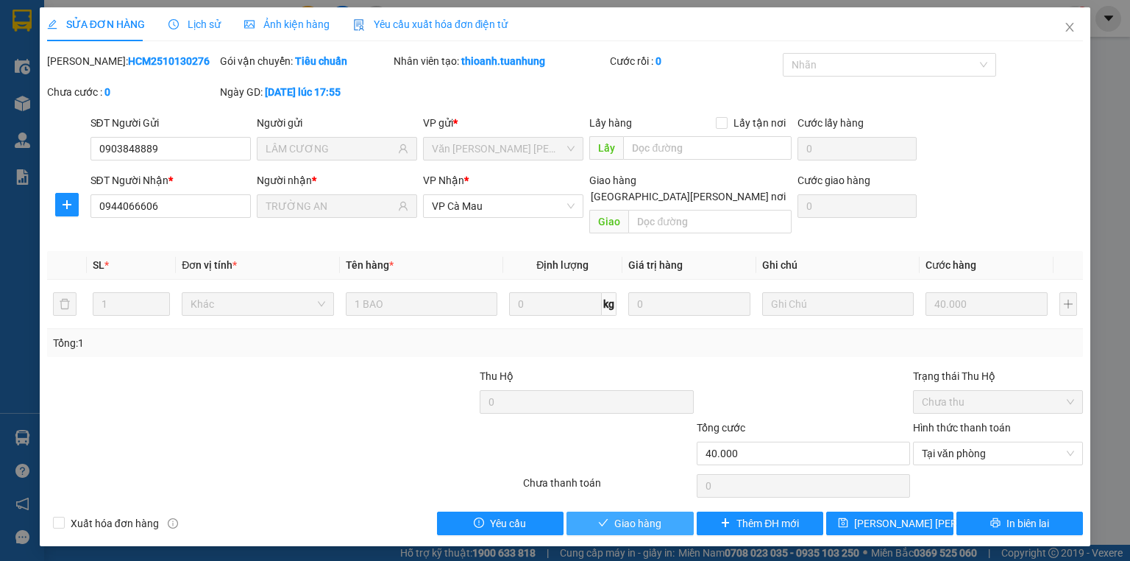
click at [651, 515] on span "Giao hàng" at bounding box center [637, 523] width 47 height 16
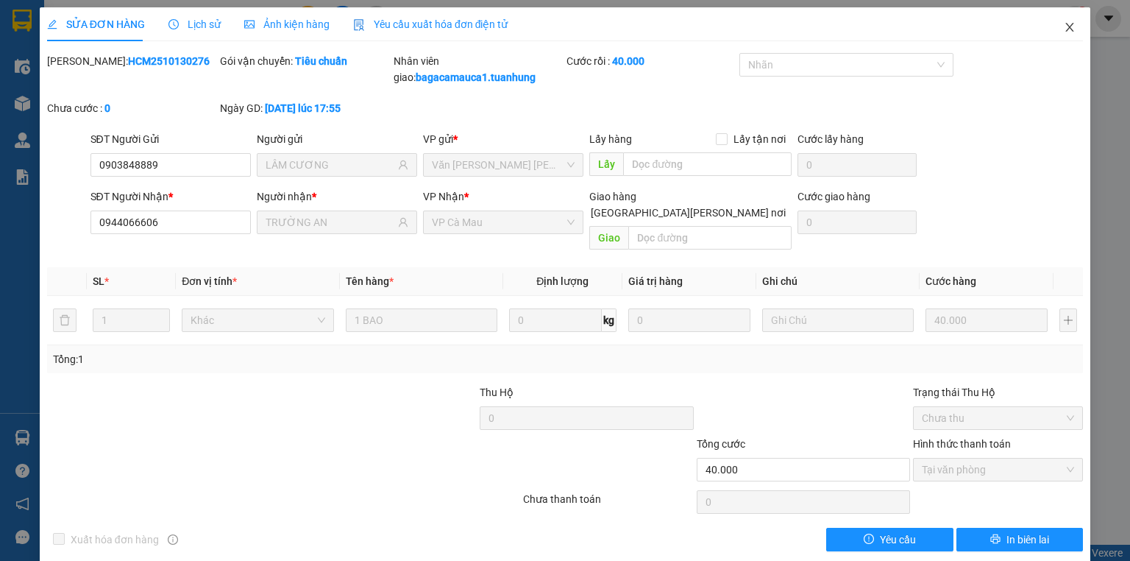
click at [1060, 16] on span "Close" at bounding box center [1069, 27] width 41 height 41
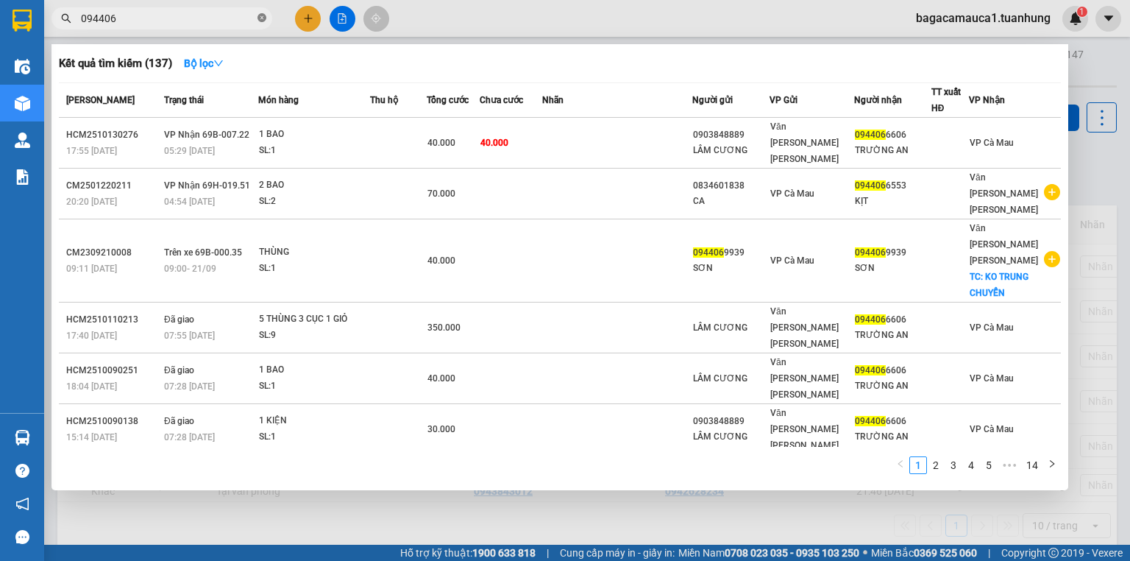
click at [265, 16] on icon "close-circle" at bounding box center [262, 17] width 9 height 9
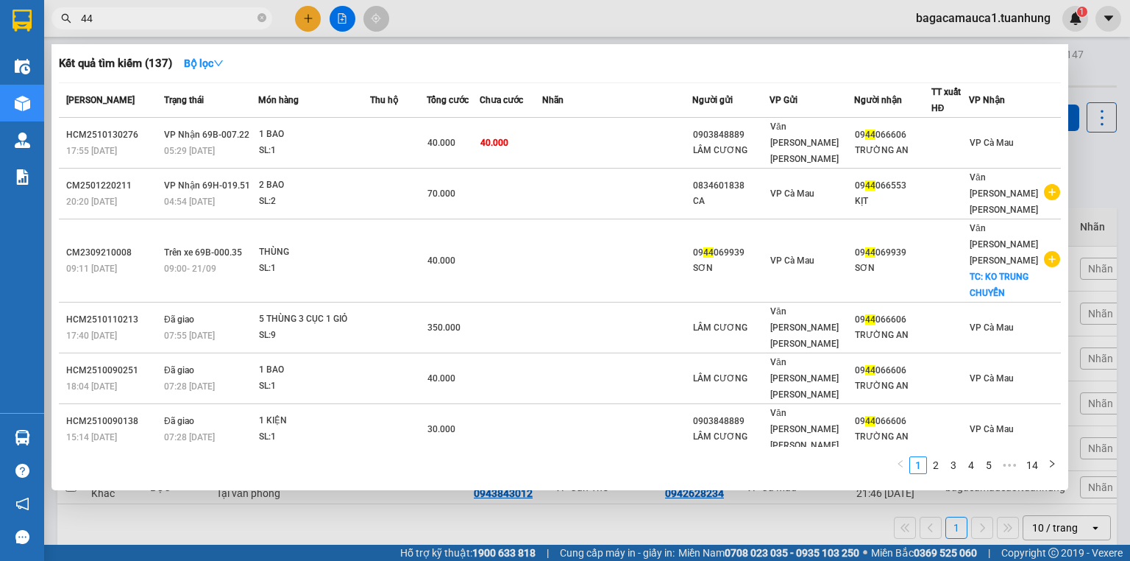
type input "443"
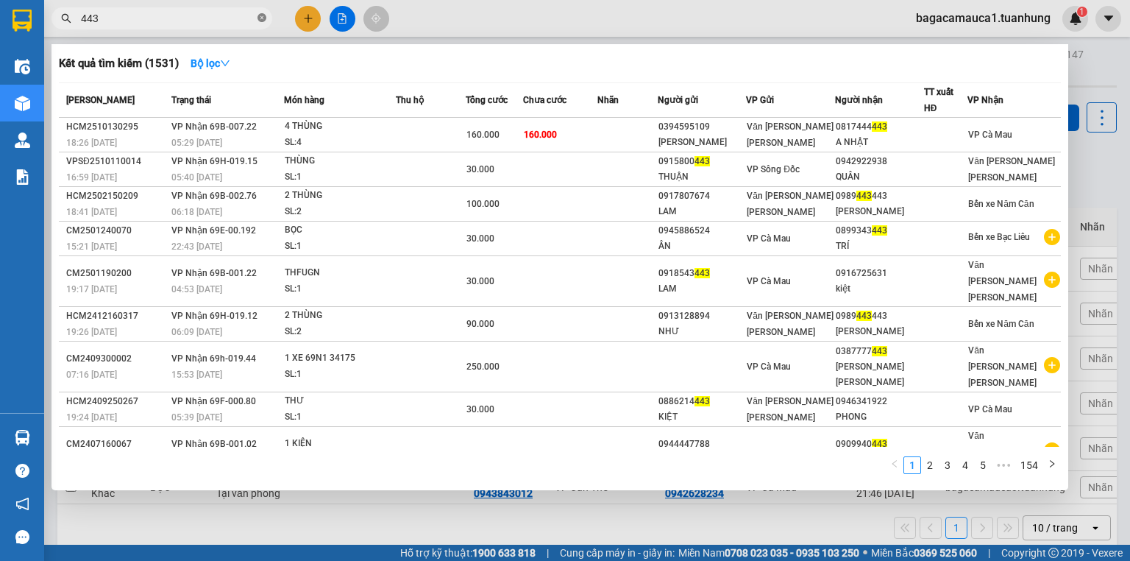
click at [262, 18] on icon "close-circle" at bounding box center [262, 17] width 9 height 9
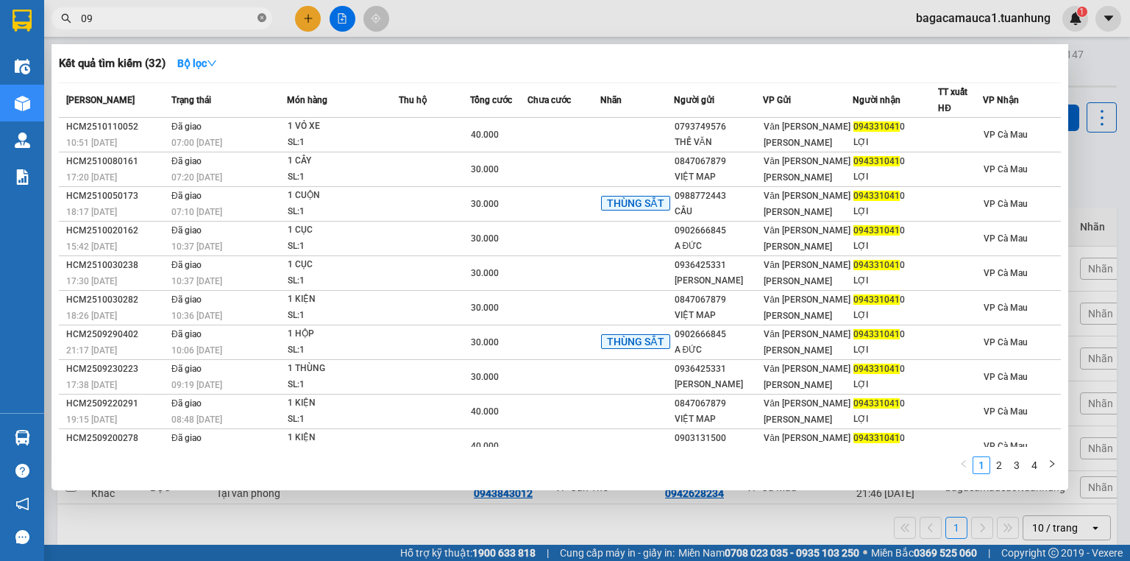
type input "0"
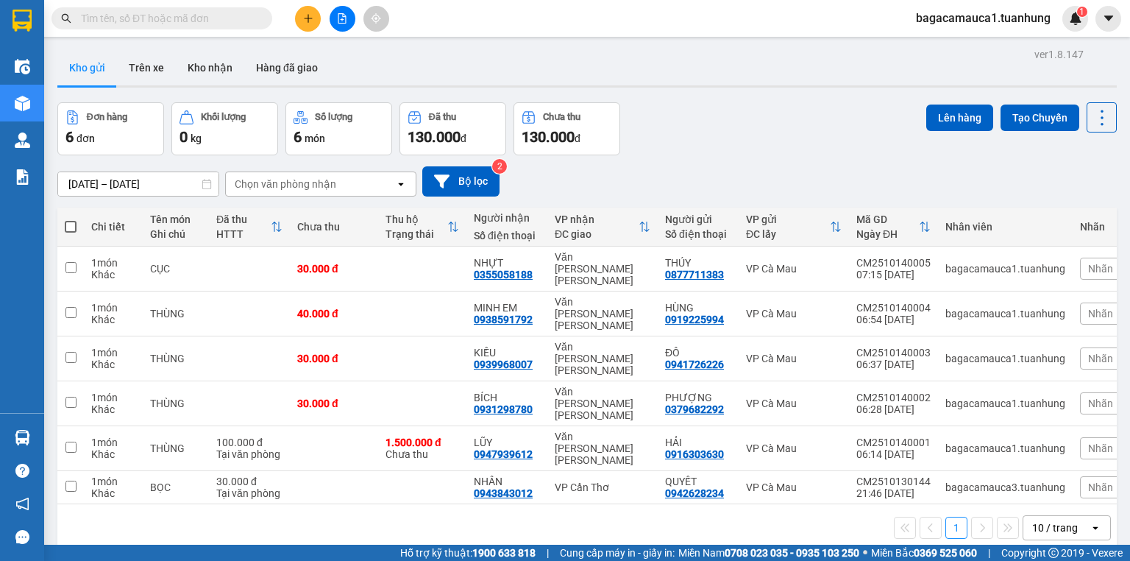
click at [210, 15] on input "text" at bounding box center [168, 18] width 174 height 16
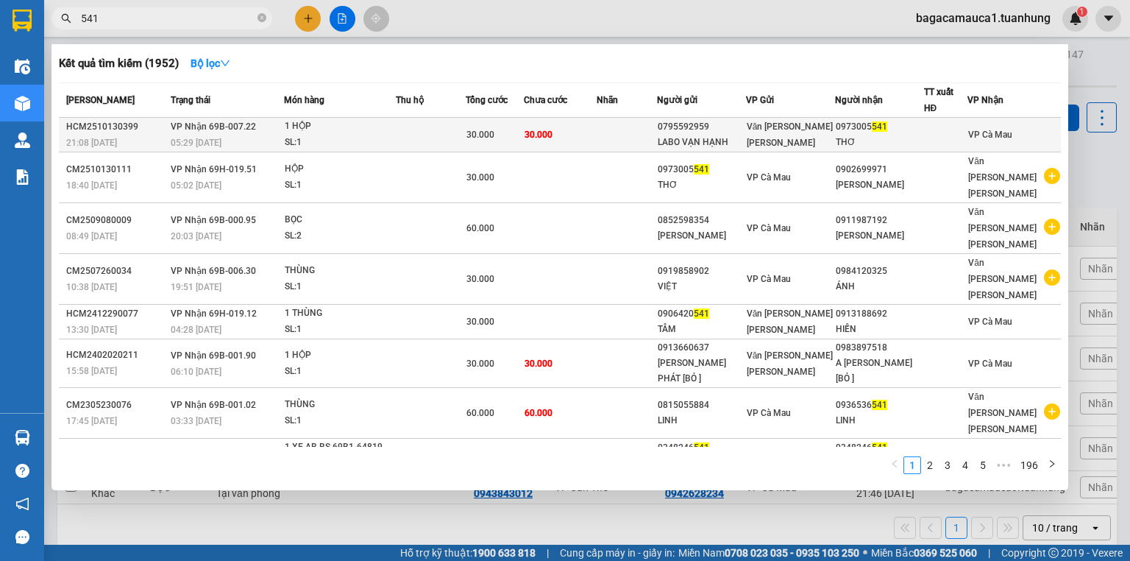
type input "541"
click at [450, 127] on td at bounding box center [431, 135] width 70 height 35
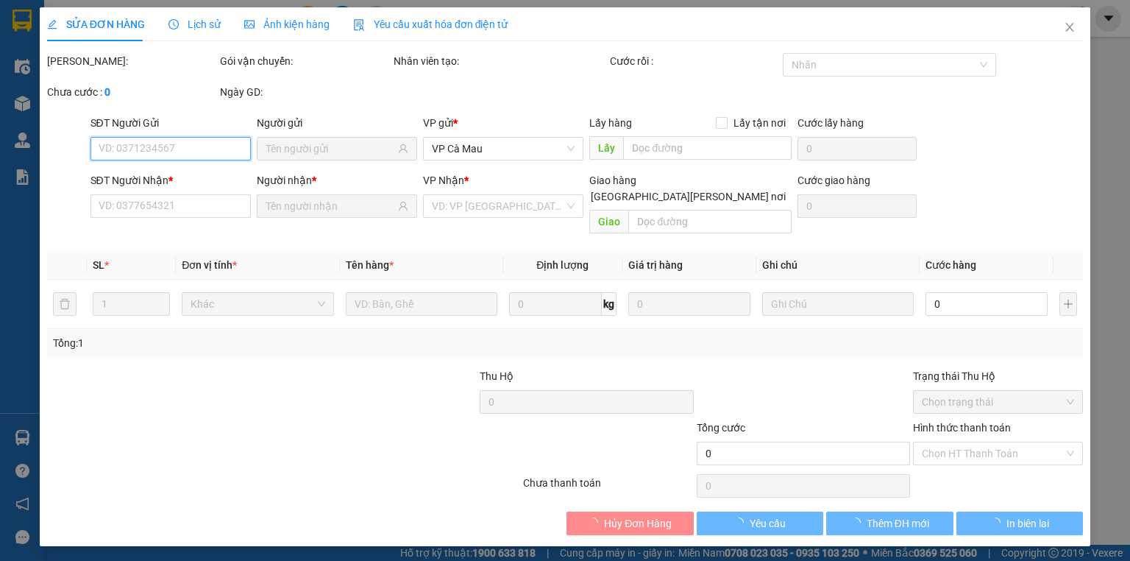
type input "0795592959"
type input "LABO VẠN HẠNH"
type input "0973005541"
type input "THƠ"
type input "30.000"
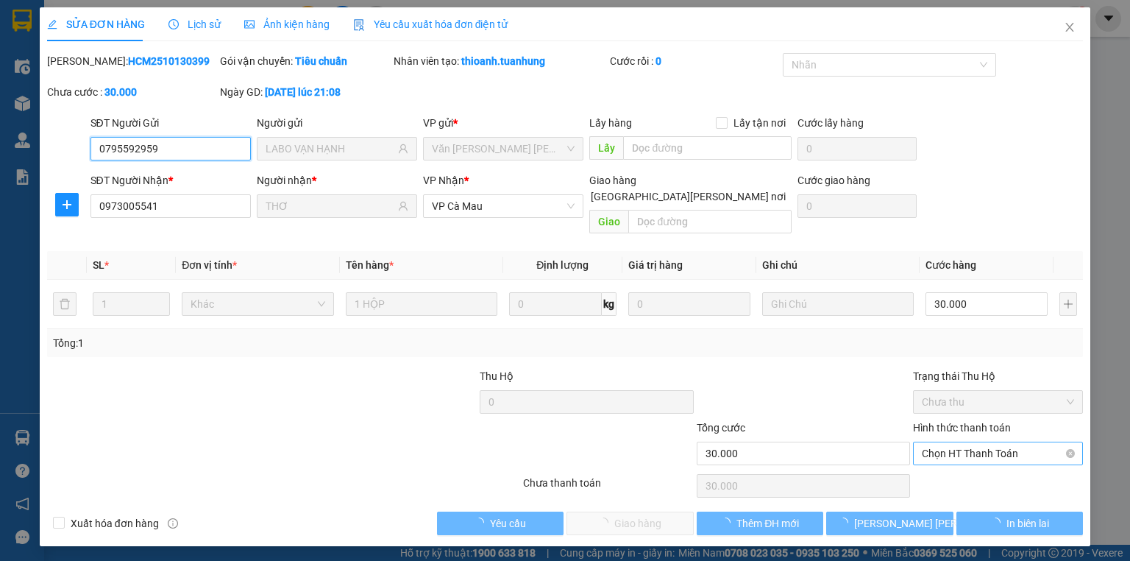
click at [947, 442] on span "Chọn HT Thanh Toán" at bounding box center [998, 453] width 152 height 22
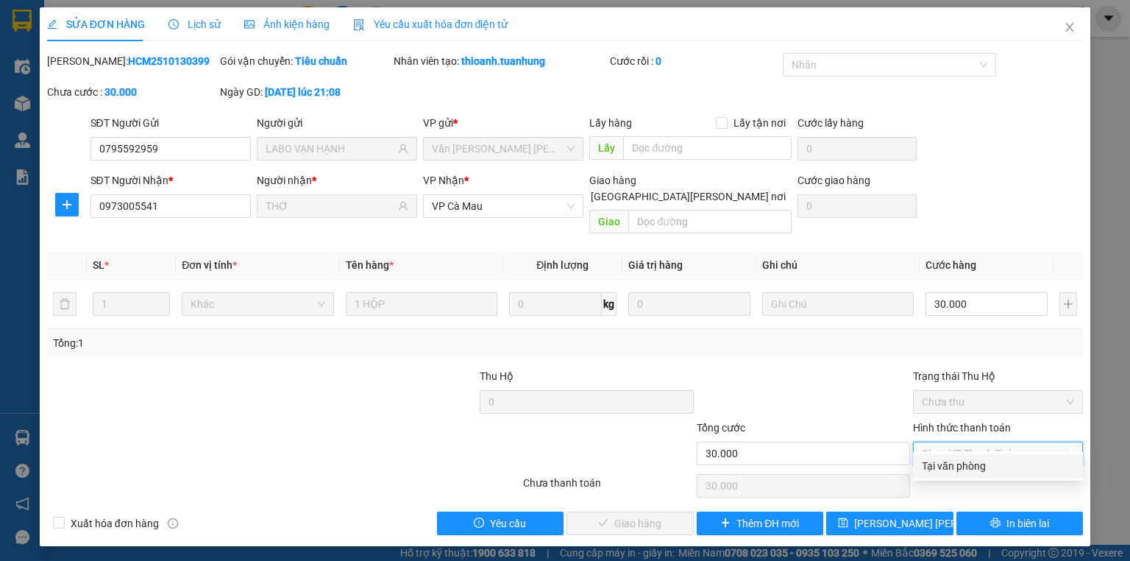
click at [940, 465] on div "Tại văn phòng" at bounding box center [998, 466] width 152 height 16
type input "0"
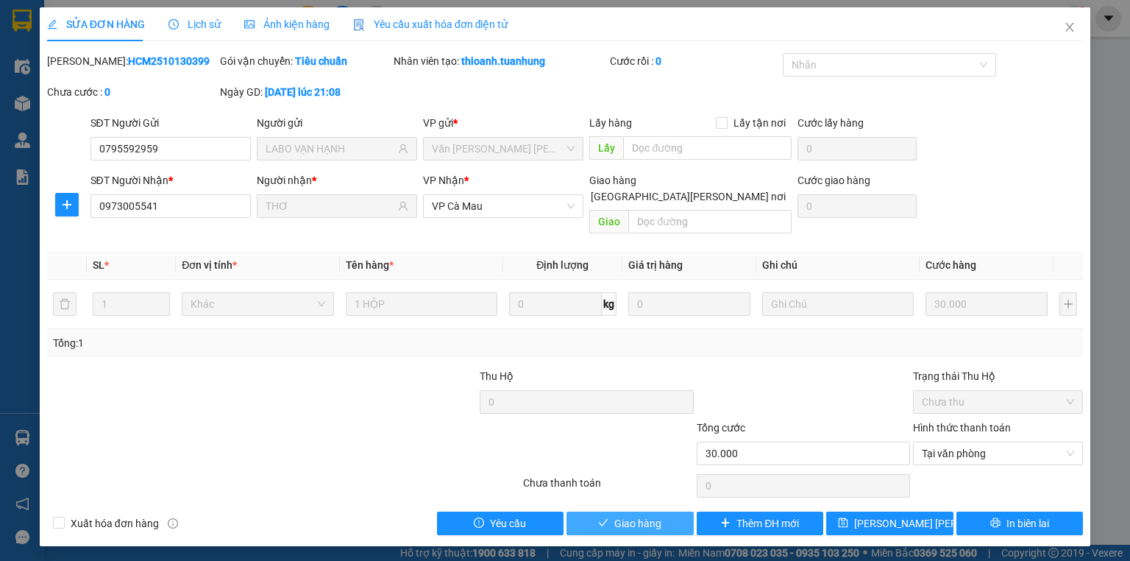
click at [616, 515] on span "Giao hàng" at bounding box center [637, 523] width 47 height 16
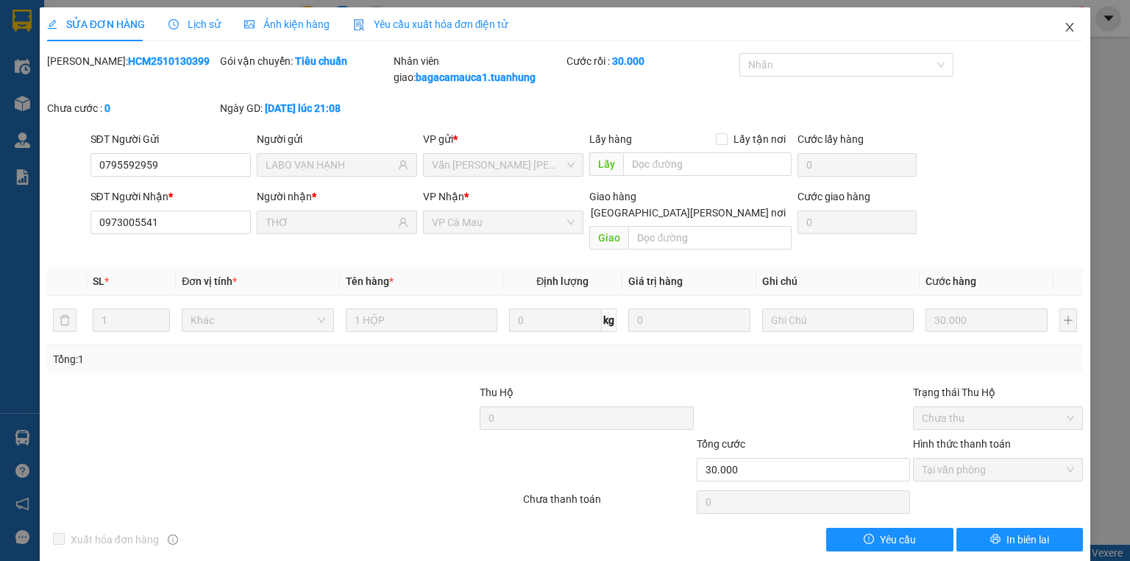
click at [1052, 32] on span "Close" at bounding box center [1069, 27] width 41 height 41
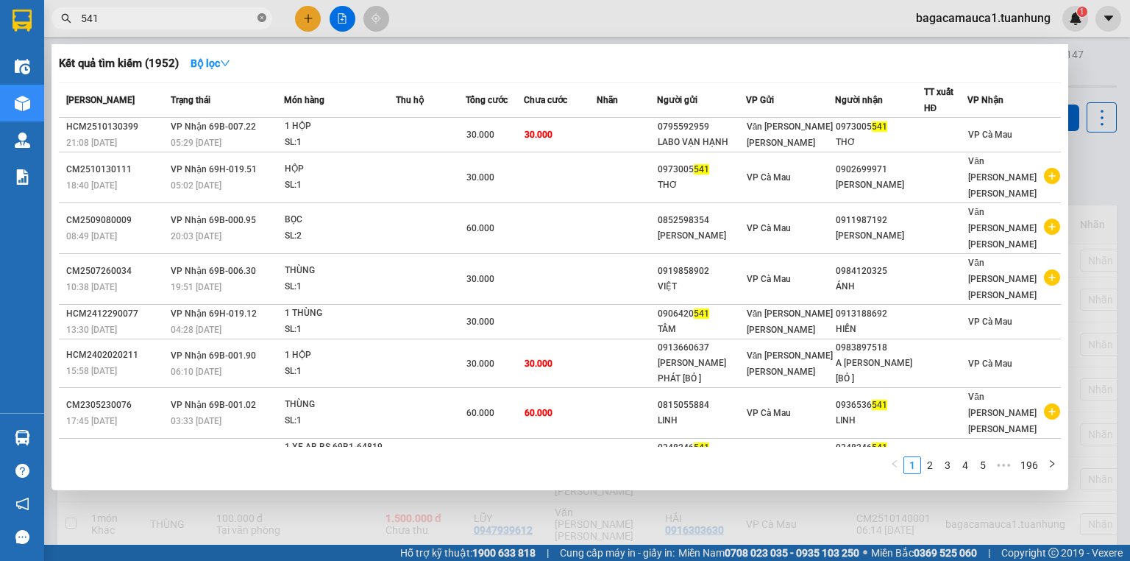
click at [260, 24] on span at bounding box center [262, 19] width 9 height 14
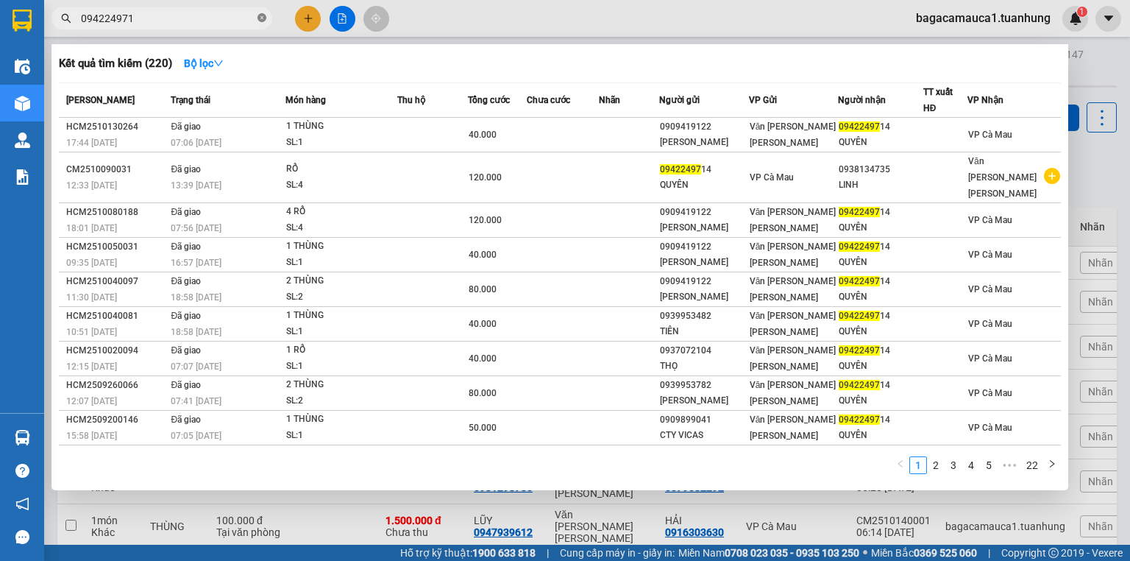
type input "0942249714"
click at [261, 12] on span at bounding box center [262, 19] width 9 height 14
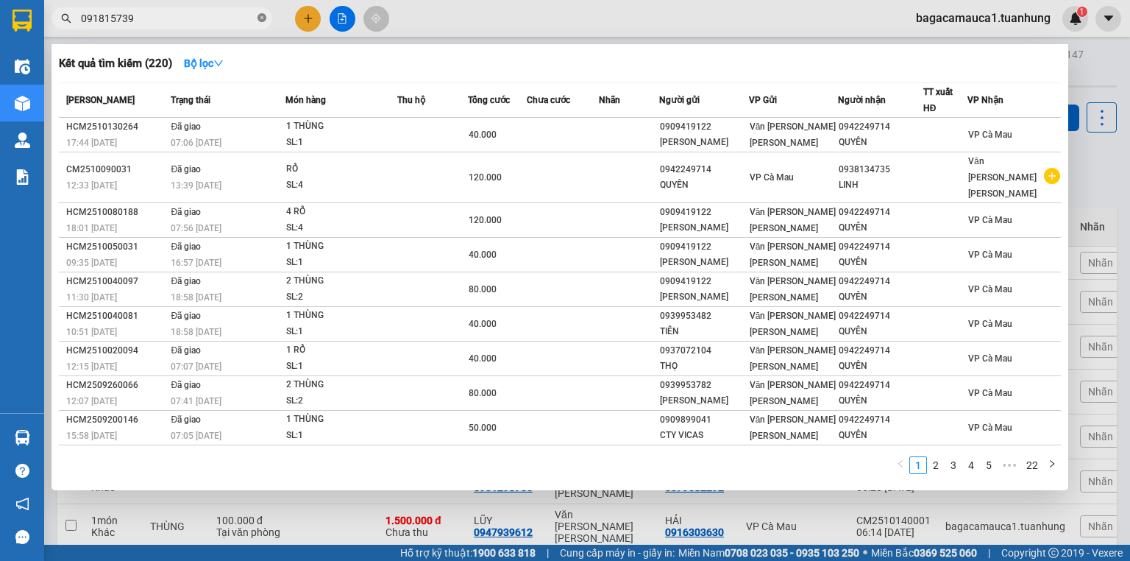
type input "0918157394"
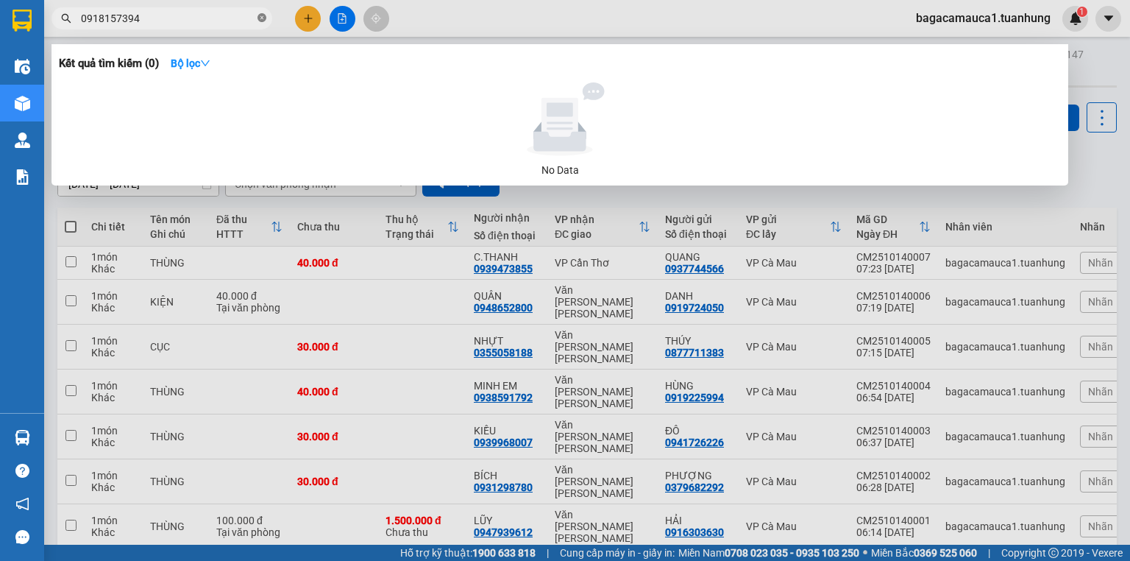
click at [260, 18] on icon "close-circle" at bounding box center [262, 17] width 9 height 9
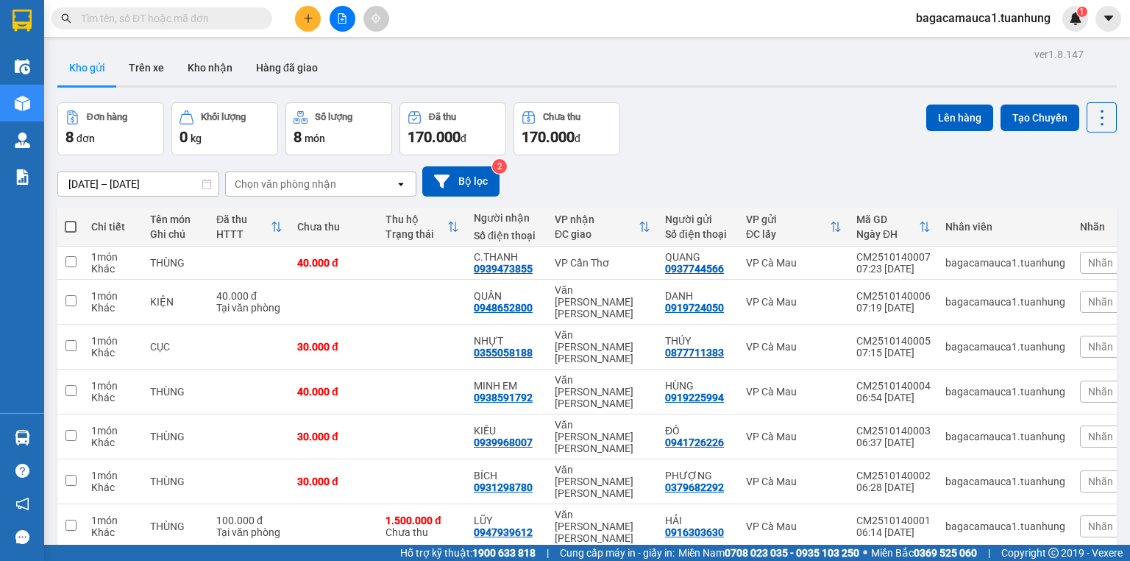
click at [234, 20] on input "text" at bounding box center [168, 18] width 174 height 16
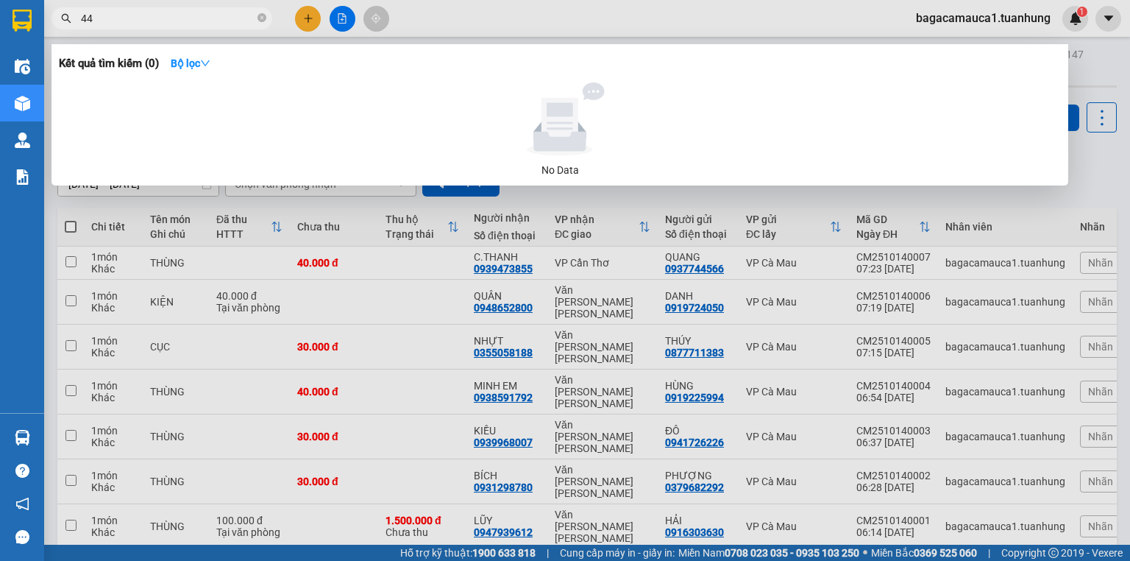
type input "444"
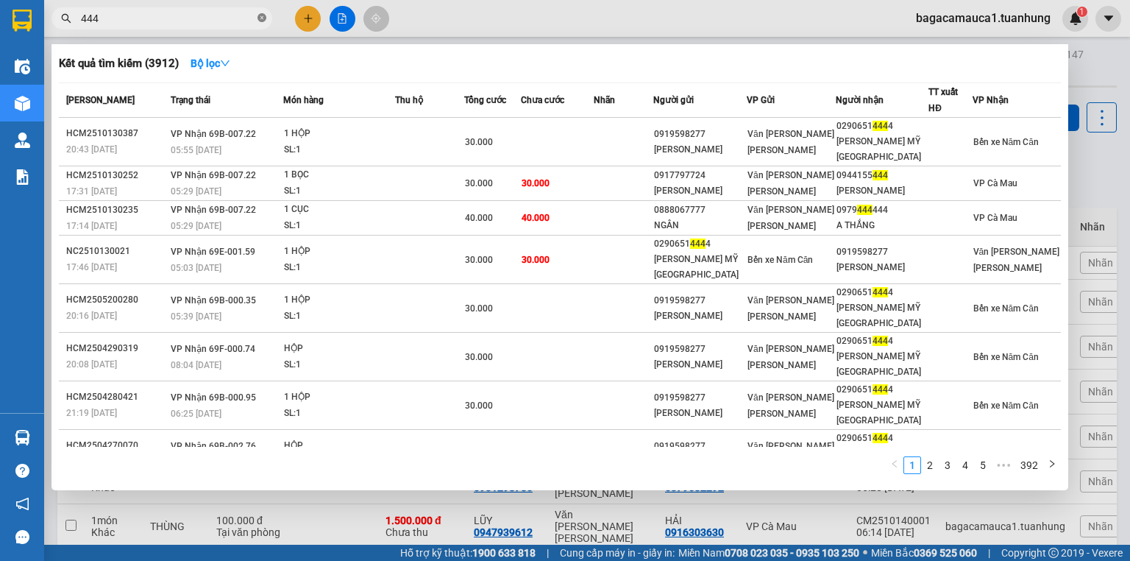
click at [264, 15] on icon "close-circle" at bounding box center [262, 17] width 9 height 9
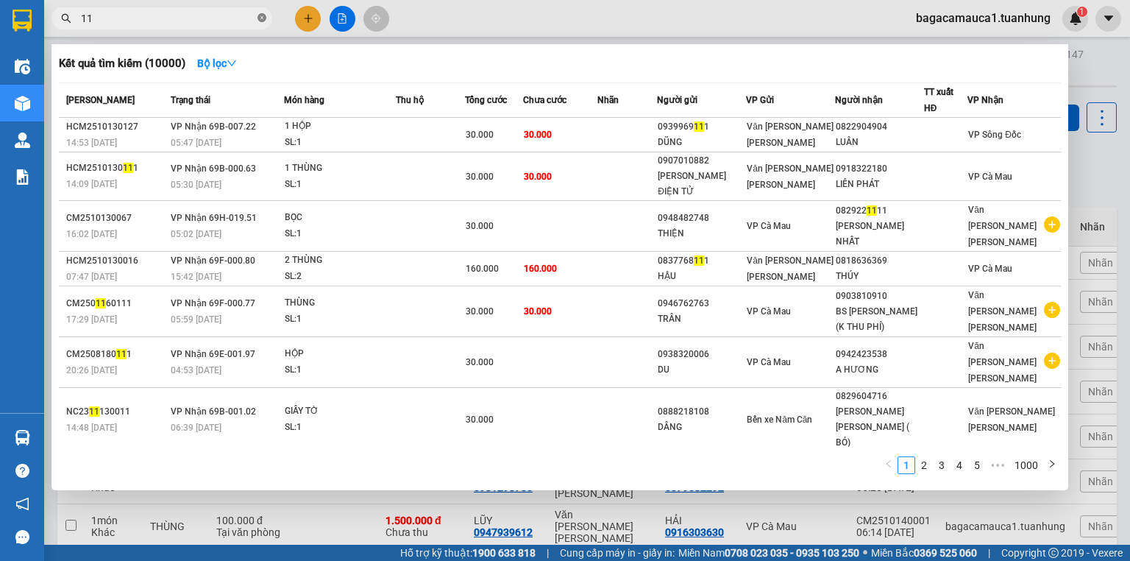
type input "1"
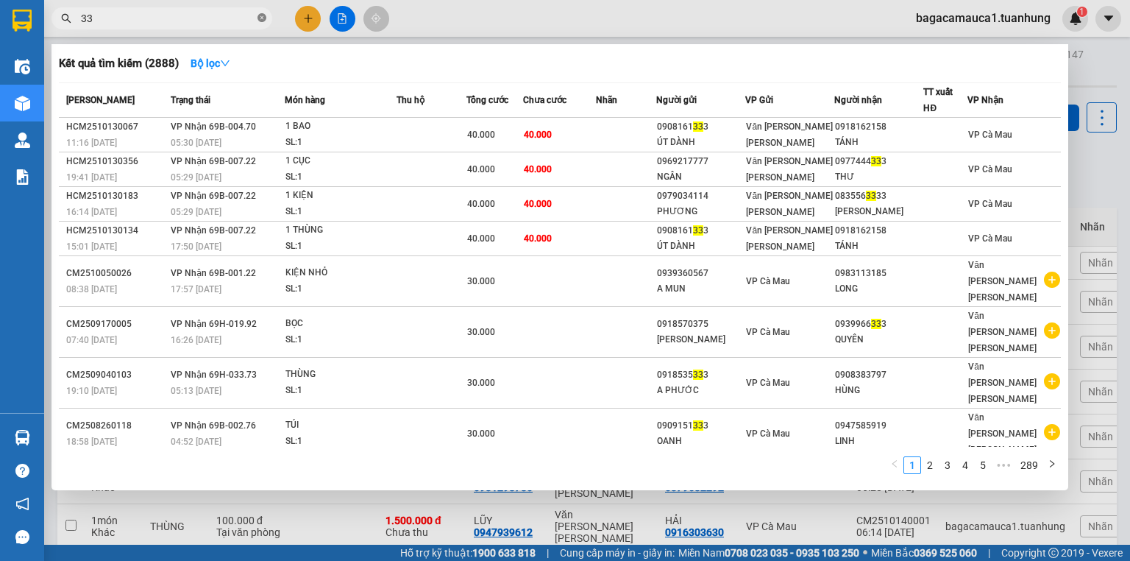
type input "3"
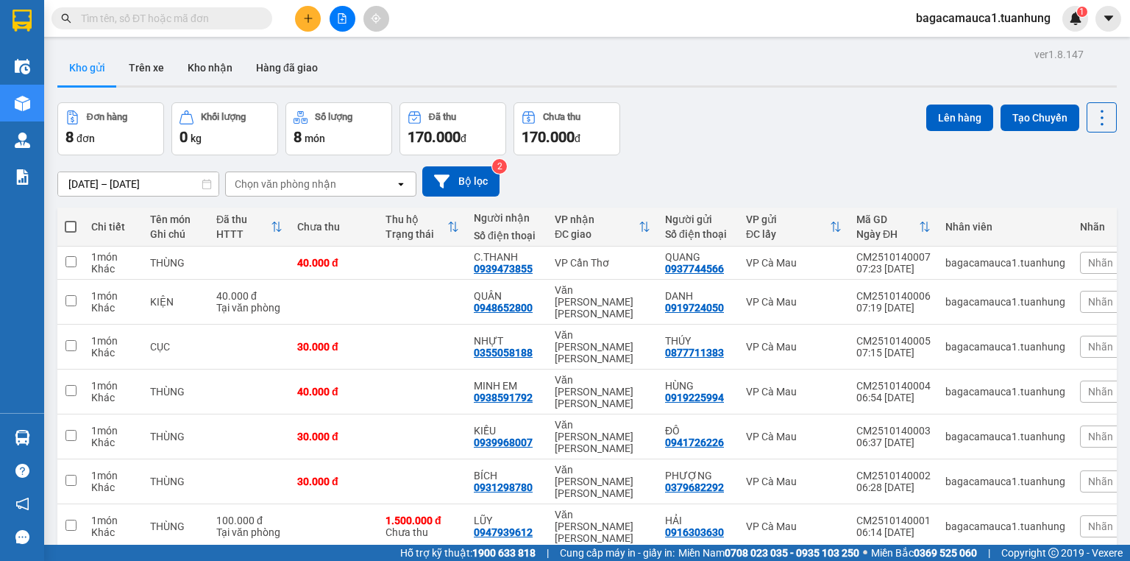
click at [210, 16] on input "text" at bounding box center [168, 18] width 174 height 16
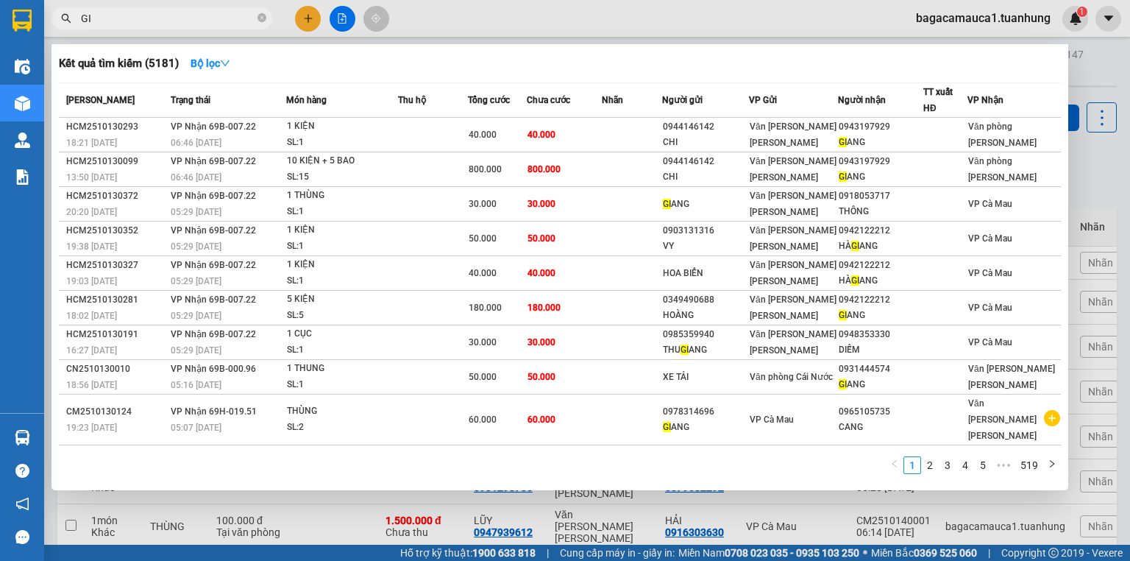
type input "G"
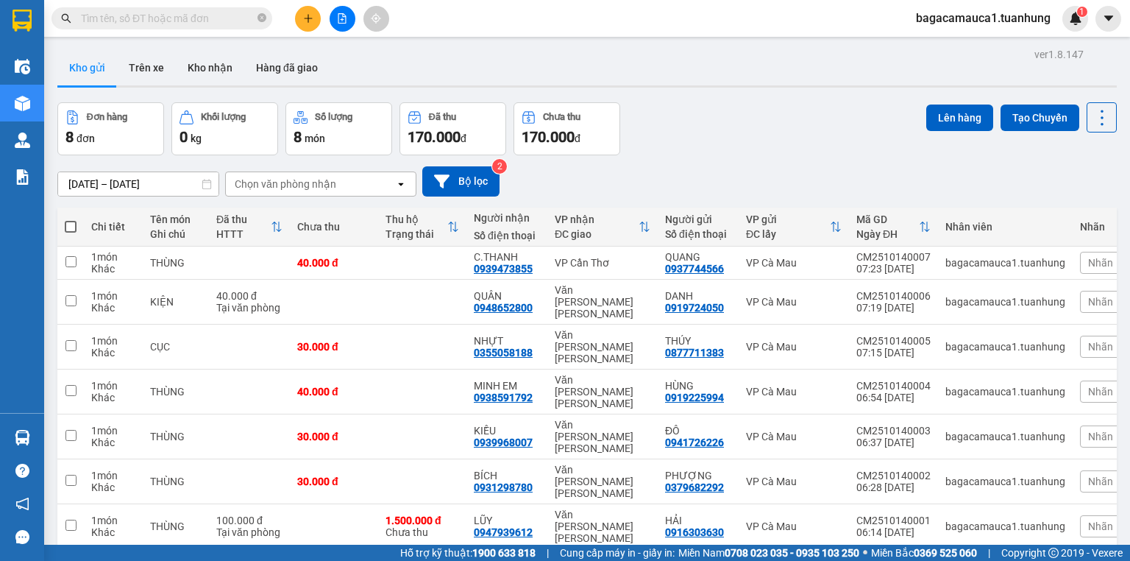
type input "A"
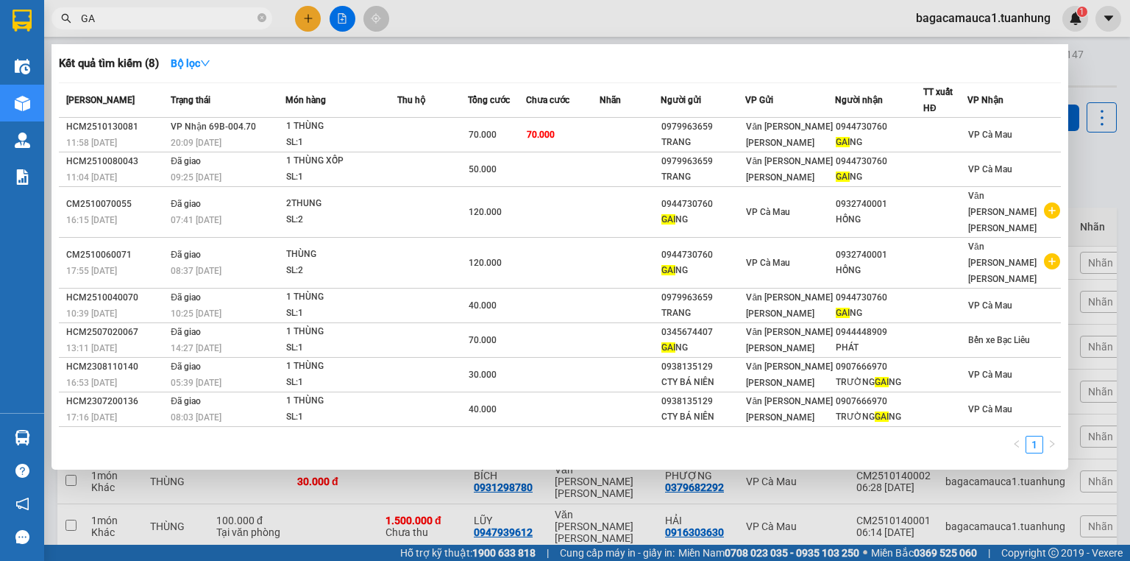
type input "G"
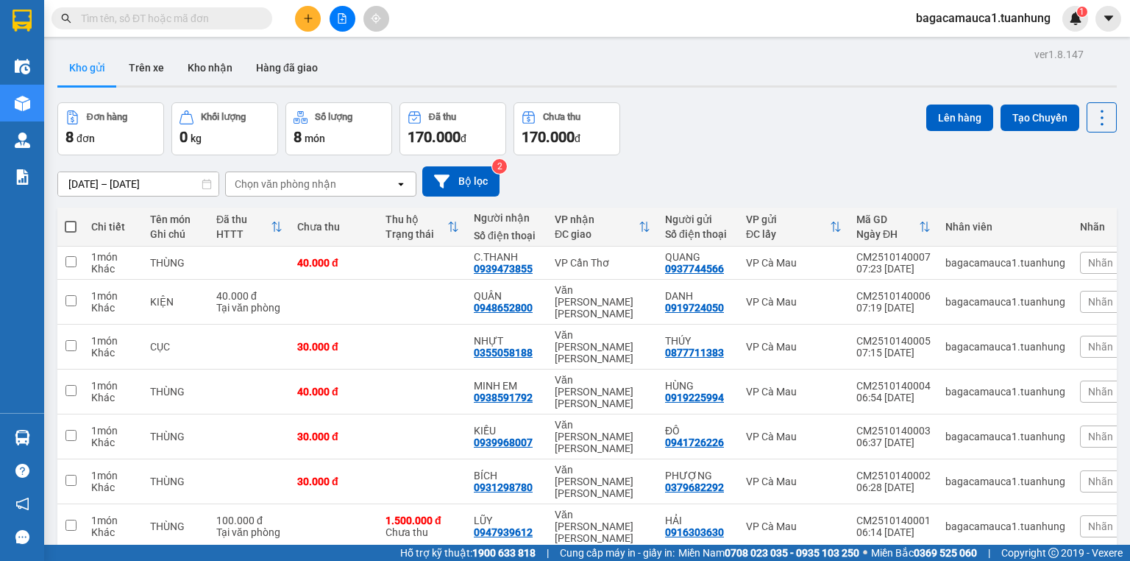
click at [224, 21] on input "text" at bounding box center [168, 18] width 174 height 16
click at [141, 21] on input "text" at bounding box center [168, 18] width 174 height 16
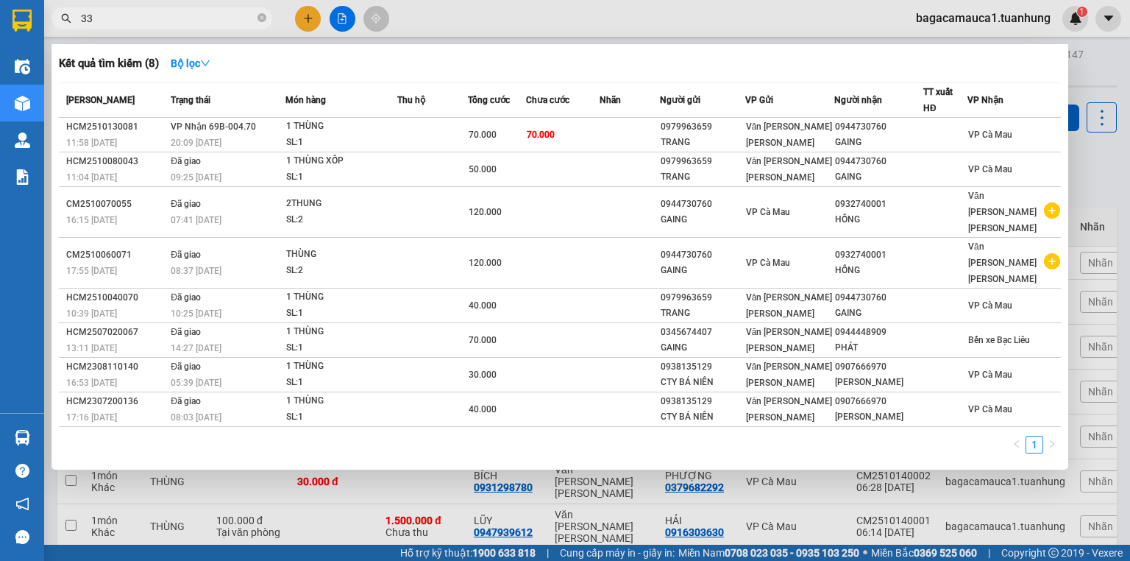
type input "333"
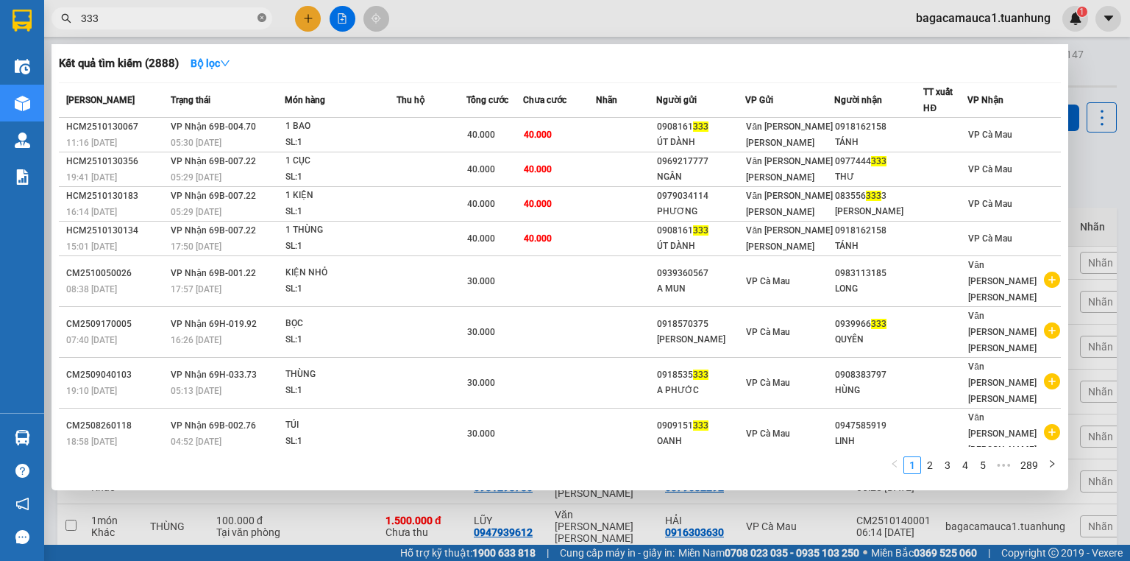
click at [263, 18] on icon "close-circle" at bounding box center [262, 17] width 9 height 9
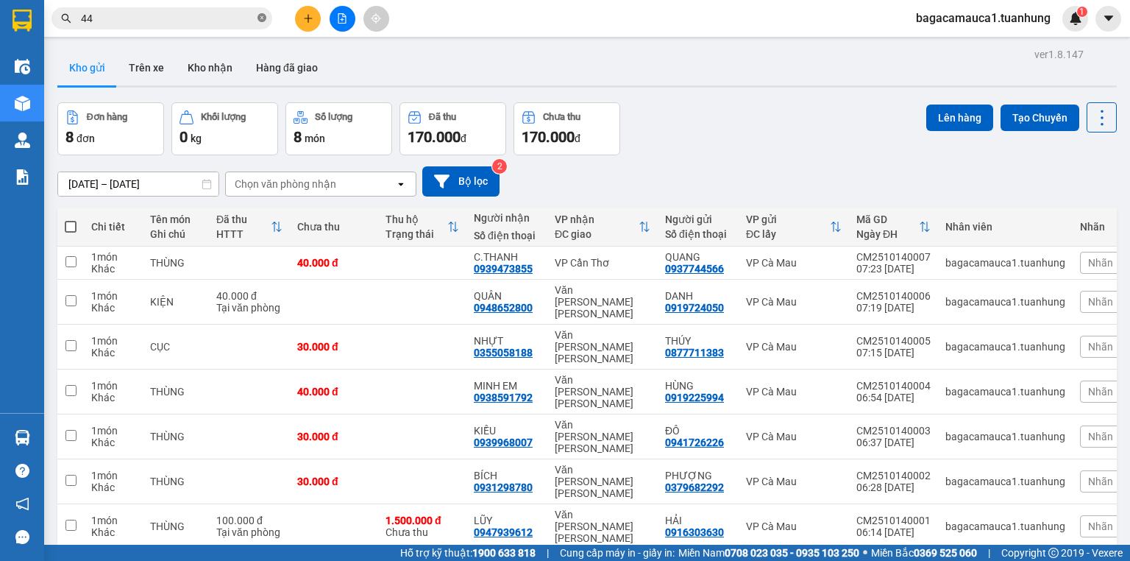
type input "444"
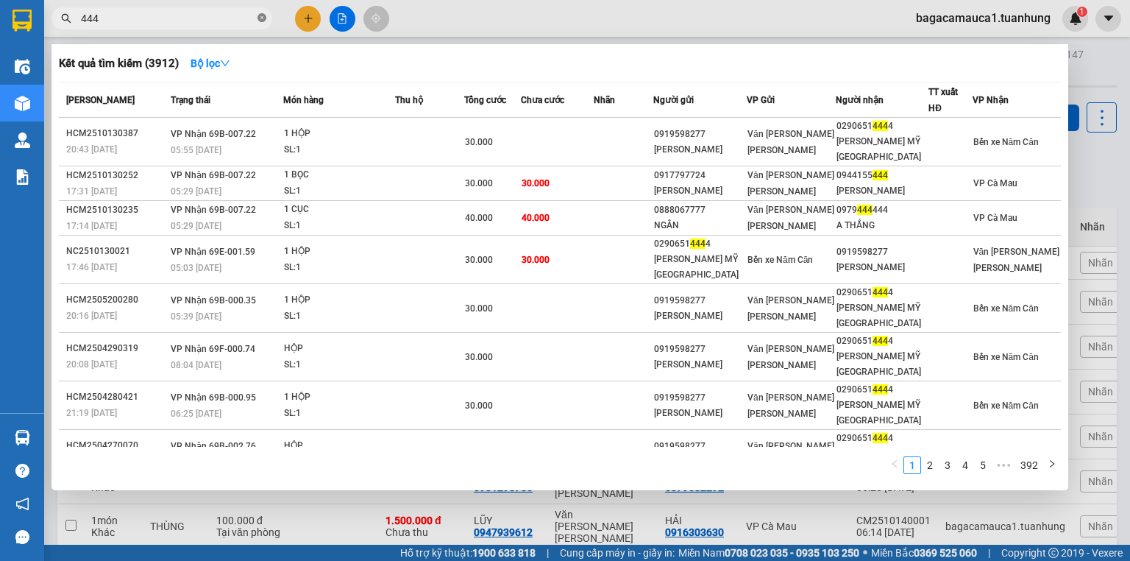
click at [263, 22] on icon "close-circle" at bounding box center [262, 17] width 9 height 9
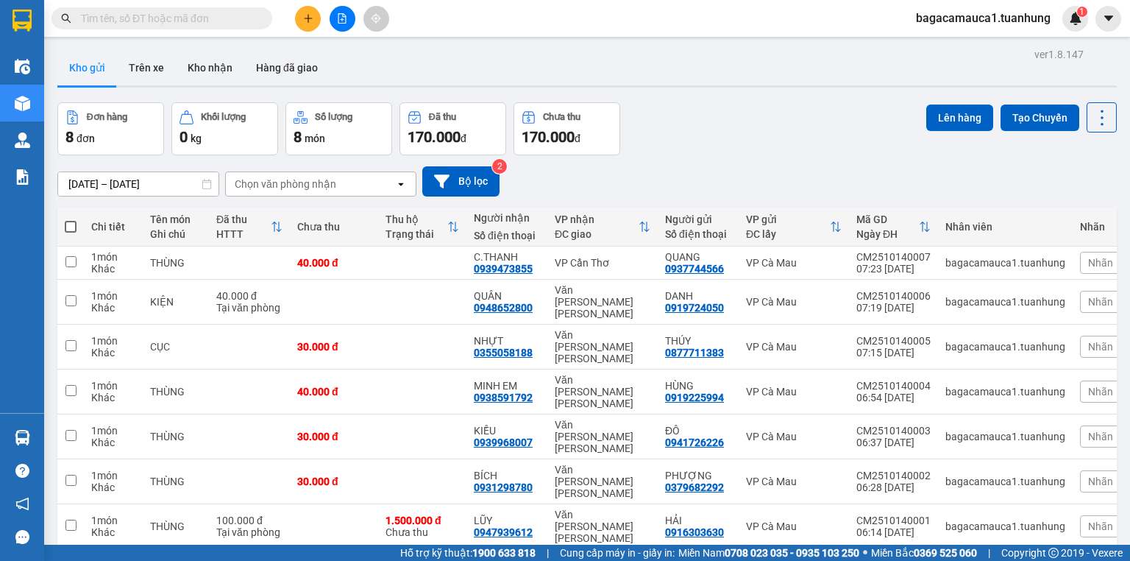
click at [205, 17] on input "text" at bounding box center [168, 18] width 174 height 16
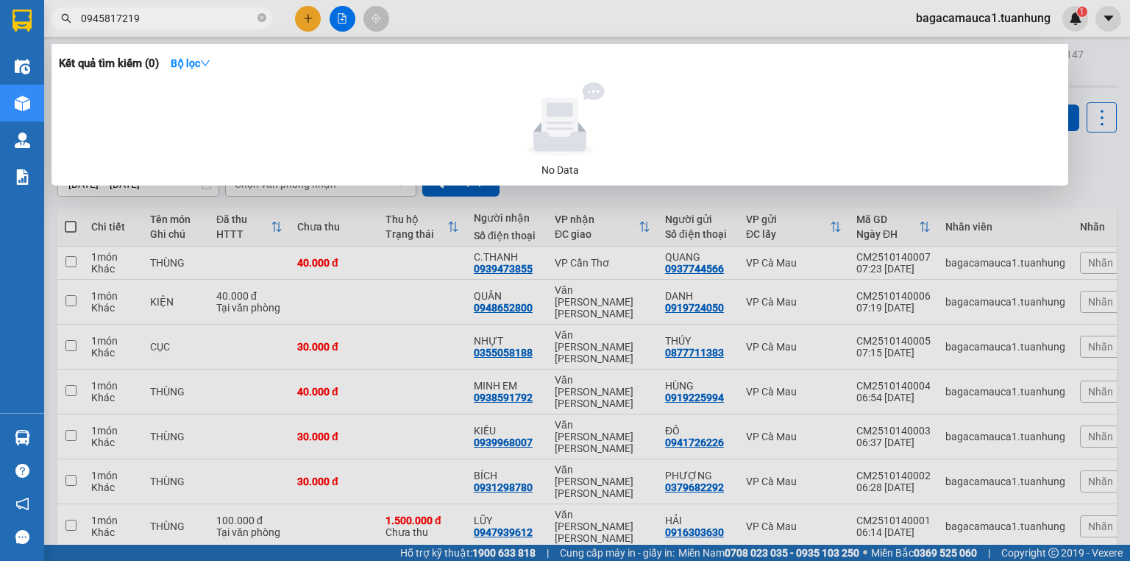
click at [109, 18] on input "0945817219" at bounding box center [168, 18] width 174 height 16
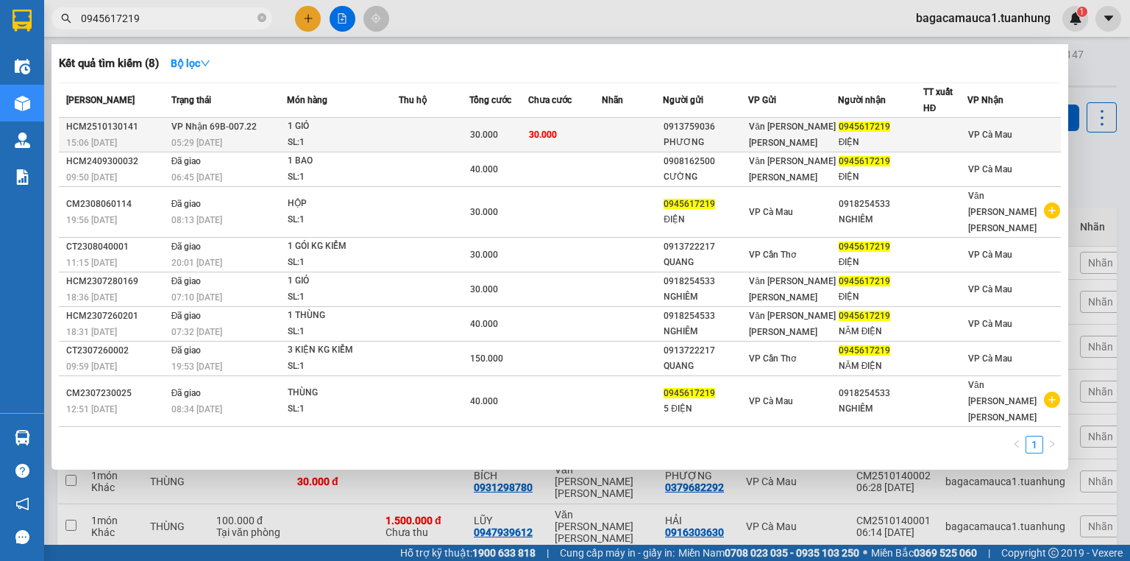
type input "0945617219"
click at [551, 135] on span "30.000" at bounding box center [543, 135] width 28 height 10
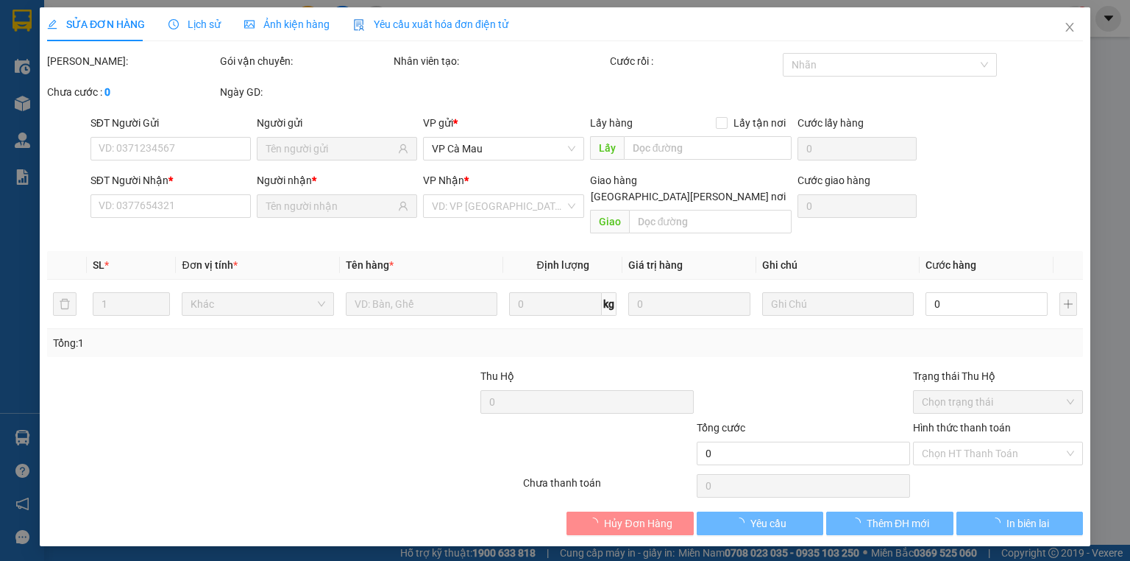
type input "0913759036"
type input "PHƯƠNG"
type input "0945617219"
type input "ĐIỆN"
type input "30.000"
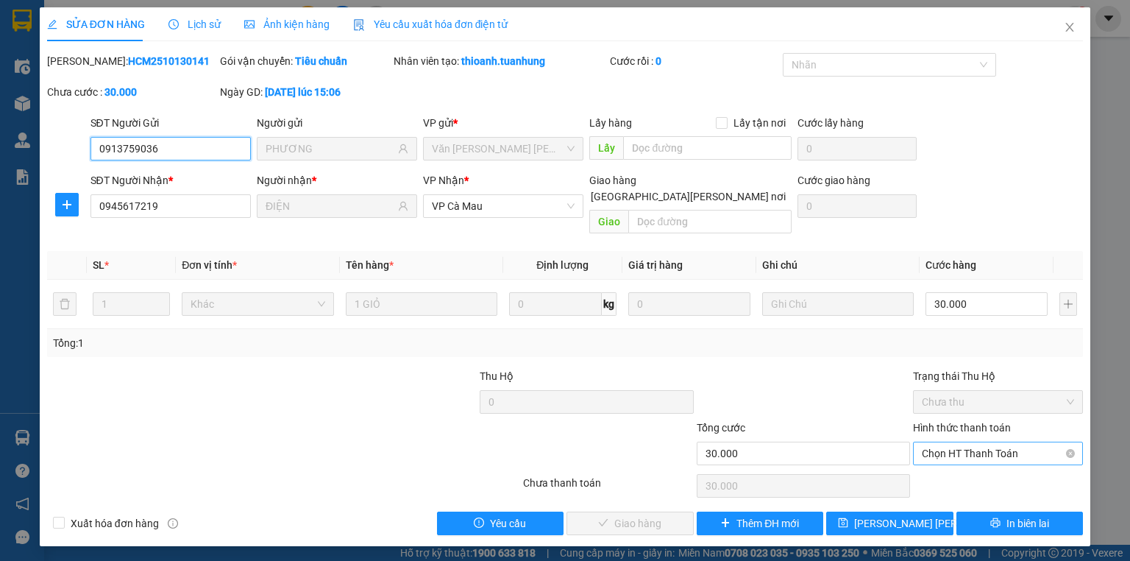
click at [968, 442] on span "Chọn HT Thanh Toán" at bounding box center [998, 453] width 152 height 22
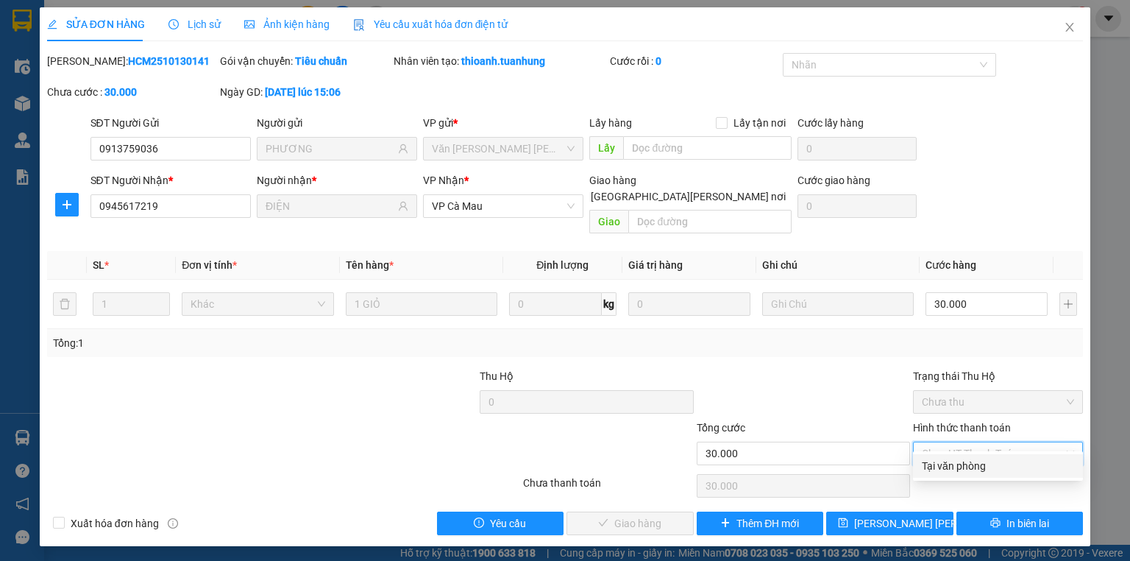
click at [966, 464] on div "Tại văn phòng" at bounding box center [998, 466] width 152 height 16
type input "0"
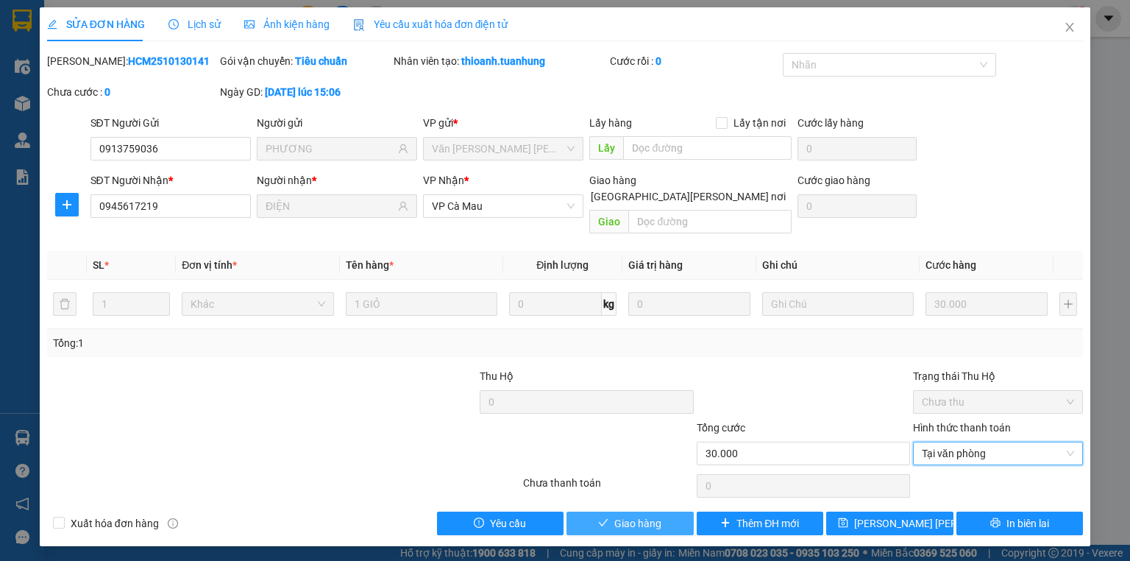
click at [633, 515] on span "Giao hàng" at bounding box center [637, 523] width 47 height 16
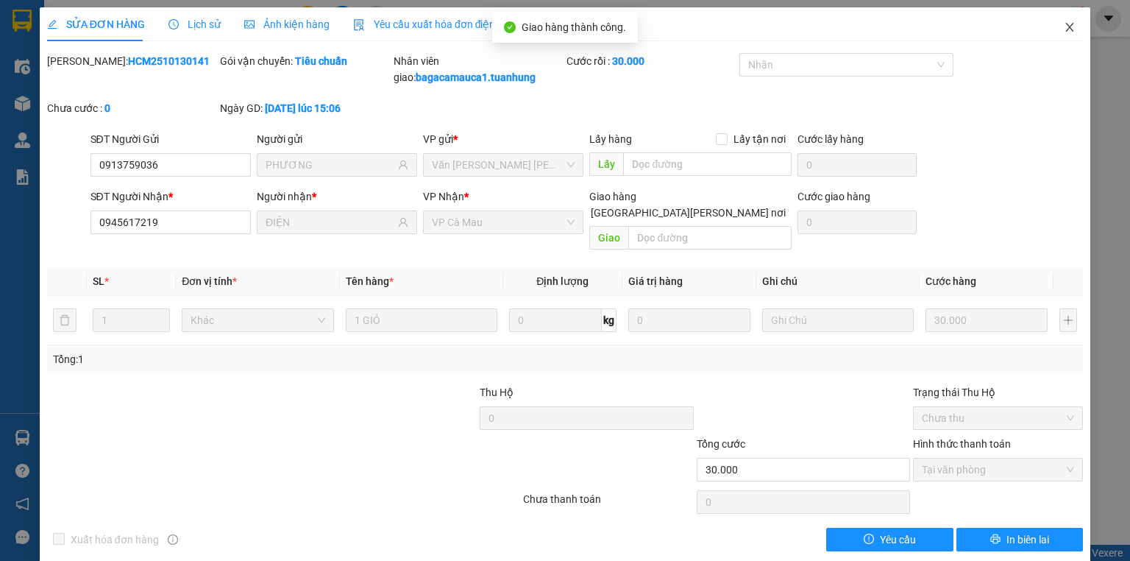
click at [1064, 25] on icon "close" at bounding box center [1070, 27] width 12 height 12
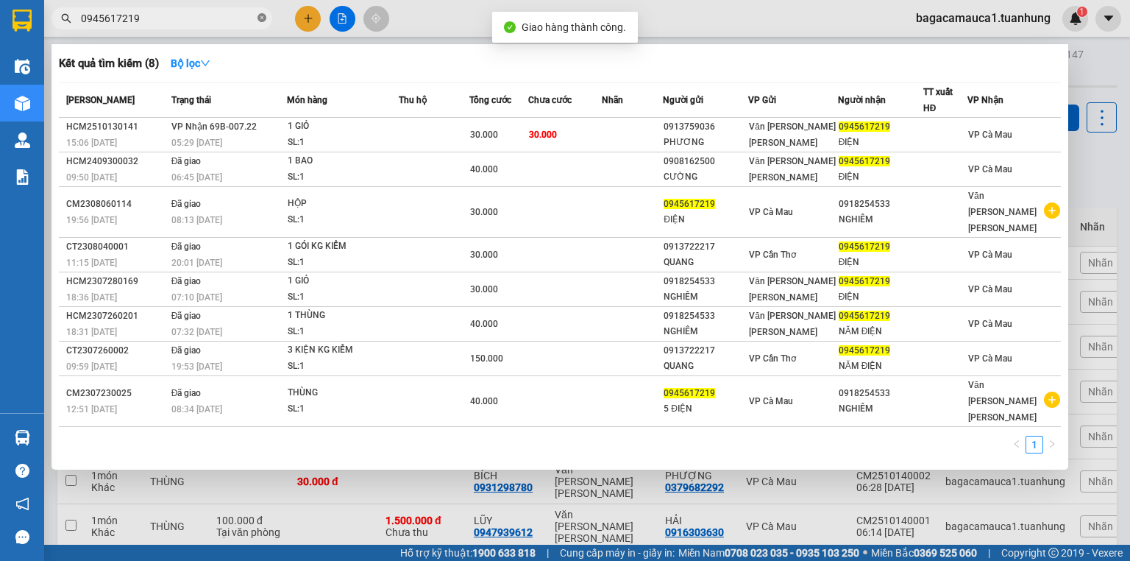
click at [260, 15] on icon "close-circle" at bounding box center [262, 17] width 9 height 9
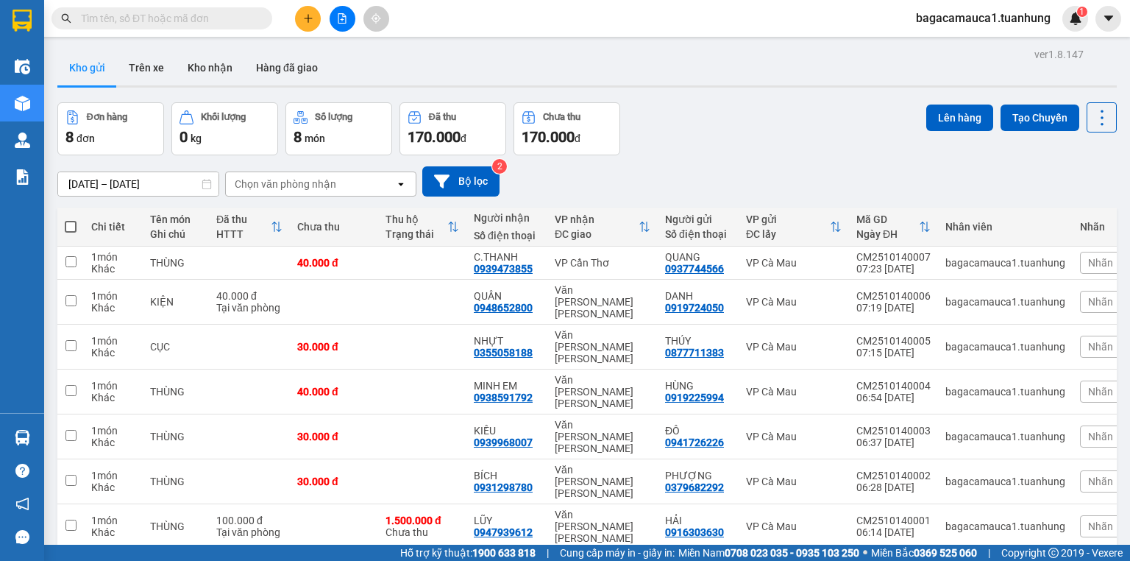
click at [194, 17] on input "text" at bounding box center [168, 18] width 174 height 16
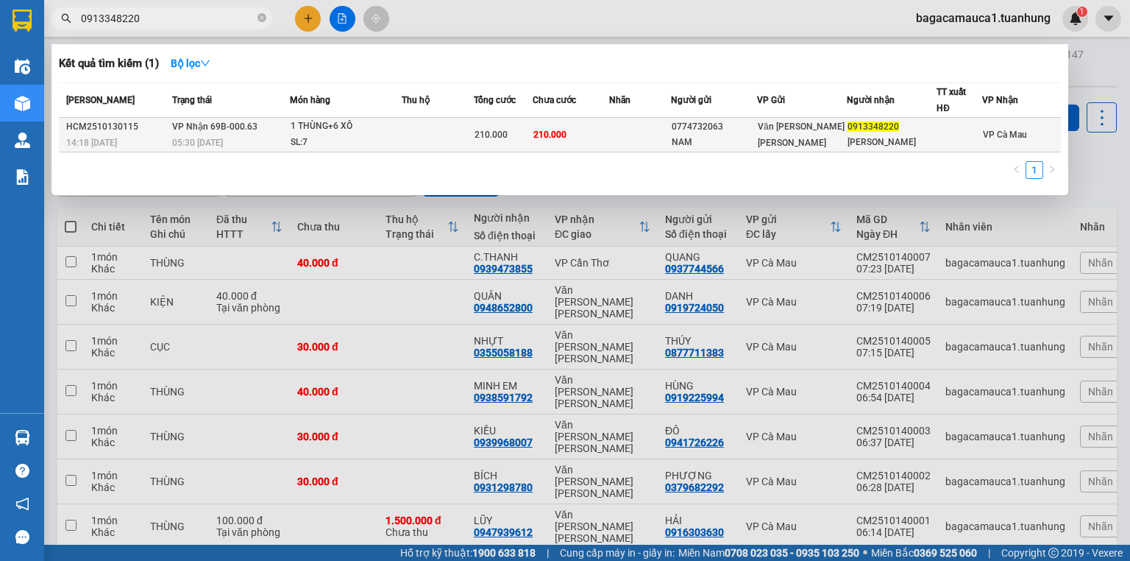
type input "0913348220"
click at [404, 130] on td at bounding box center [438, 135] width 72 height 35
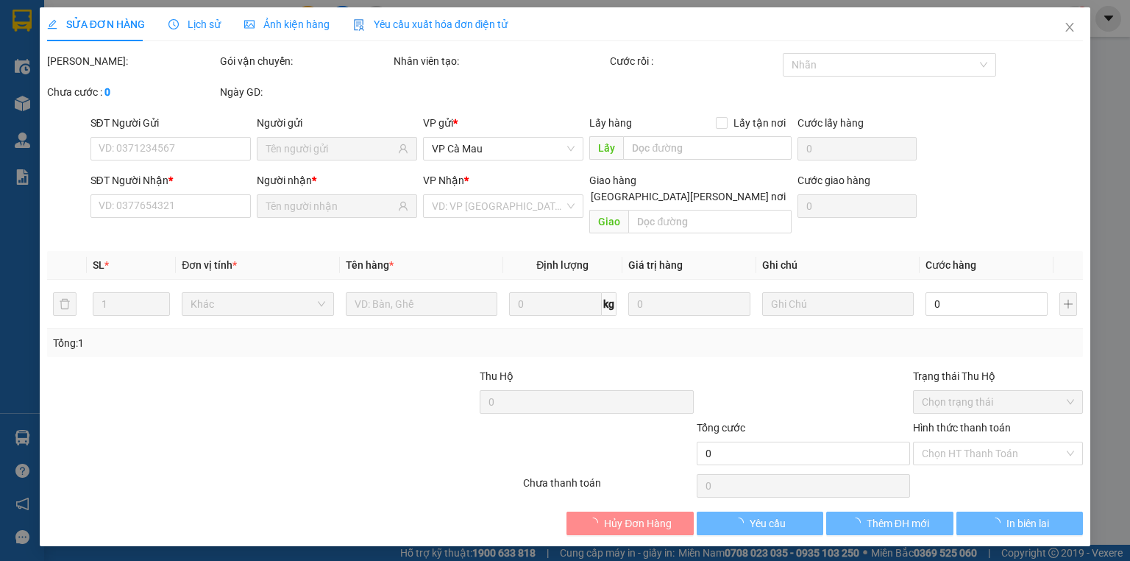
type input "0774732063"
type input "NAM"
type input "0913348220"
type input "HOÀNG GIỎI"
type input "210.000"
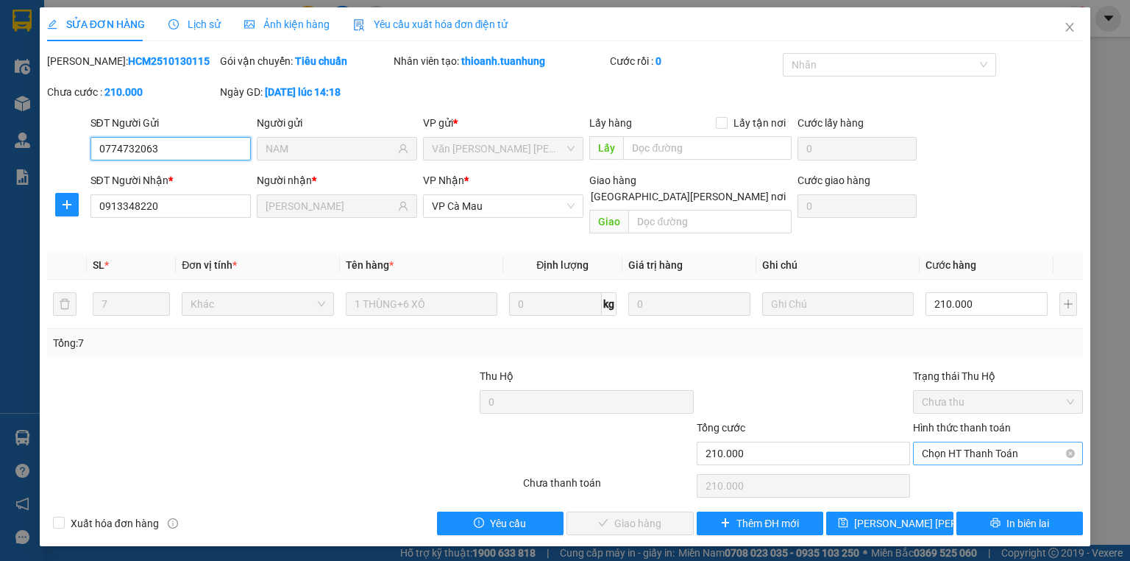
click at [960, 442] on span "Chọn HT Thanh Toán" at bounding box center [998, 453] width 152 height 22
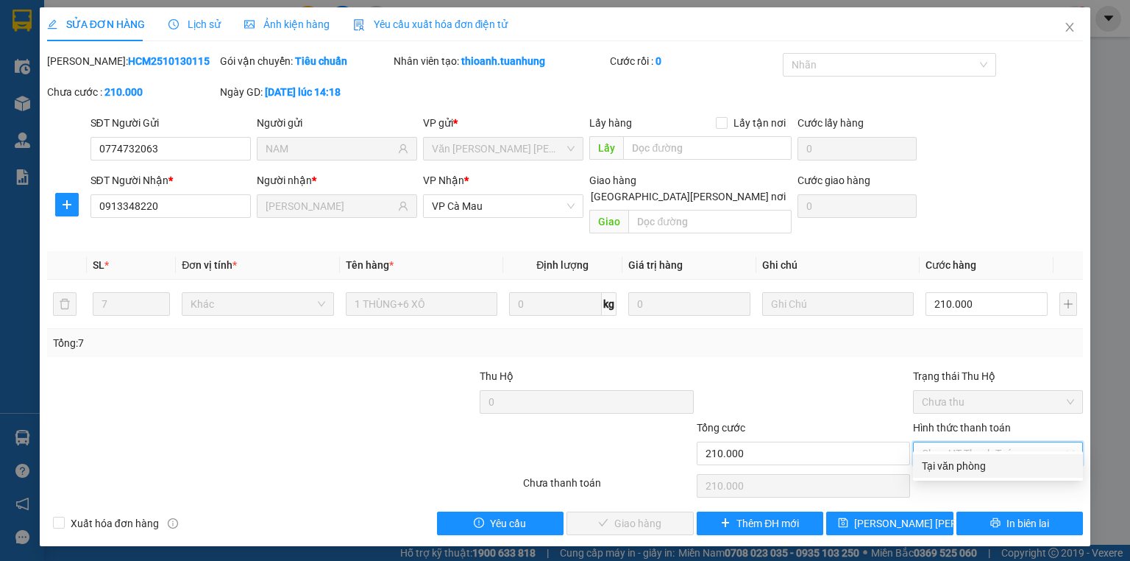
click at [963, 468] on div "Tại văn phòng" at bounding box center [998, 466] width 152 height 16
type input "0"
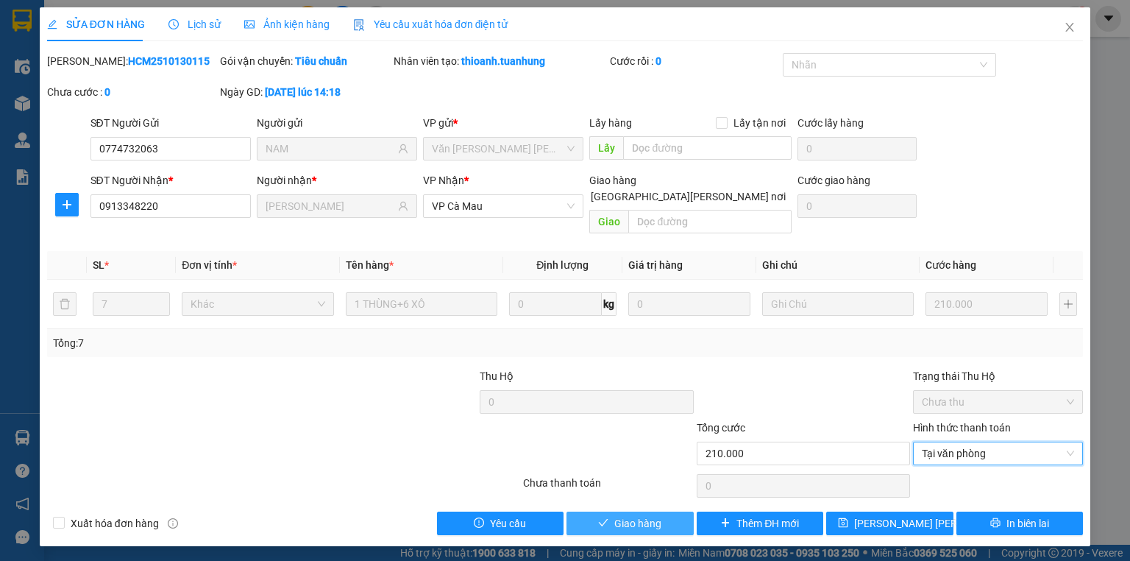
click at [617, 515] on span "Giao hàng" at bounding box center [637, 523] width 47 height 16
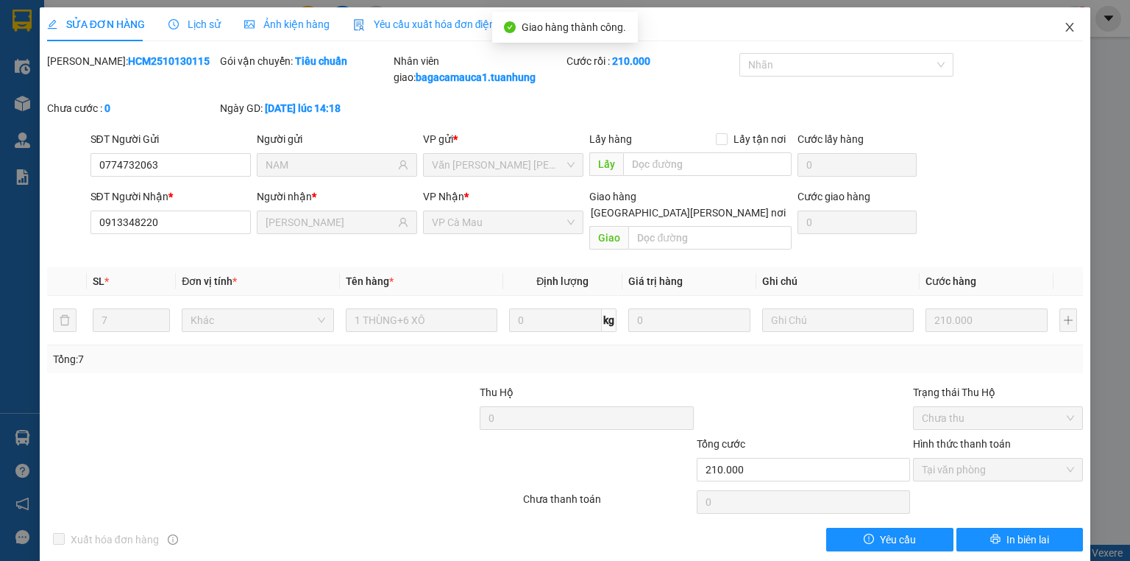
click at [1064, 24] on icon "close" at bounding box center [1070, 27] width 12 height 12
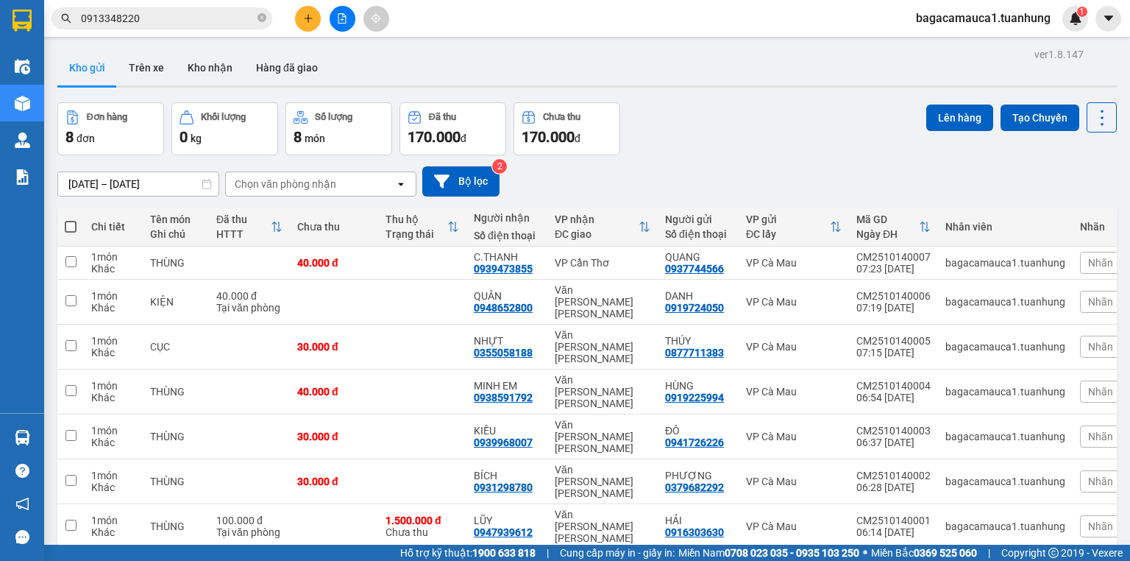
click at [807, 32] on div "Kết quả tìm kiếm ( 1 ) Bộ lọc Mã ĐH Trạng thái Món hàng Thu hộ Tổng cước Chưa c…" at bounding box center [565, 18] width 1130 height 37
click at [806, 32] on div "Kết quả tìm kiếm ( 1 ) Bộ lọc Mã ĐH Trạng thái Món hàng Thu hộ Tổng cước Chưa c…" at bounding box center [565, 18] width 1130 height 37
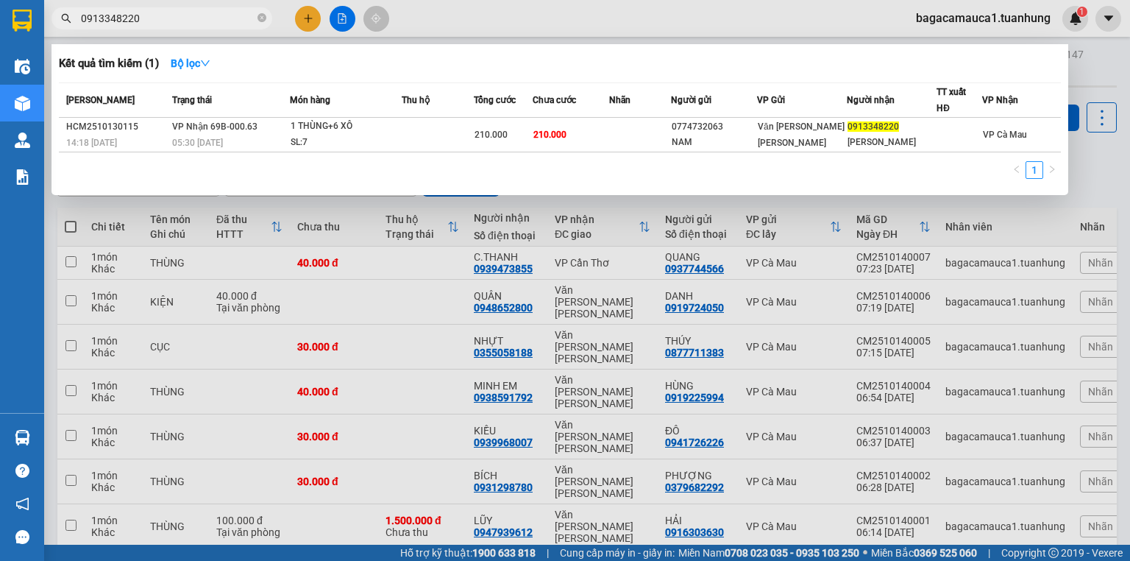
click at [152, 11] on input "0913348220" at bounding box center [168, 18] width 174 height 16
type input "666"
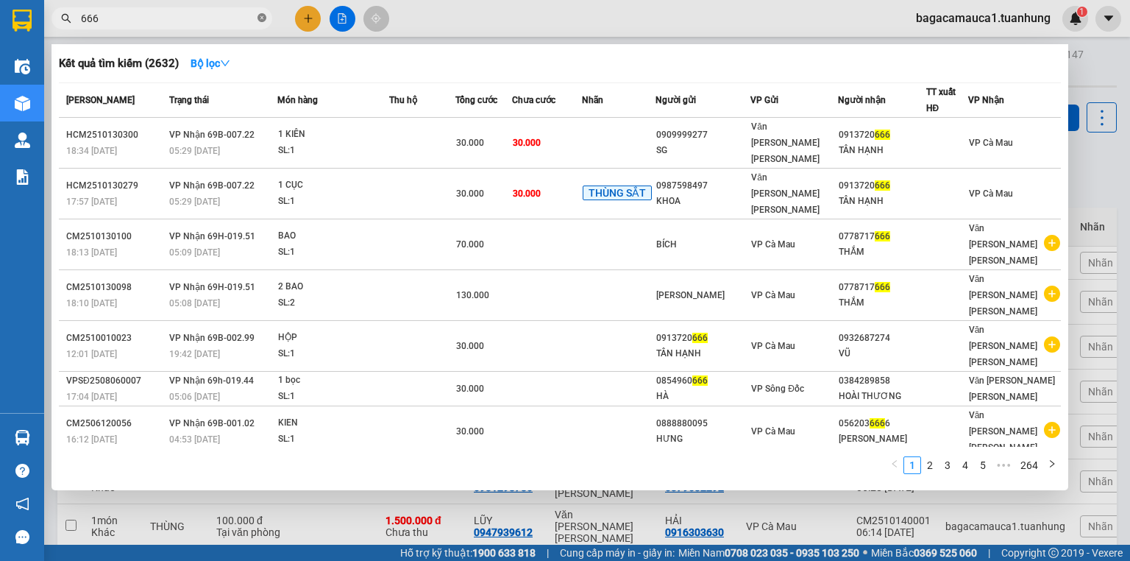
click at [263, 18] on icon "close-circle" at bounding box center [262, 17] width 9 height 9
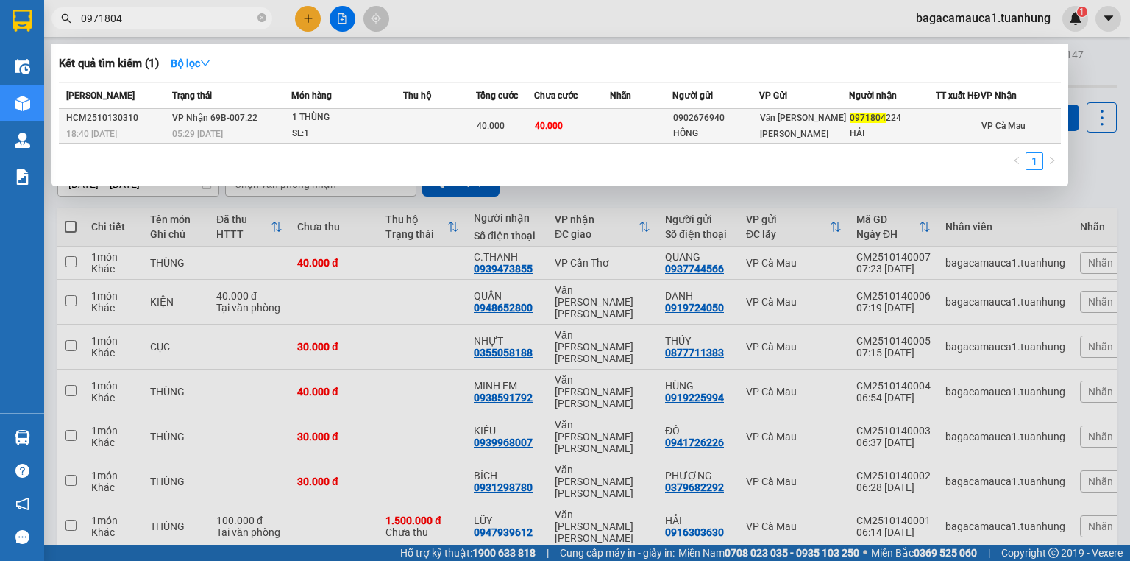
type input "0971804"
click at [488, 127] on div "40.000" at bounding box center [505, 126] width 57 height 16
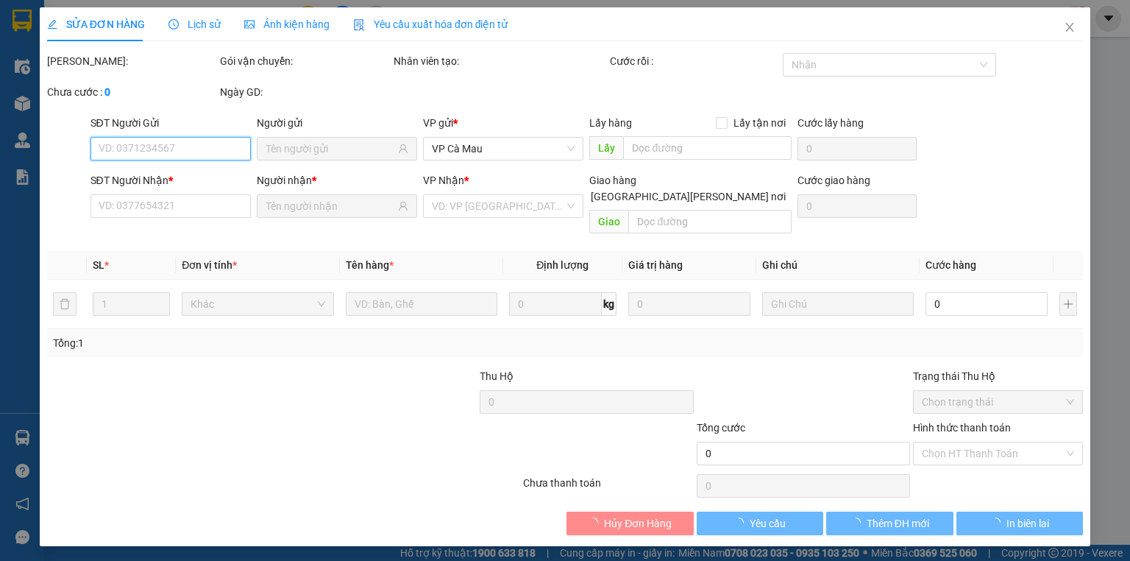
type input "0902676940"
type input "HỒNG"
type input "0971804224"
type input "HẢI"
type input "40.000"
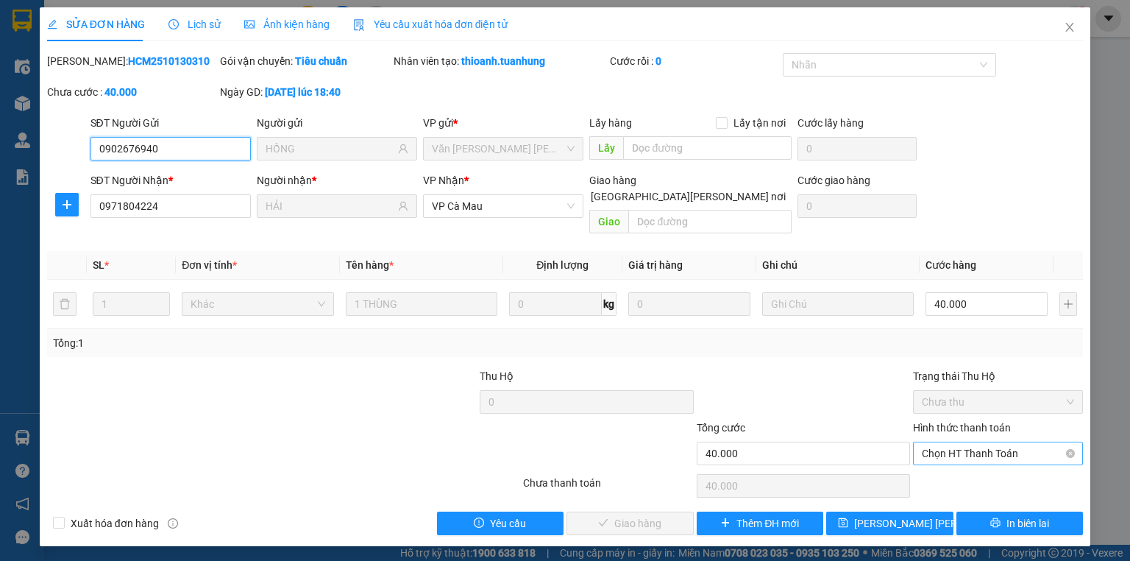
click at [957, 442] on span "Chọn HT Thanh Toán" at bounding box center [998, 453] width 152 height 22
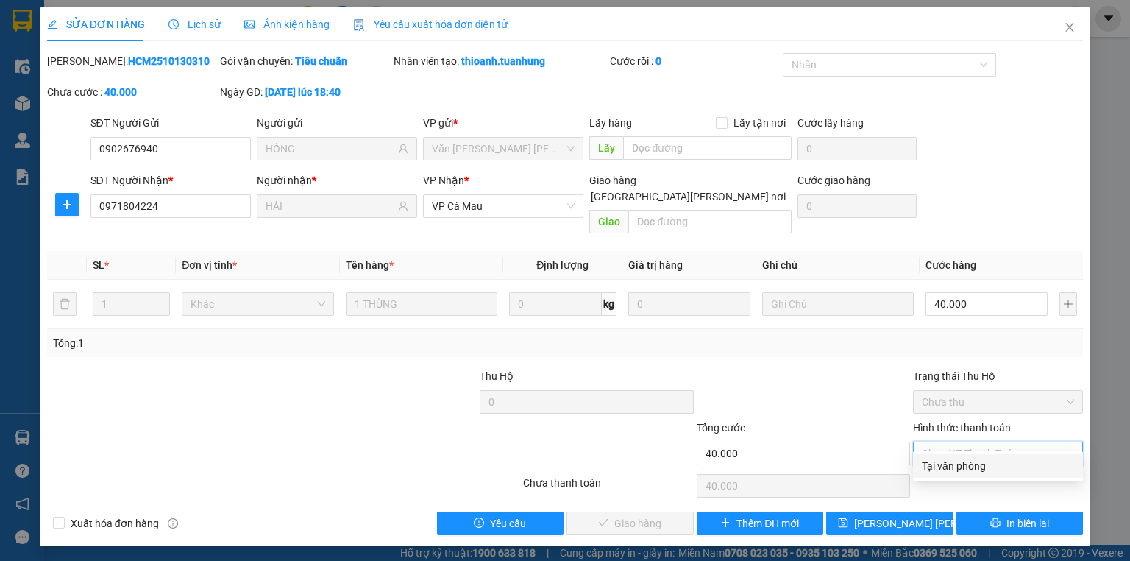
click at [958, 467] on div "Tại văn phòng" at bounding box center [998, 466] width 152 height 16
type input "0"
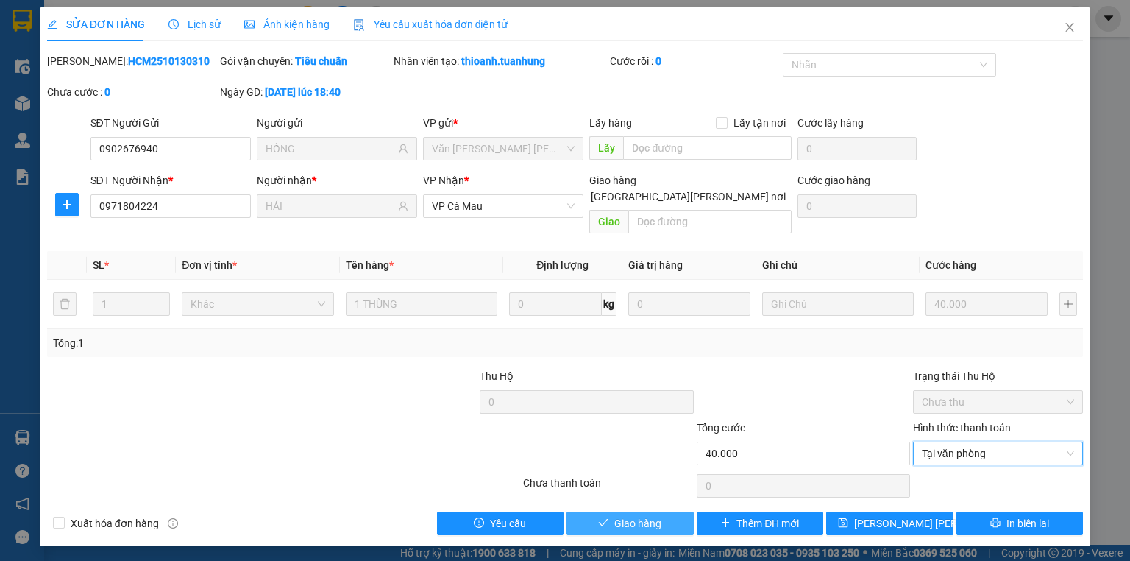
click at [618, 515] on span "Giao hàng" at bounding box center [637, 523] width 47 height 16
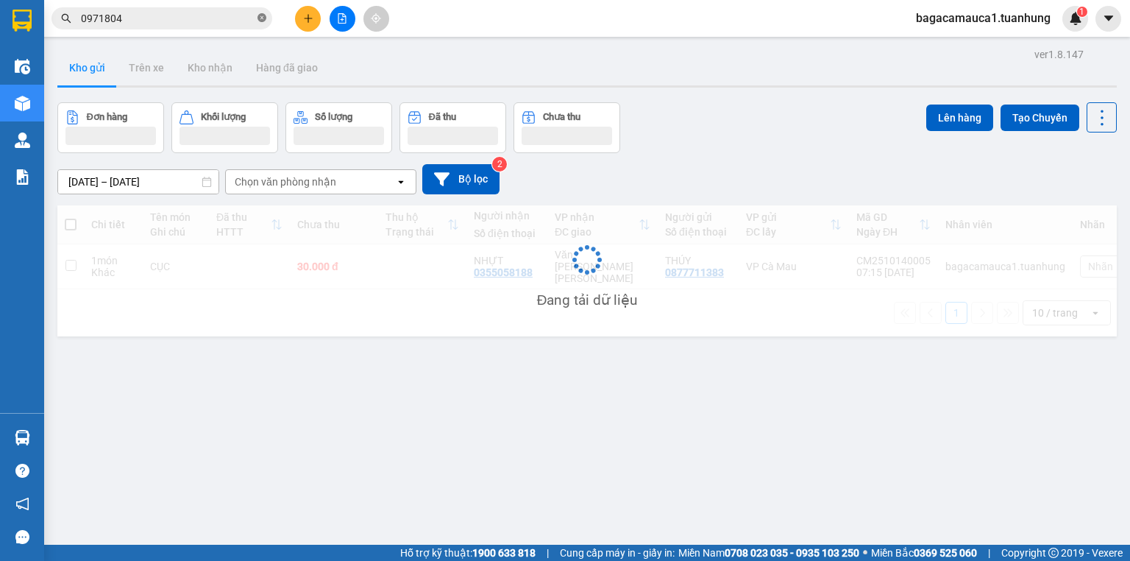
click at [262, 20] on icon "close-circle" at bounding box center [262, 17] width 9 height 9
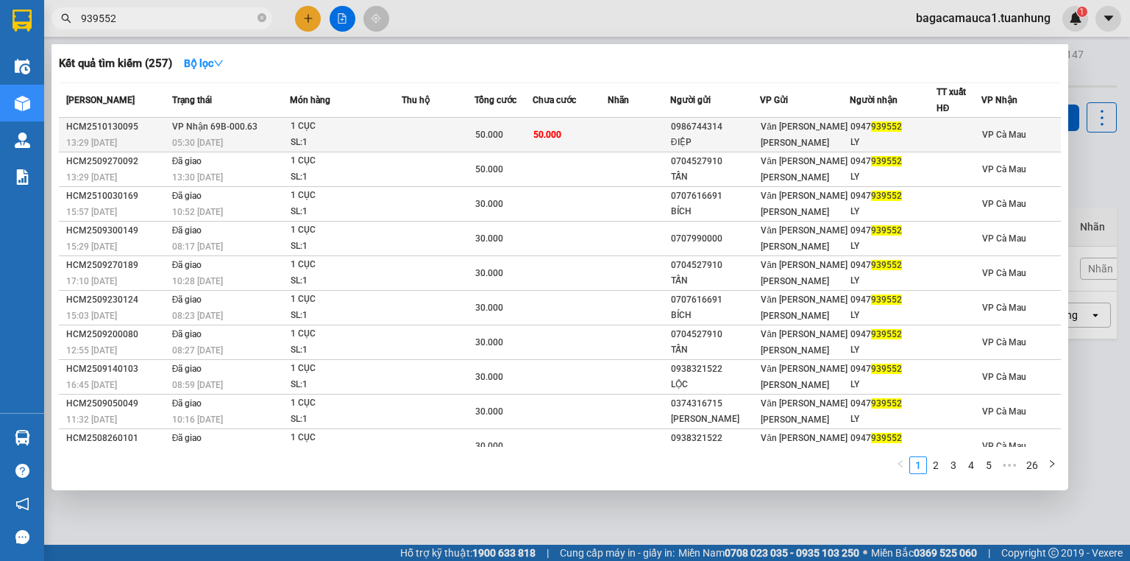
type input "939552"
click at [479, 124] on td "50.000" at bounding box center [504, 135] width 58 height 35
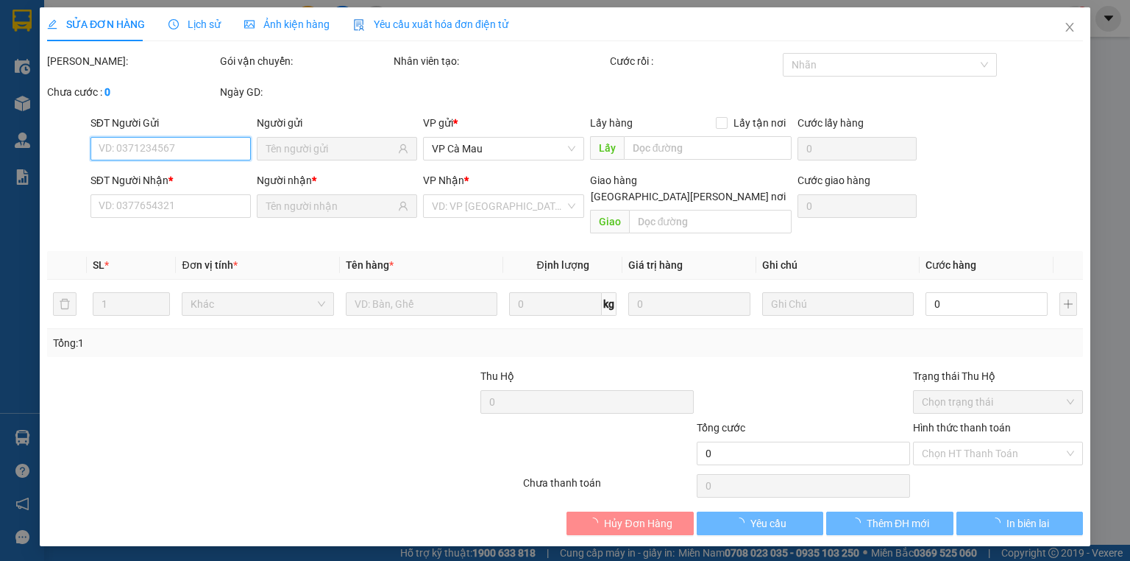
type input "0986744314"
type input "ĐIỆP"
type input "0947939552"
type input "LY"
type input "50.000"
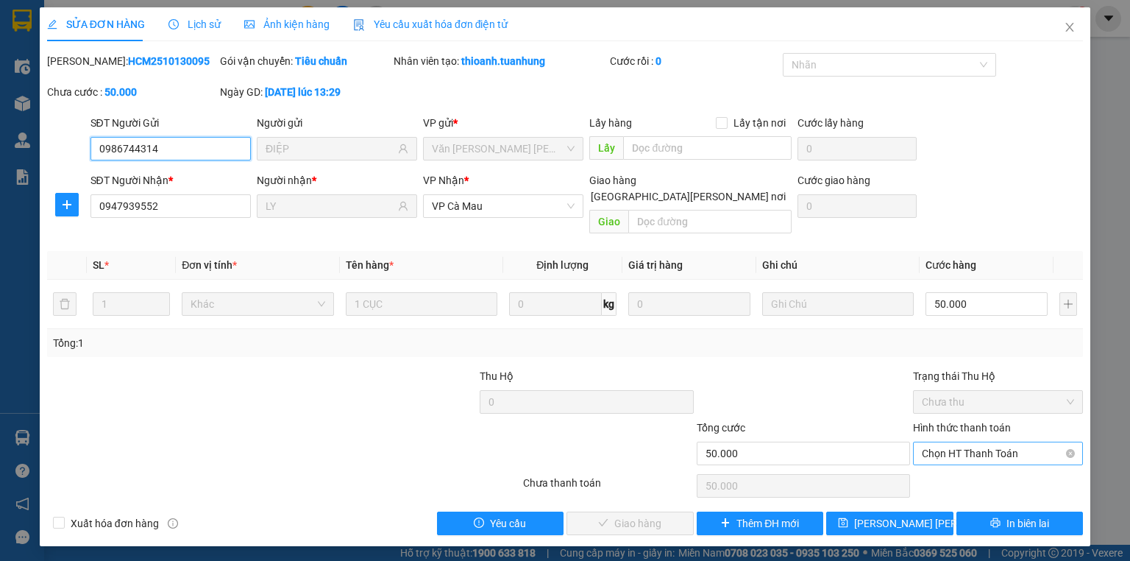
click at [962, 442] on span "Chọn HT Thanh Toán" at bounding box center [998, 453] width 152 height 22
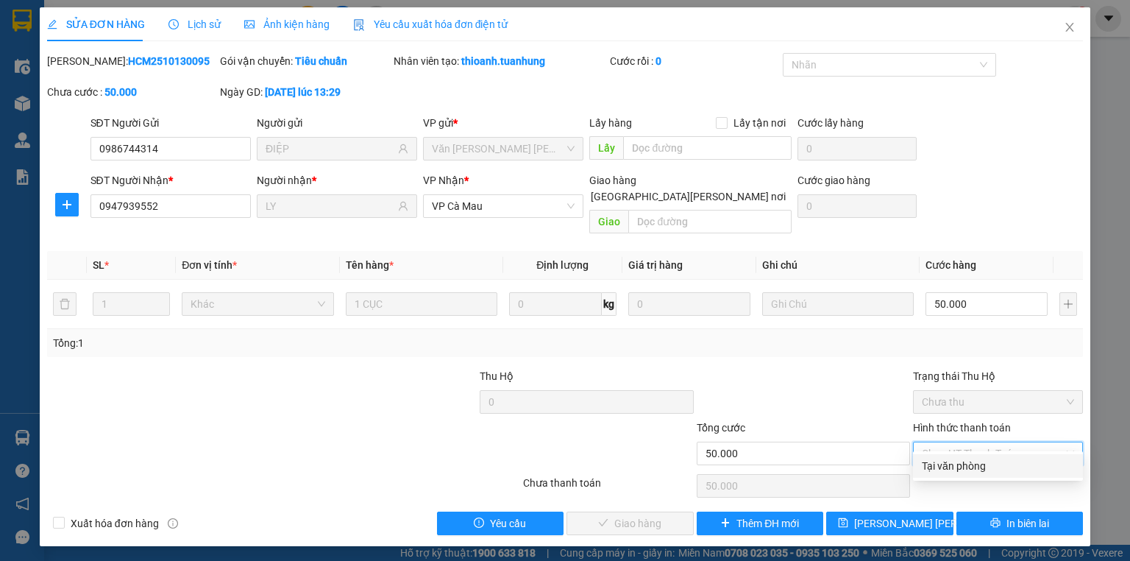
click at [966, 465] on div "Tại văn phòng" at bounding box center [998, 466] width 152 height 16
type input "0"
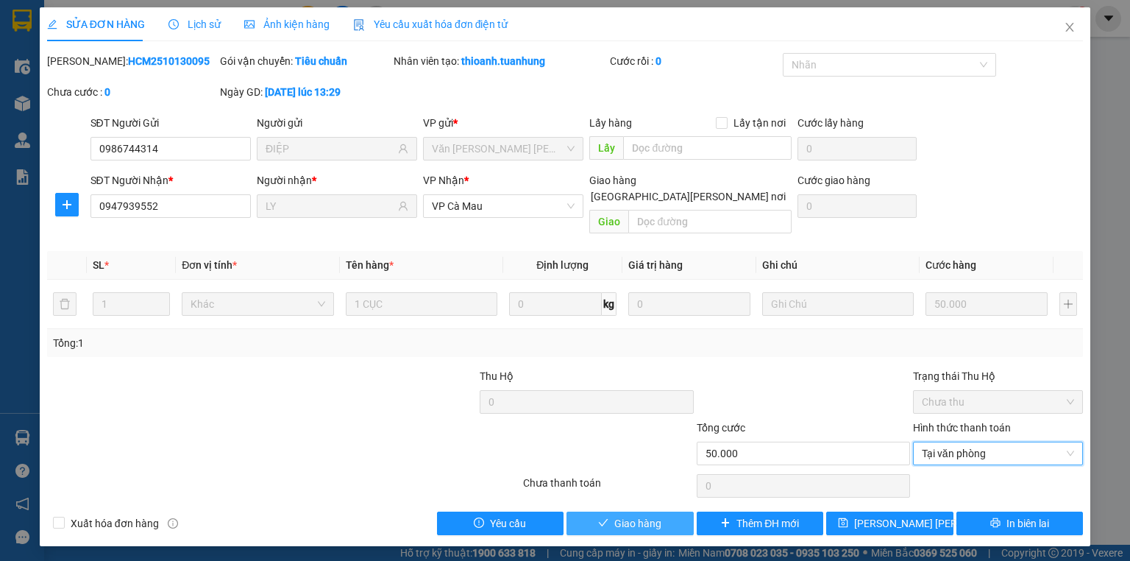
click at [636, 515] on button "Giao hàng" at bounding box center [630, 523] width 127 height 24
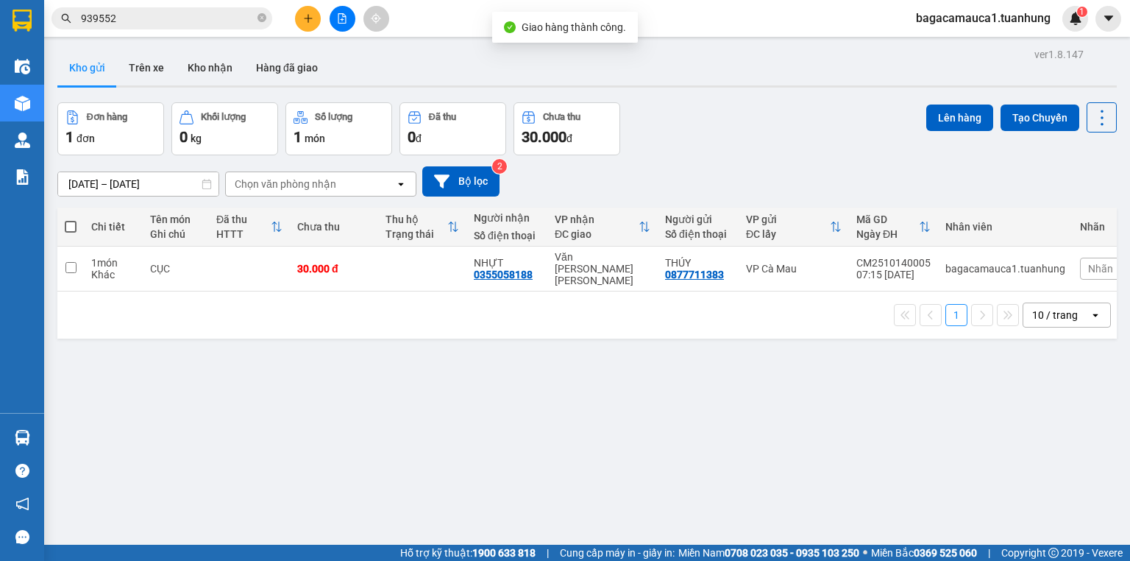
click at [258, 21] on icon "close-circle" at bounding box center [262, 17] width 9 height 9
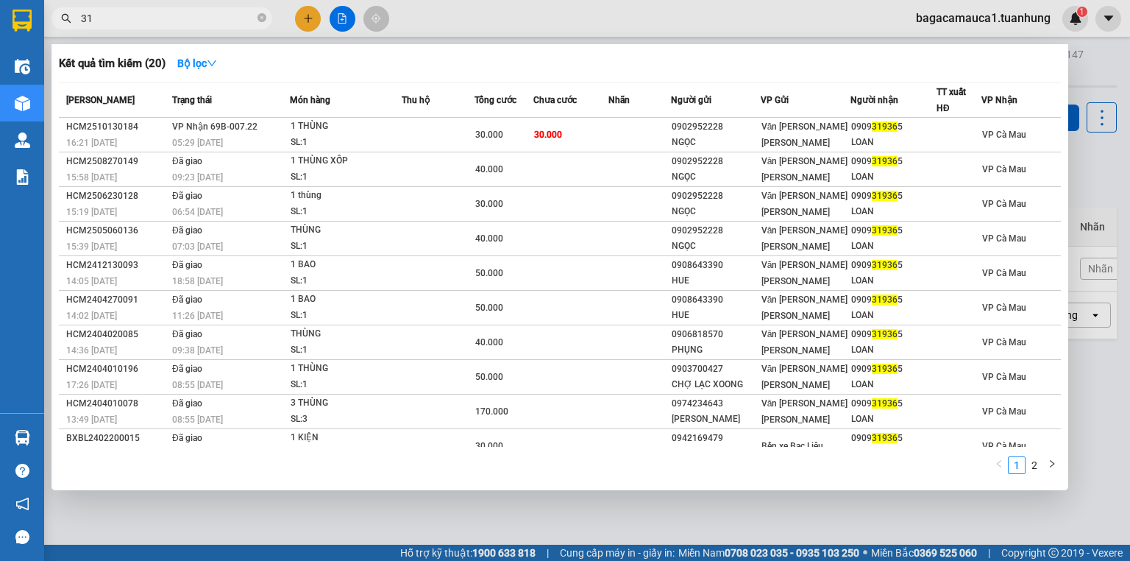
type input "3"
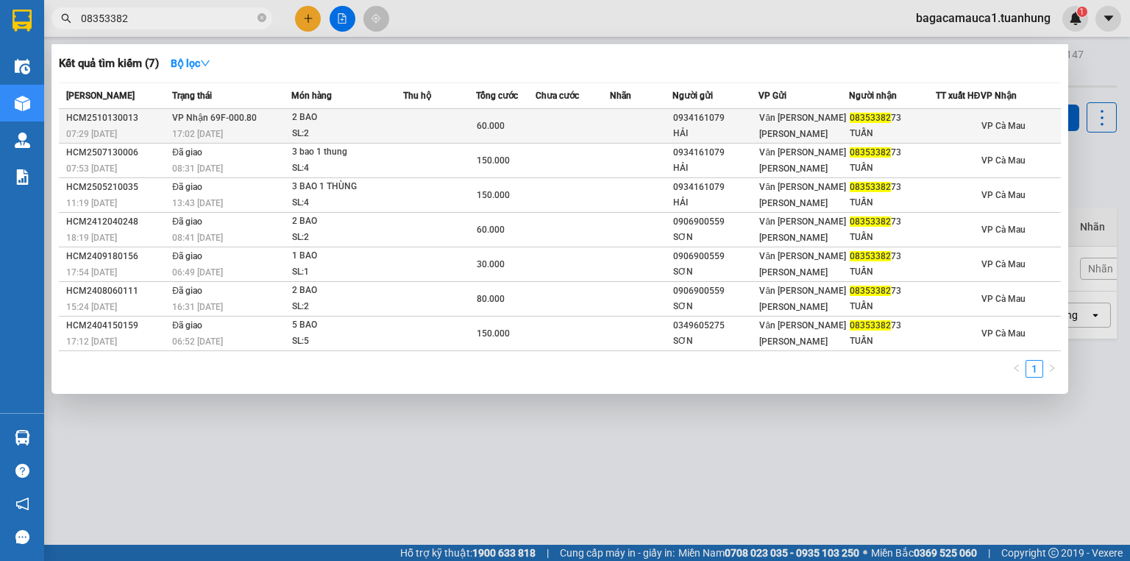
type input "08353382"
click at [651, 131] on td at bounding box center [641, 126] width 63 height 35
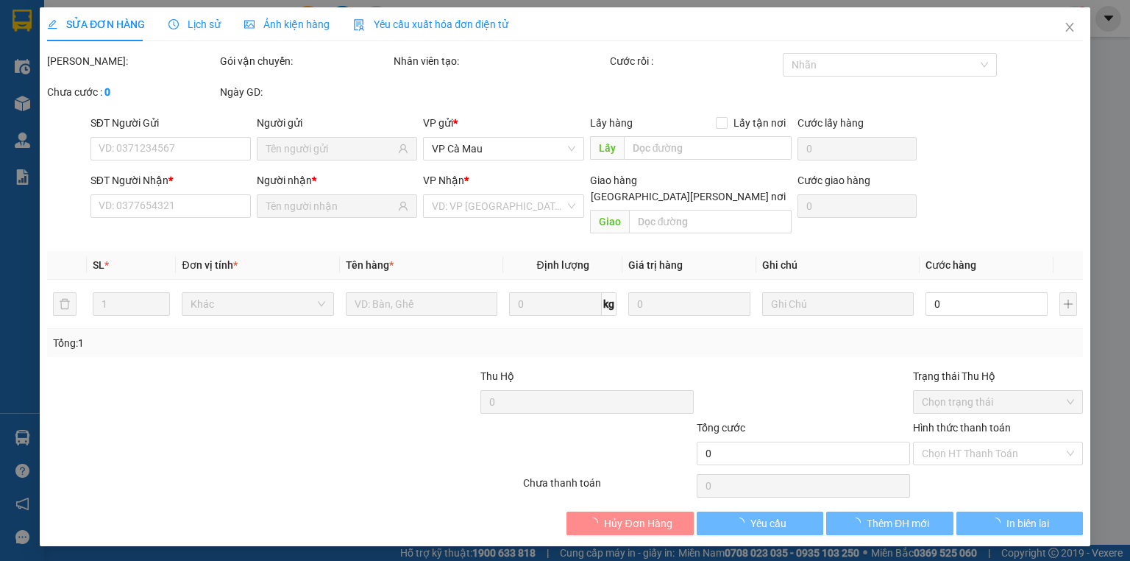
type input "0934161079"
type input "HẢI"
type input "0835338273"
type input "TUẤN"
type input "60.000"
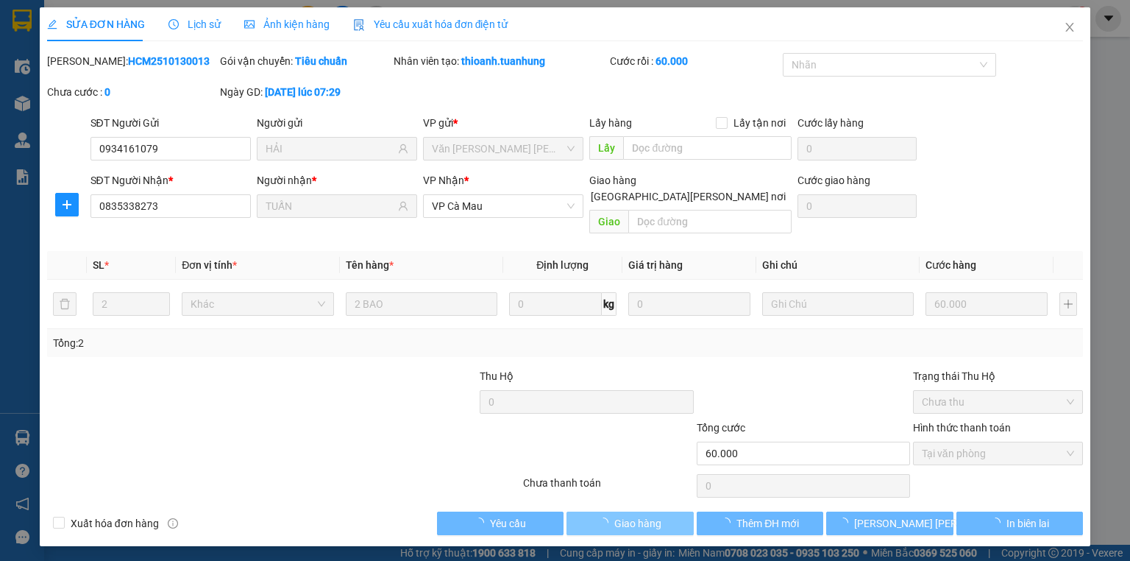
click at [653, 515] on span "Giao hàng" at bounding box center [637, 523] width 47 height 16
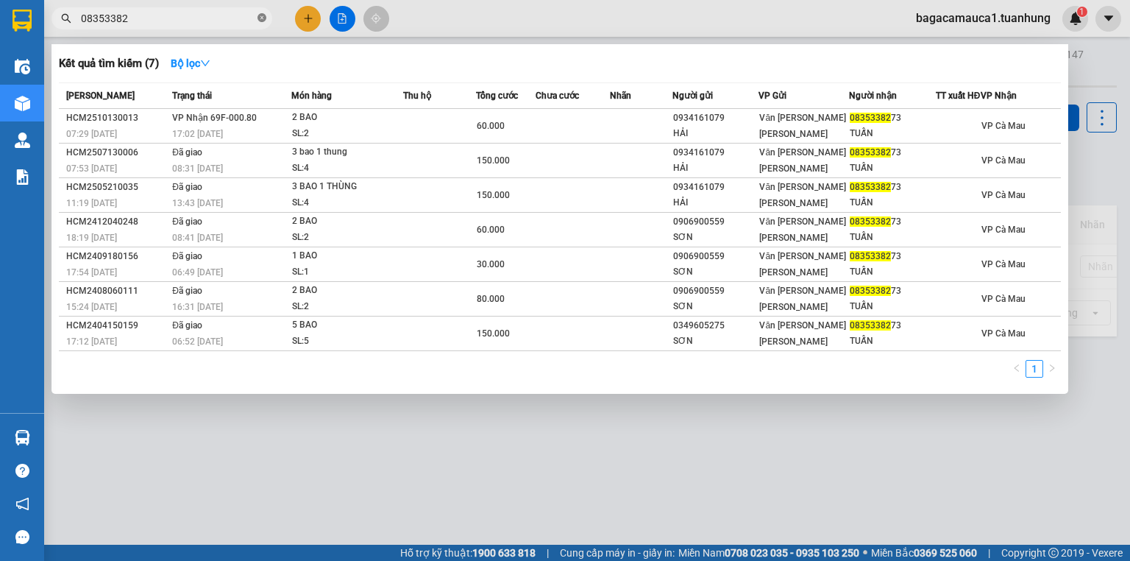
click at [263, 18] on icon "close-circle" at bounding box center [262, 17] width 9 height 9
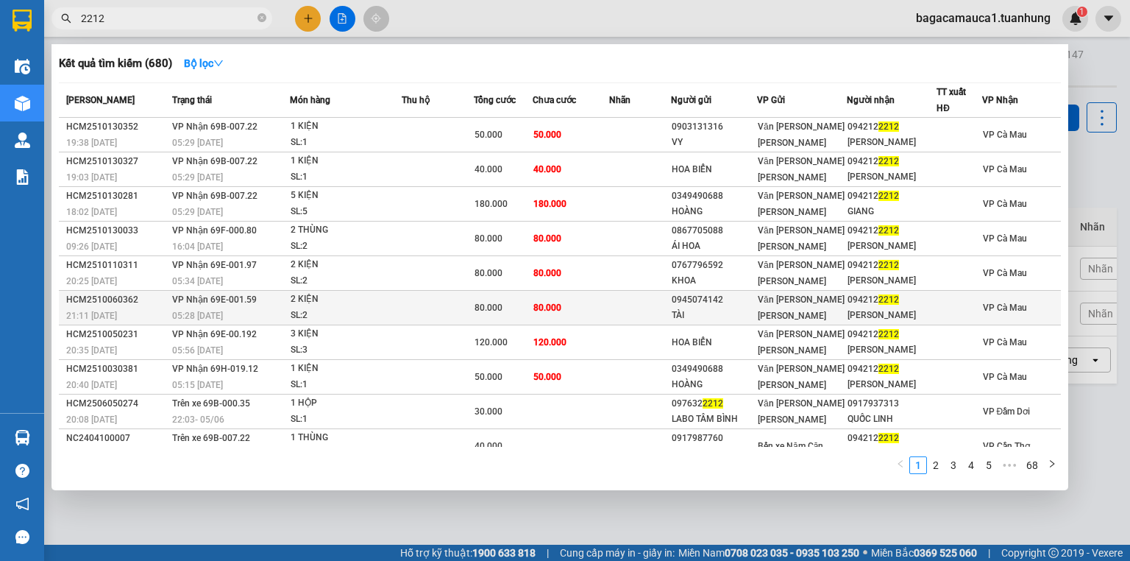
type input "2212"
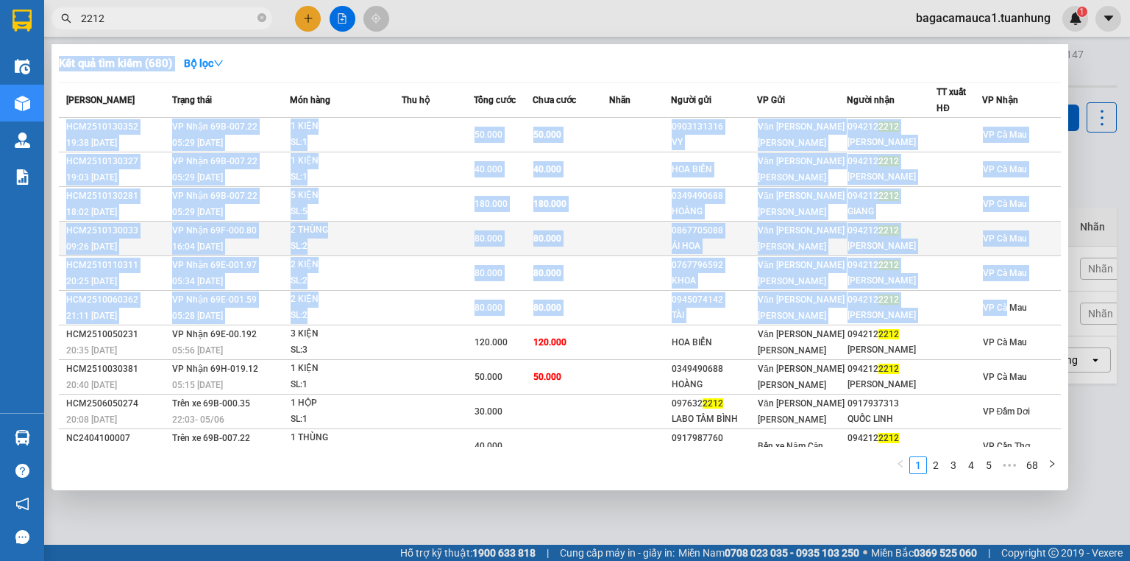
drag, startPoint x: 1053, startPoint y: 301, endPoint x: 743, endPoint y: 235, distance: 316.8
click at [1051, 247] on tbody "HCM2510130352 19:38 - 13/10 VP Nhận 69B-007.22 05:29 - 14/10 1 KIỆN SL: 1 50.00…" at bounding box center [560, 291] width 1002 height 346
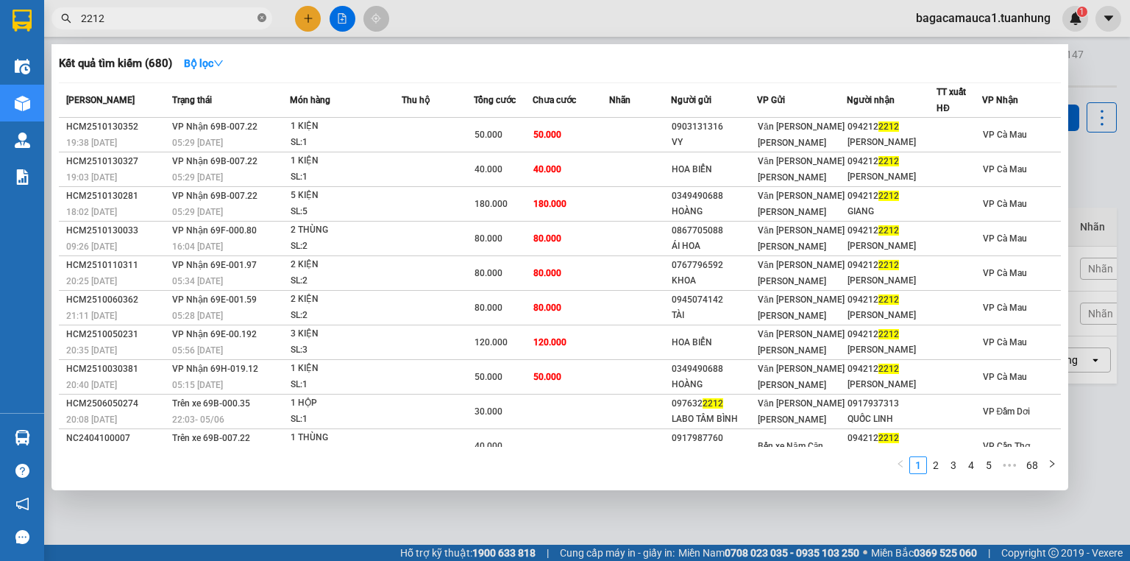
click at [263, 19] on icon "close-circle" at bounding box center [262, 17] width 9 height 9
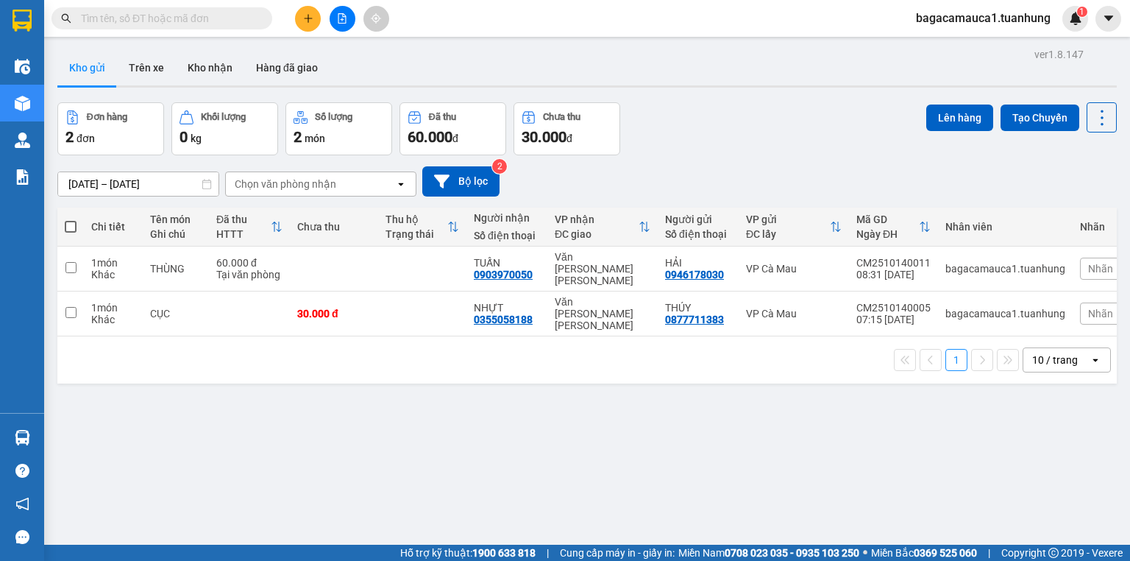
click at [217, 19] on input "text" at bounding box center [168, 18] width 174 height 16
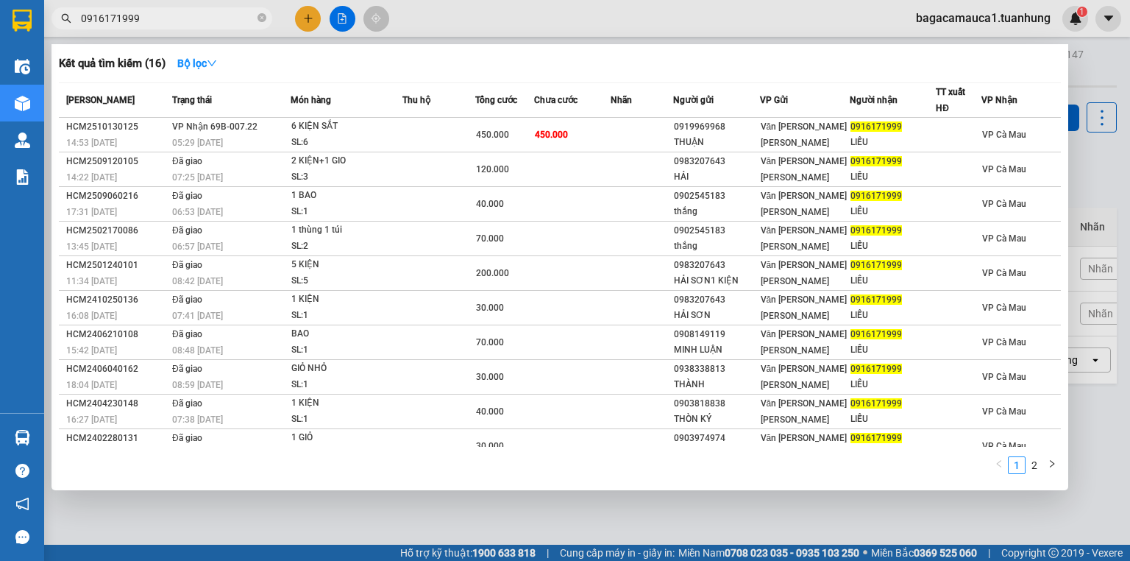
type input "0916171999"
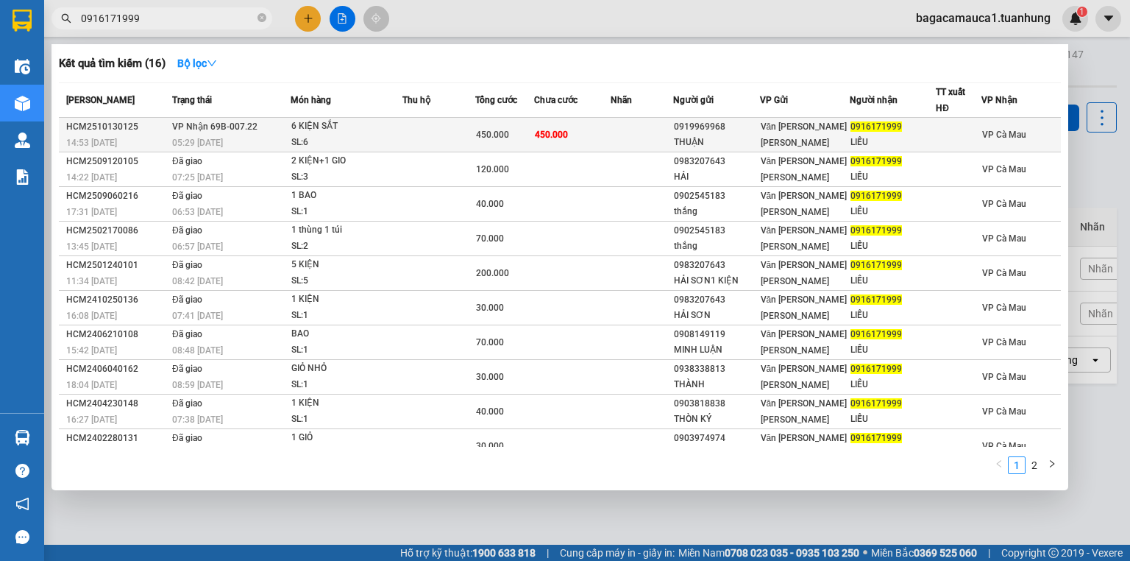
click at [472, 122] on td at bounding box center [439, 135] width 73 height 35
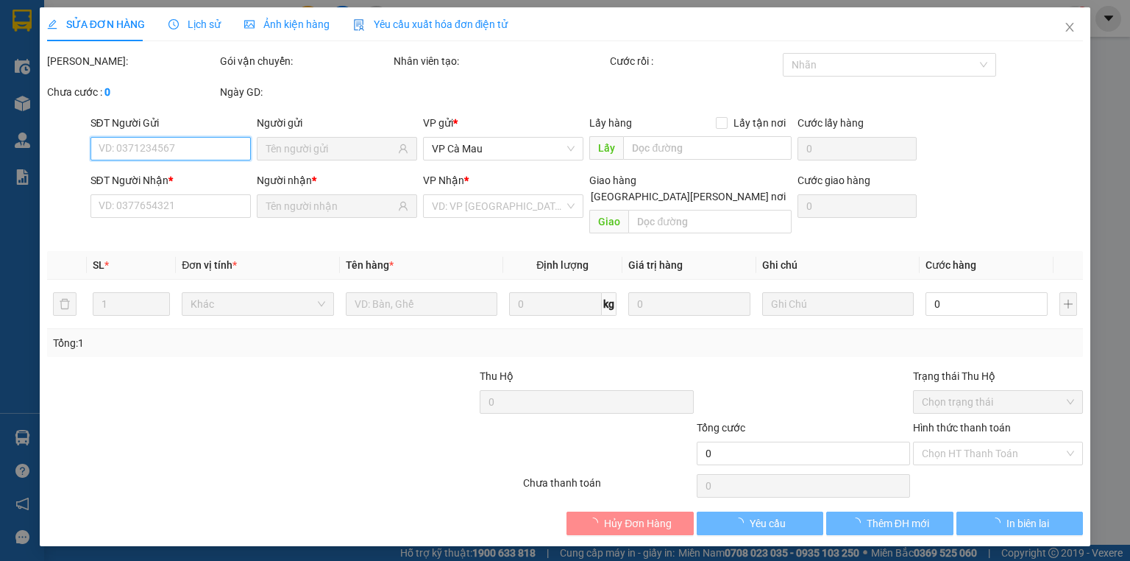
type input "0919969968"
type input "THUẬN"
type input "0916171999"
type input "LIẾU"
type input "450.000"
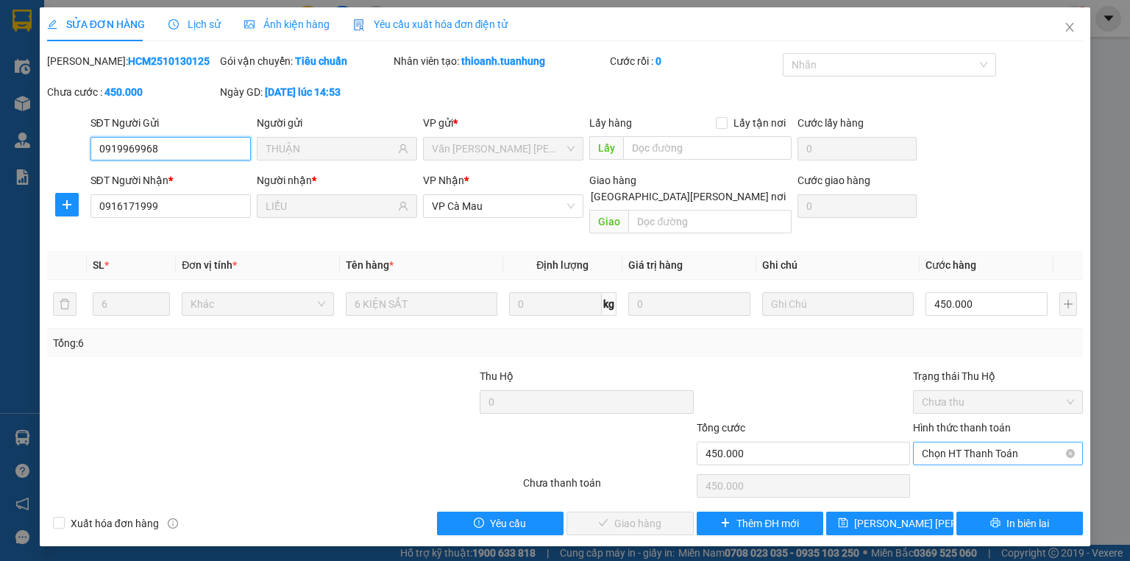
click at [946, 442] on span "Chọn HT Thanh Toán" at bounding box center [998, 453] width 152 height 22
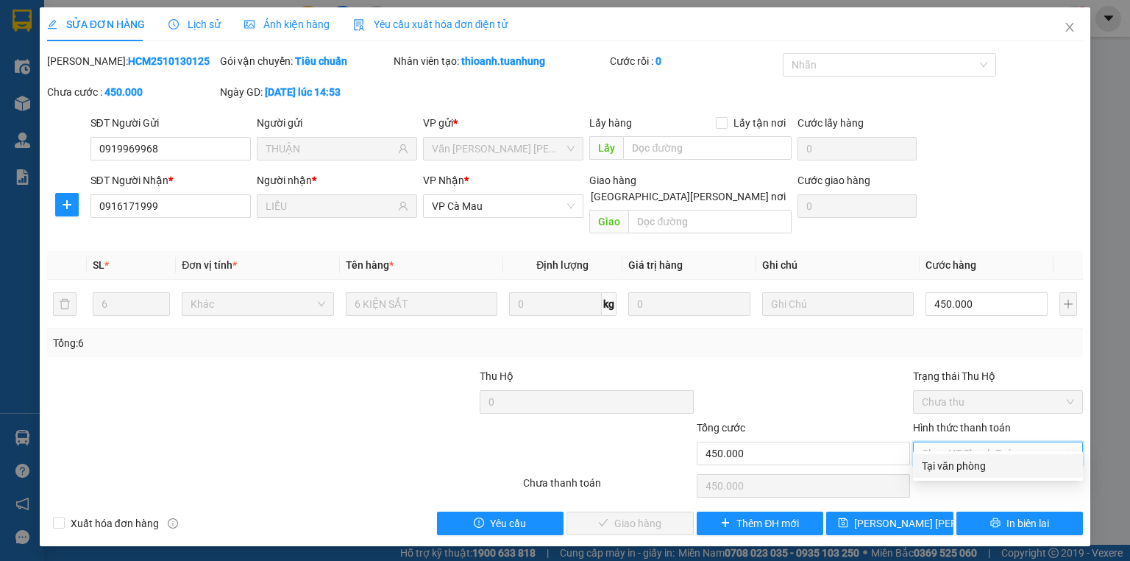
click at [942, 458] on div "Tại văn phòng" at bounding box center [998, 466] width 152 height 16
type input "0"
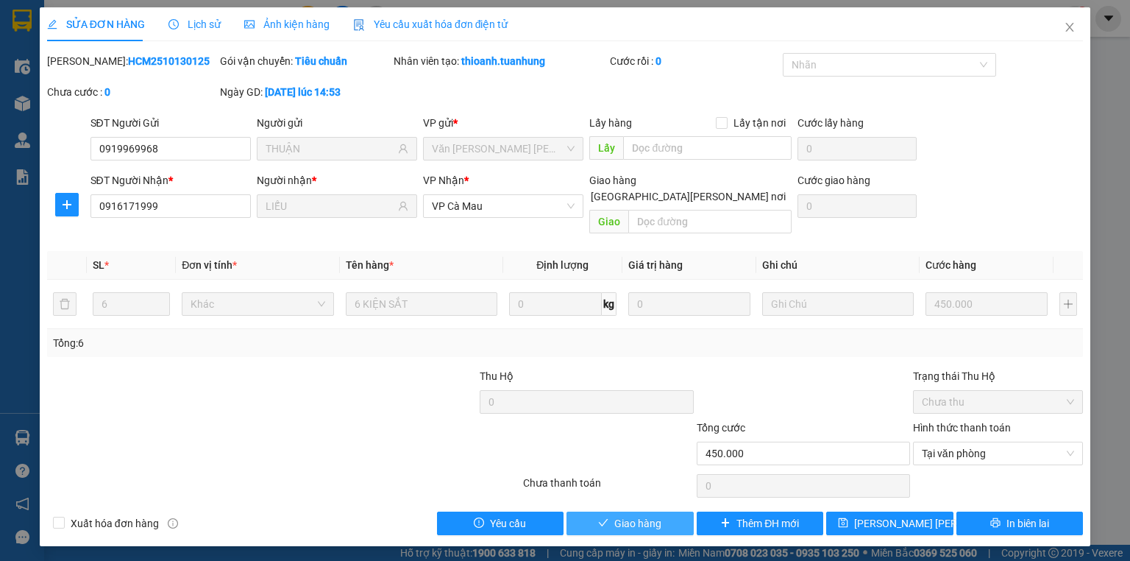
click at [574, 511] on button "Giao hàng" at bounding box center [630, 523] width 127 height 24
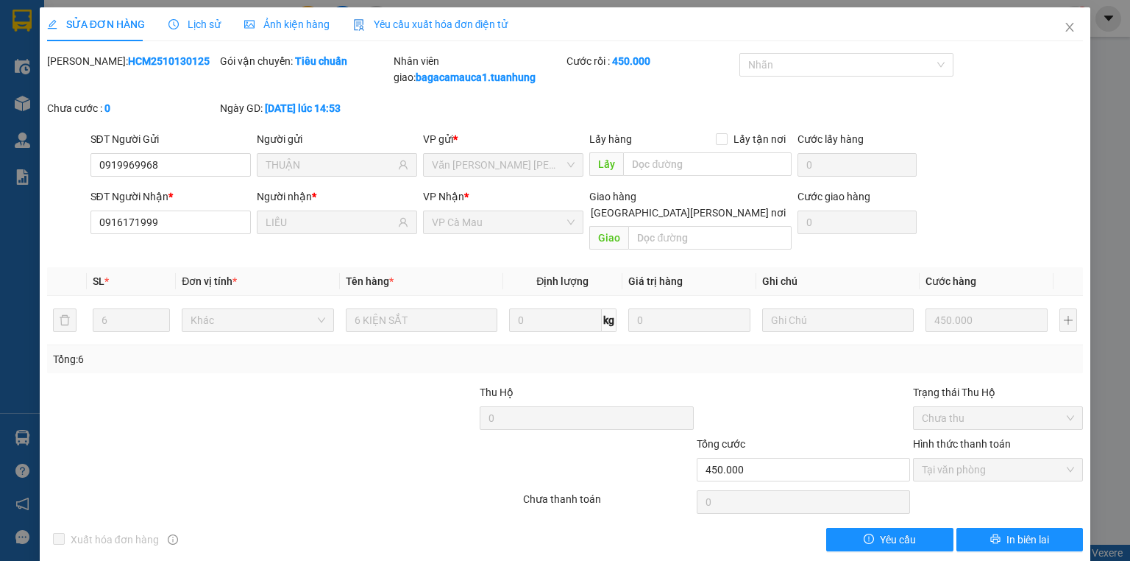
scroll to position [1, 0]
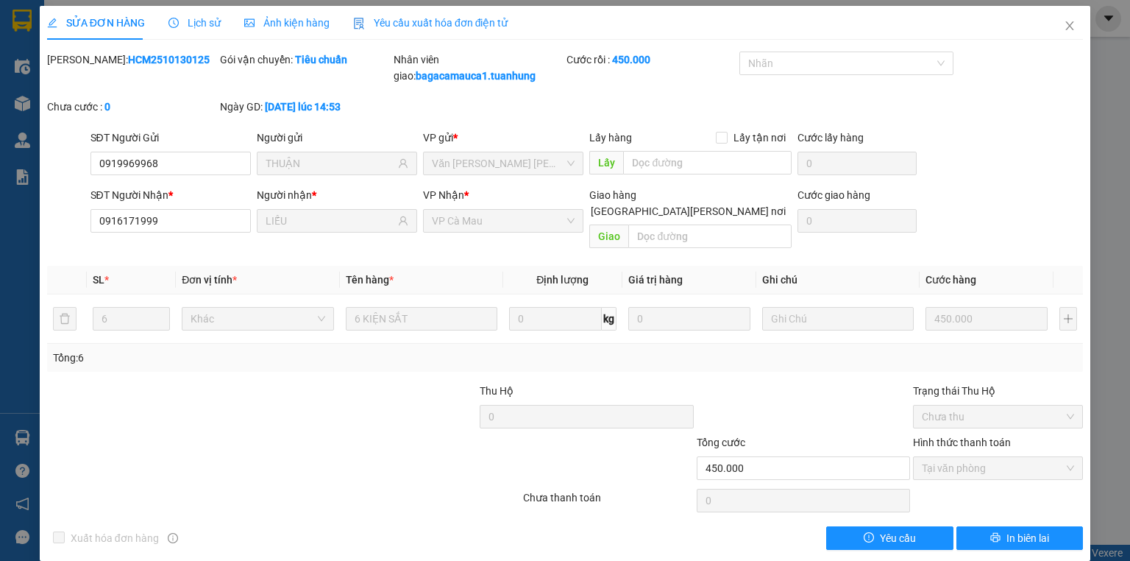
click at [934, 273] on th "Cước hàng" at bounding box center [987, 280] width 134 height 29
click at [1065, 20] on span "Close" at bounding box center [1069, 26] width 41 height 41
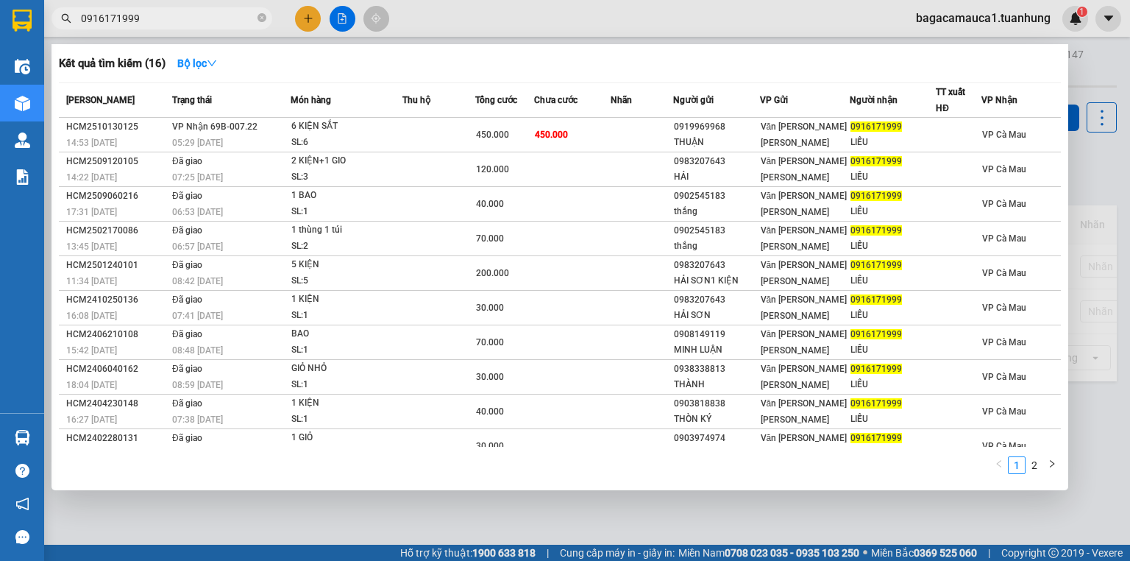
click at [183, 15] on input "0916171999" at bounding box center [168, 18] width 174 height 16
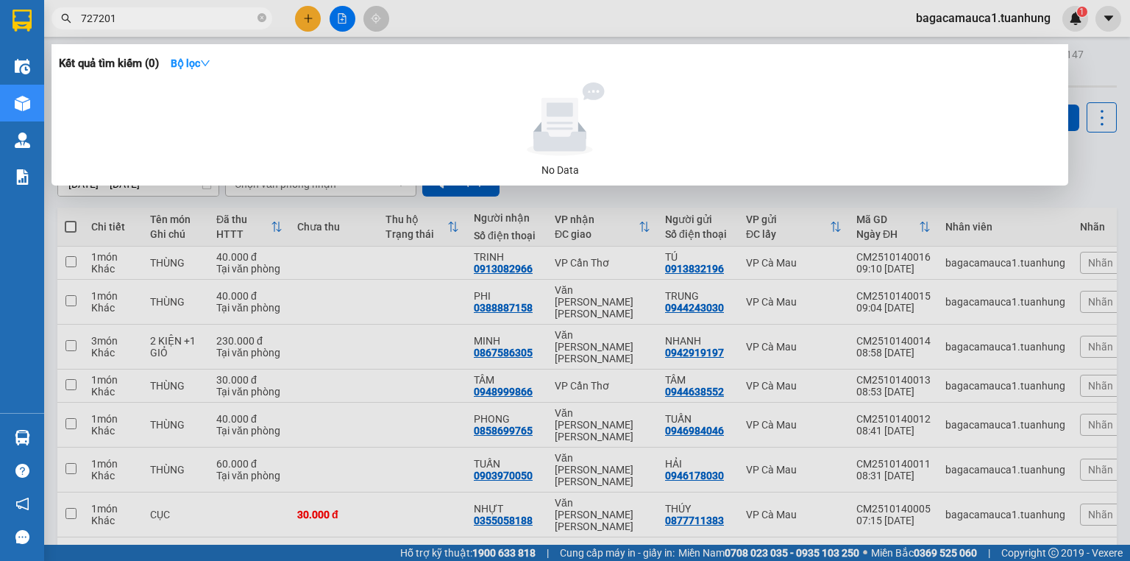
click at [197, 18] on input "727201" at bounding box center [168, 18] width 174 height 16
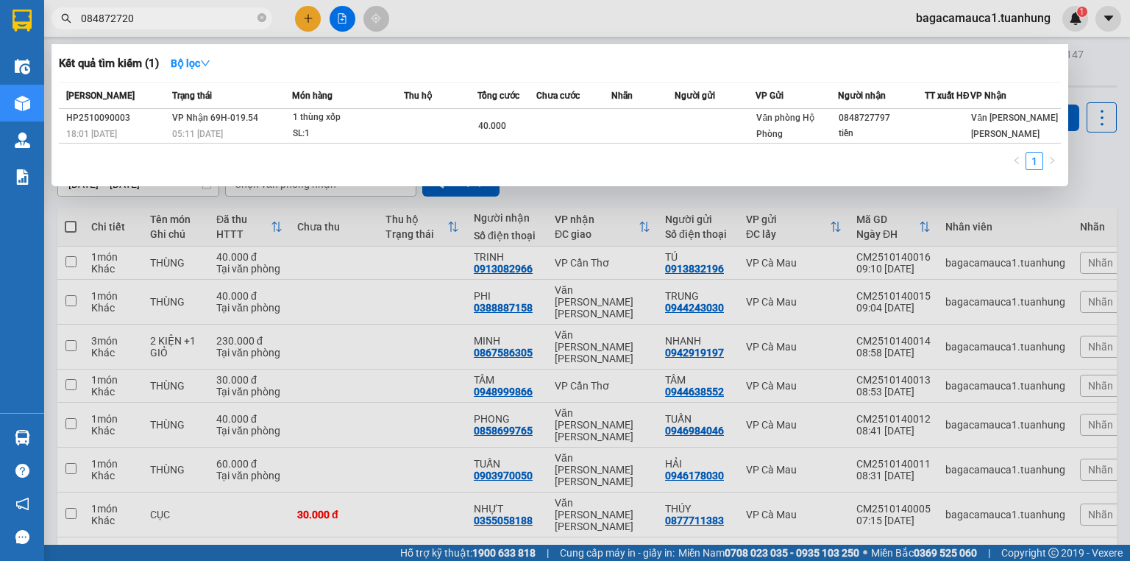
type input "0848727201"
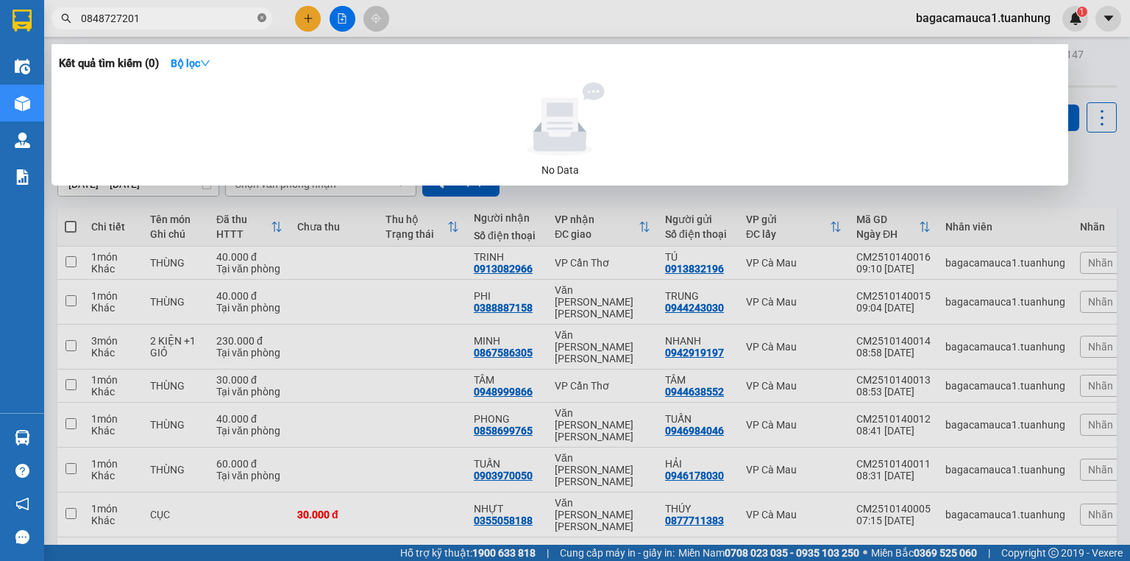
click at [263, 17] on icon "close-circle" at bounding box center [262, 17] width 9 height 9
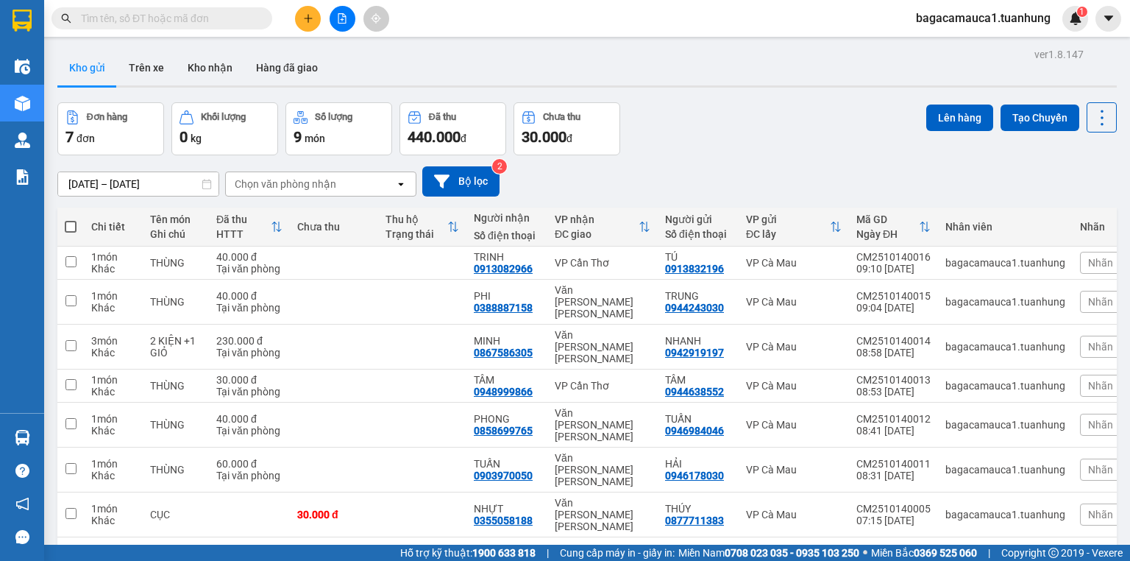
click at [222, 12] on input "text" at bounding box center [168, 18] width 174 height 16
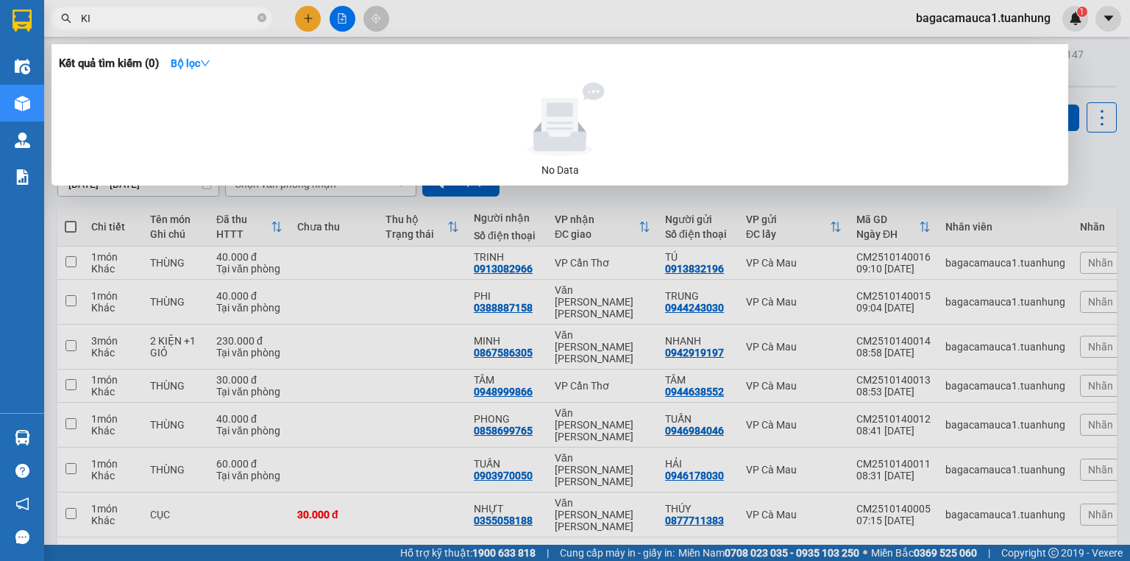
type input "KIM"
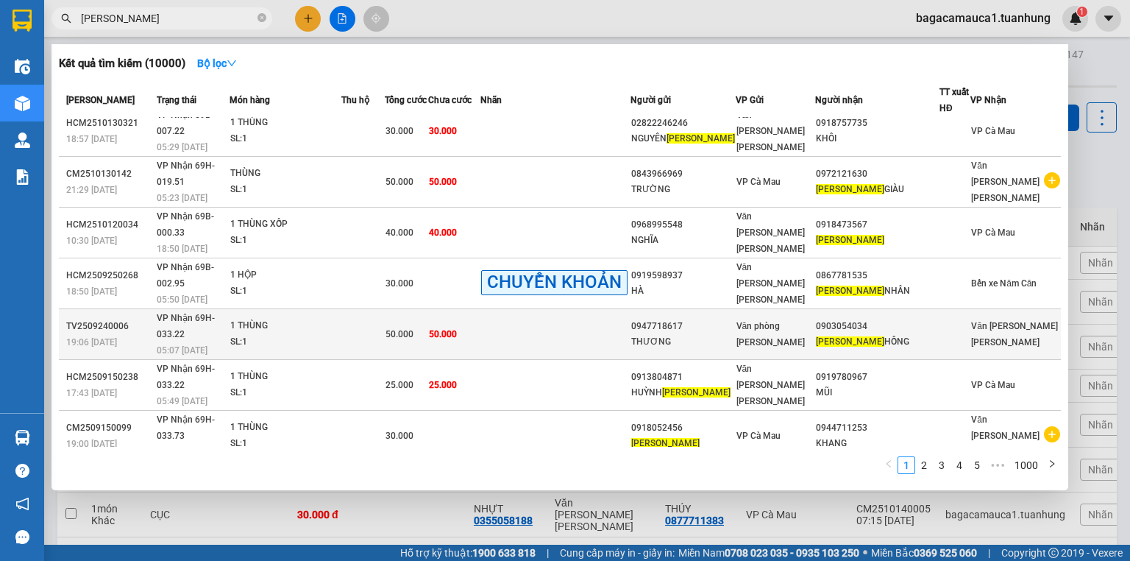
scroll to position [26, 0]
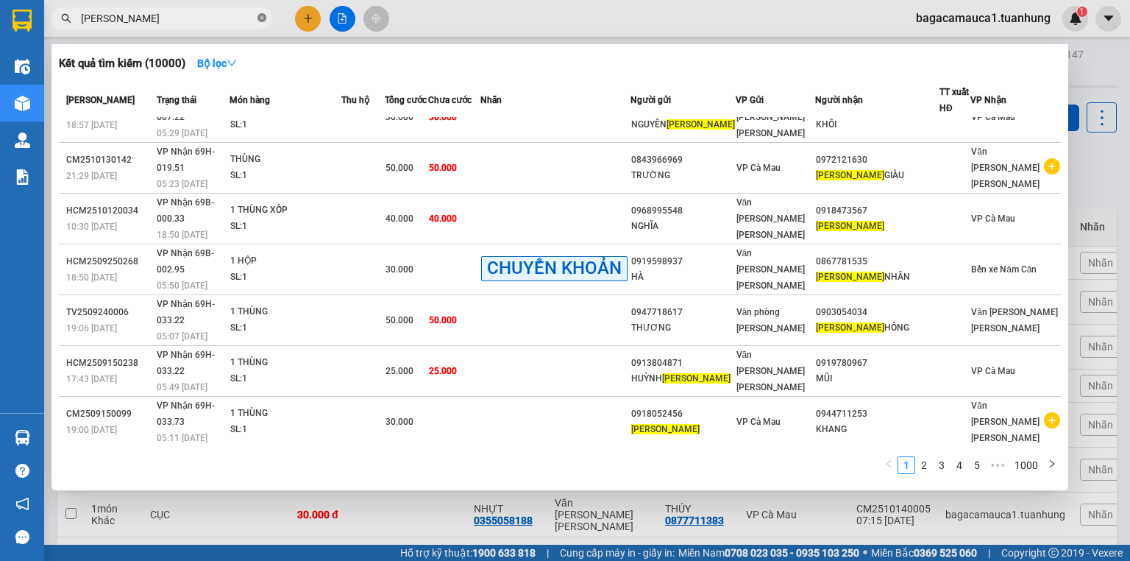
drag, startPoint x: 261, startPoint y: 17, endPoint x: 241, endPoint y: 22, distance: 19.8
click at [259, 18] on icon "close-circle" at bounding box center [262, 17] width 9 height 9
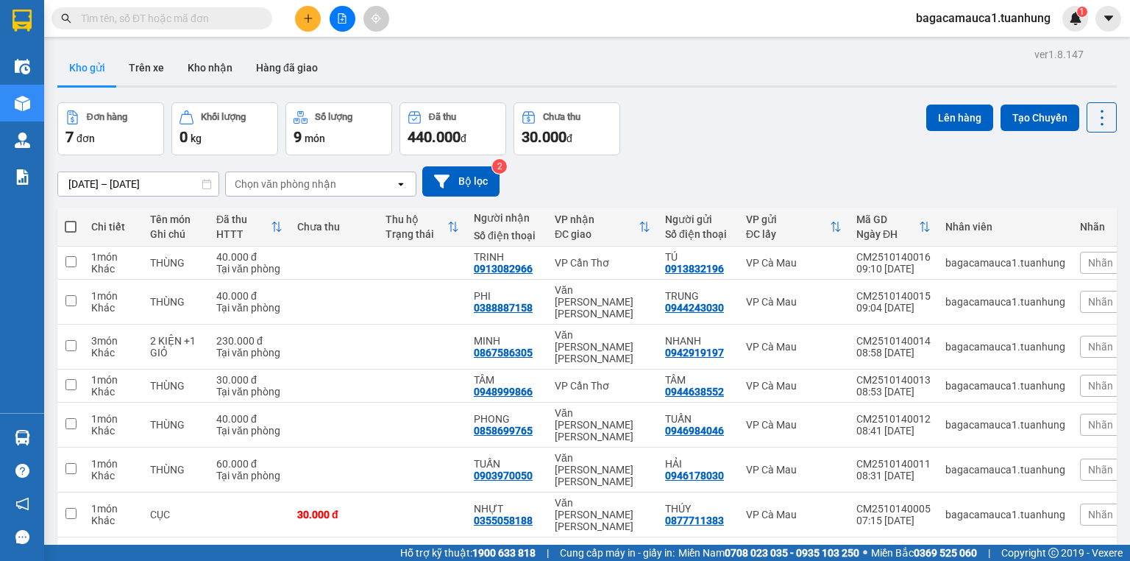
click at [216, 15] on input "text" at bounding box center [168, 18] width 174 height 16
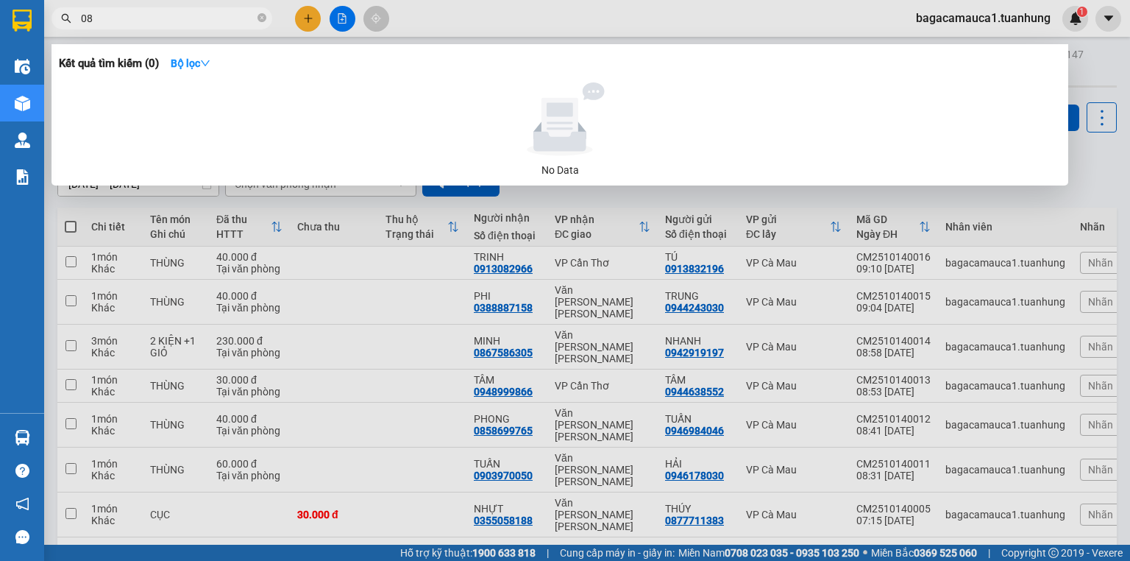
type input "0"
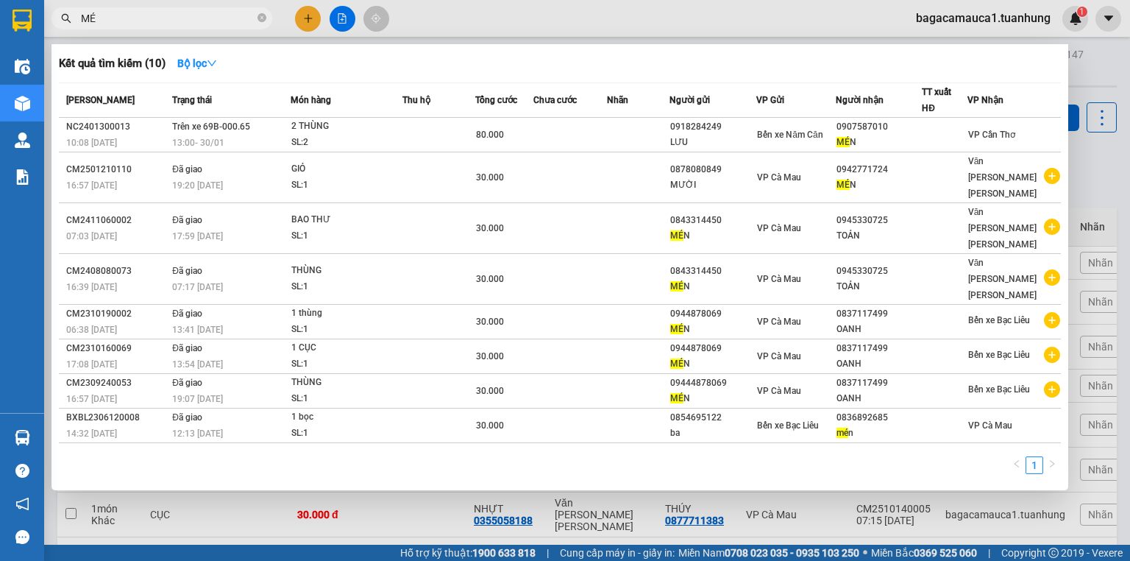
type input "M"
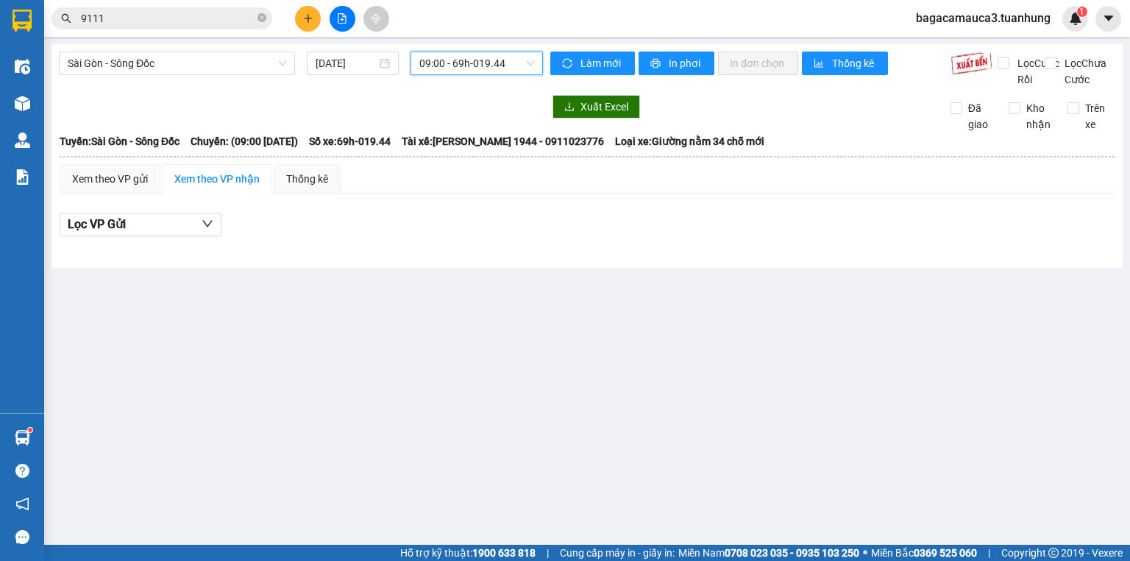
scroll to position [355, 0]
click at [947, 10] on span "bagacamauca3.tuanhung" at bounding box center [983, 18] width 158 height 18
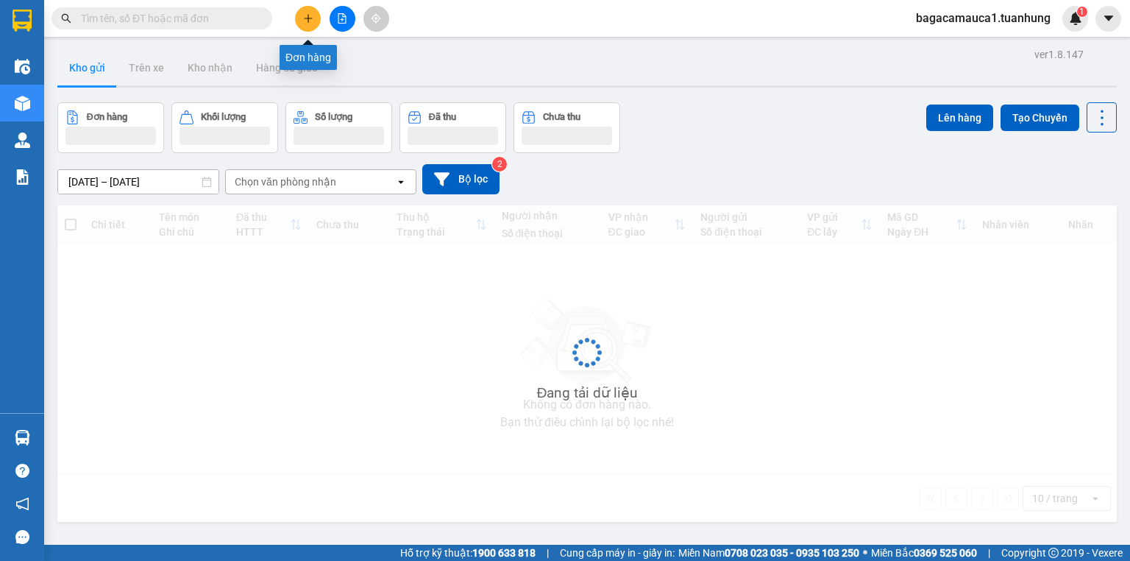
click at [306, 6] on button at bounding box center [308, 19] width 26 height 26
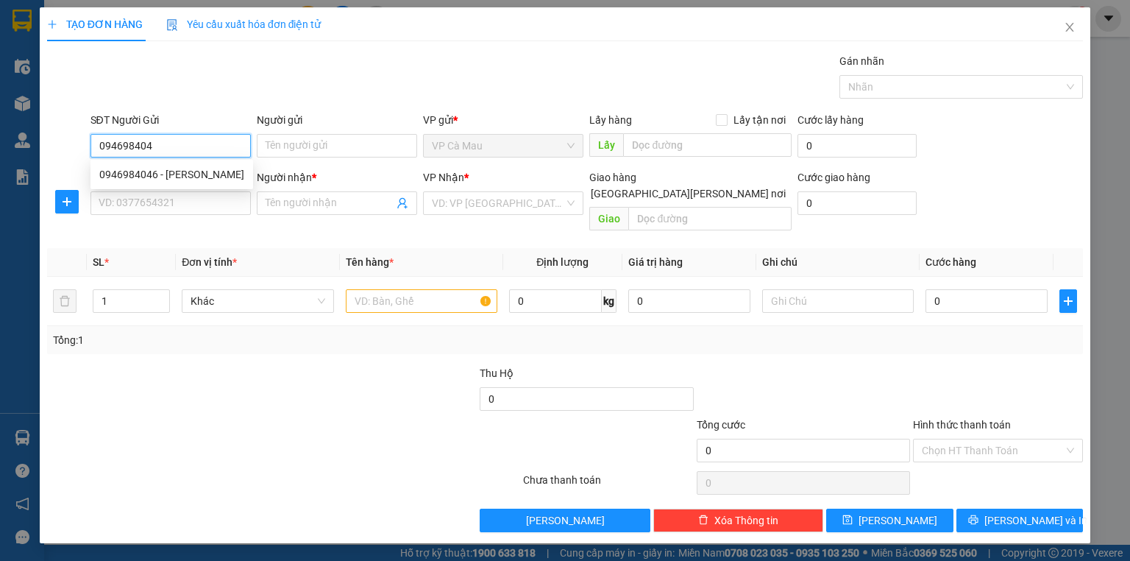
type input "0946984046"
click at [221, 174] on div "0946984046 - [PERSON_NAME]" at bounding box center [171, 174] width 145 height 16
type input "TUẤN"
type input "0946984046"
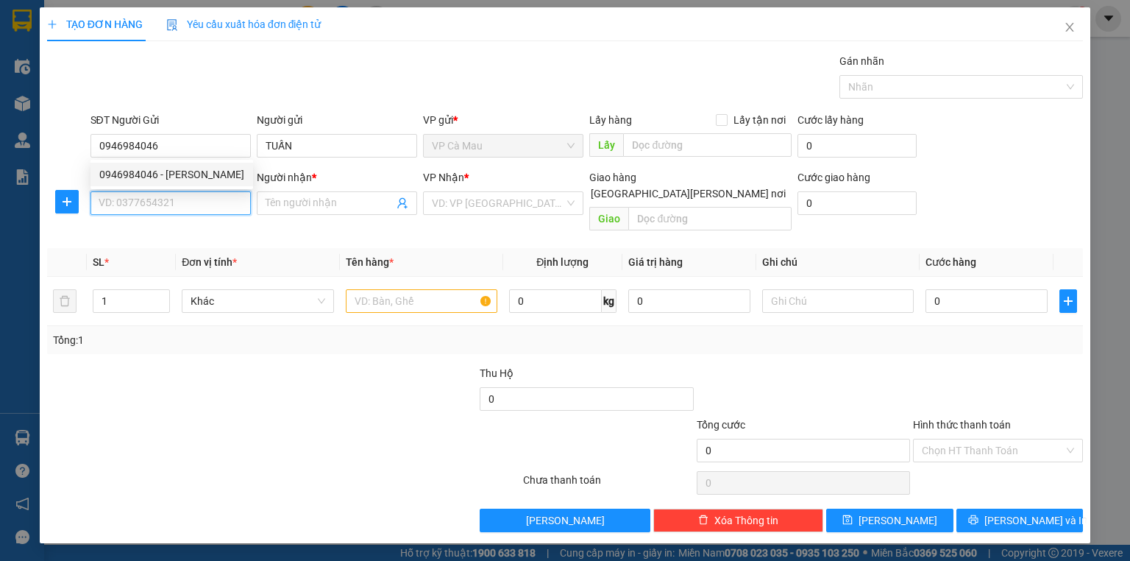
click at [219, 202] on input "SĐT Người Nhận *" at bounding box center [171, 203] width 160 height 24
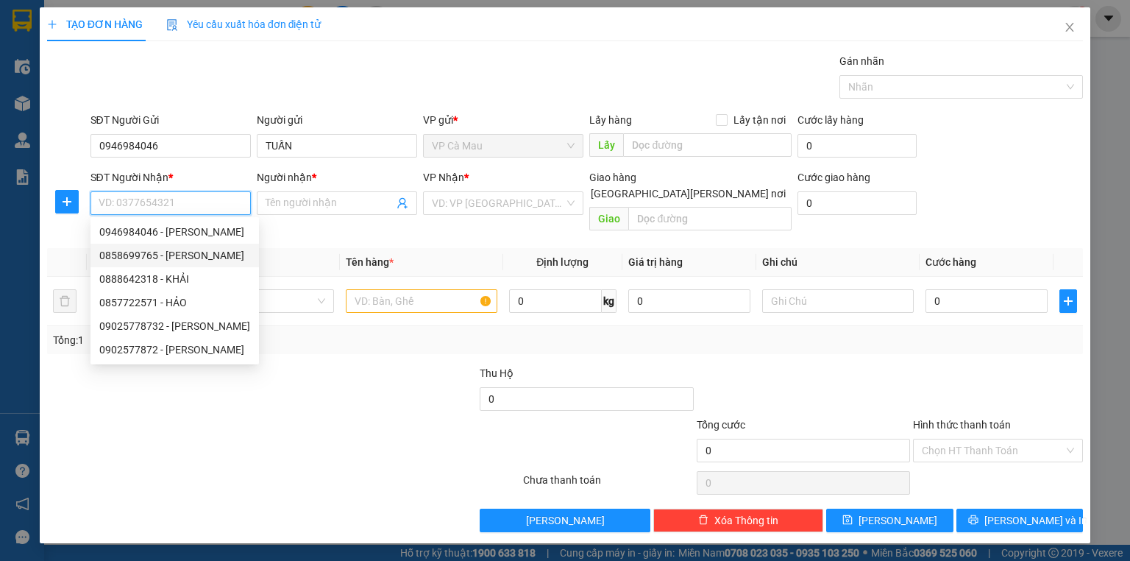
click at [202, 250] on div "0858699765 - [PERSON_NAME]" at bounding box center [174, 255] width 151 height 16
type input "0858699765"
type input "PHONG"
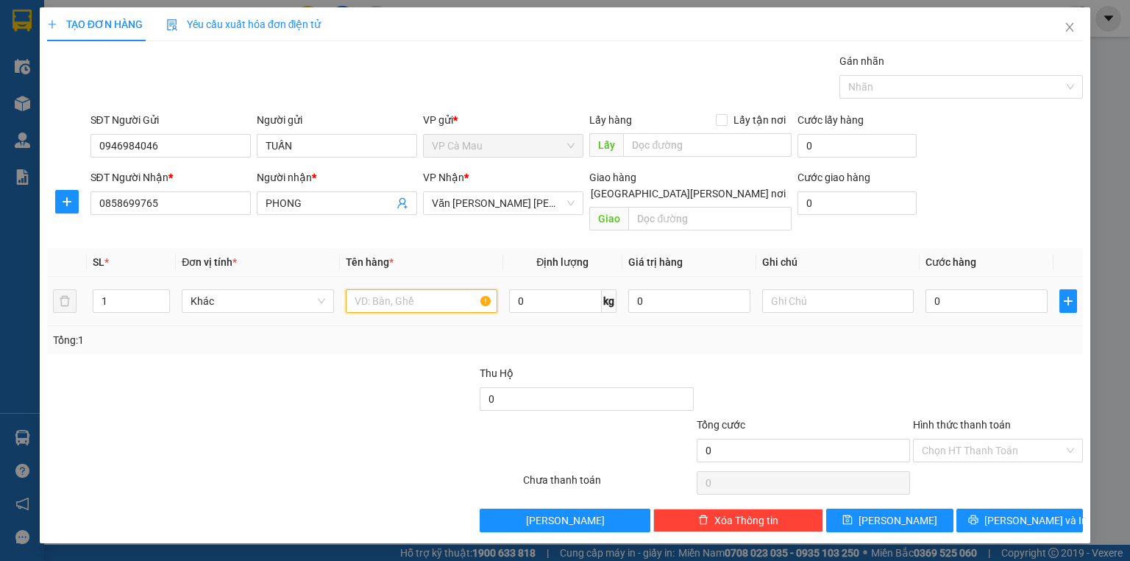
click at [383, 289] on input "text" at bounding box center [422, 301] width 152 height 24
type input "THÙNG"
click at [945, 289] on input "0" at bounding box center [987, 301] width 122 height 24
type input "+4"
type input "4"
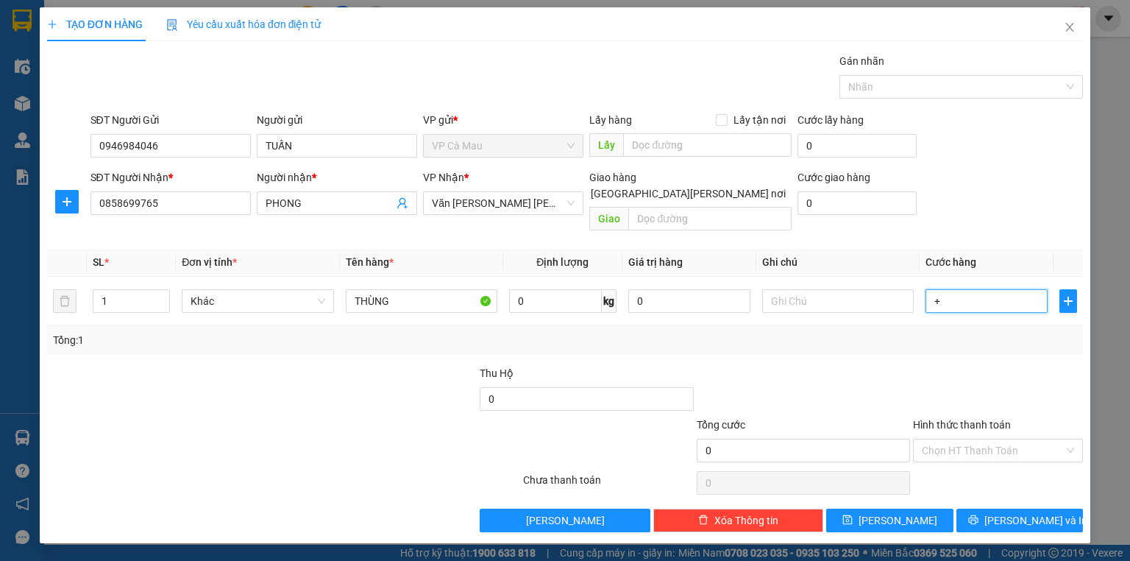
type input "4"
type input "+40"
type input "40"
type input "40.000"
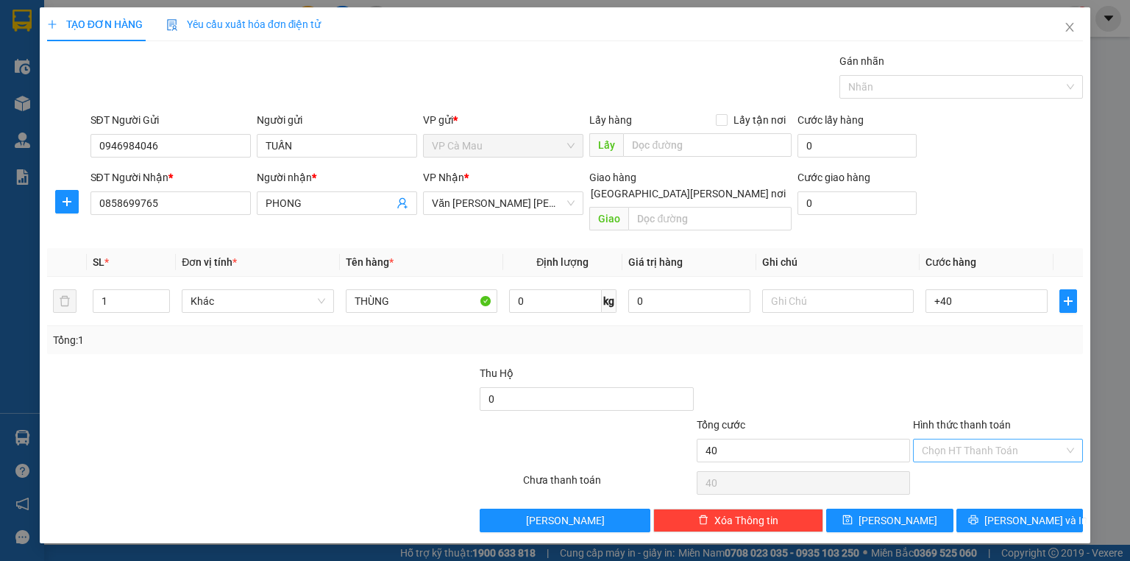
type input "40.000"
click at [1013, 439] on input "Hình thức thanh toán" at bounding box center [993, 450] width 142 height 22
click at [1010, 465] on div "Tại văn phòng" at bounding box center [998, 462] width 152 height 16
type input "0"
click at [1019, 512] on span "[PERSON_NAME] và In" at bounding box center [1036, 520] width 103 height 16
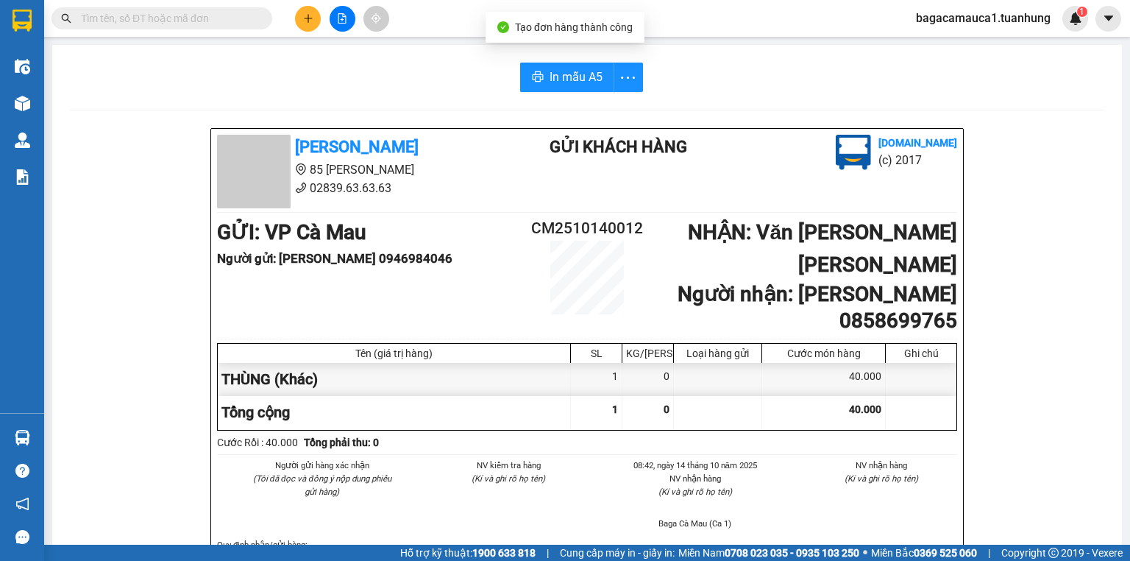
click at [592, 73] on span "In mẫu A5" at bounding box center [576, 77] width 53 height 18
click at [588, 79] on span "In mẫu A5" at bounding box center [576, 77] width 53 height 18
